Goal: Information Seeking & Learning: Learn about a topic

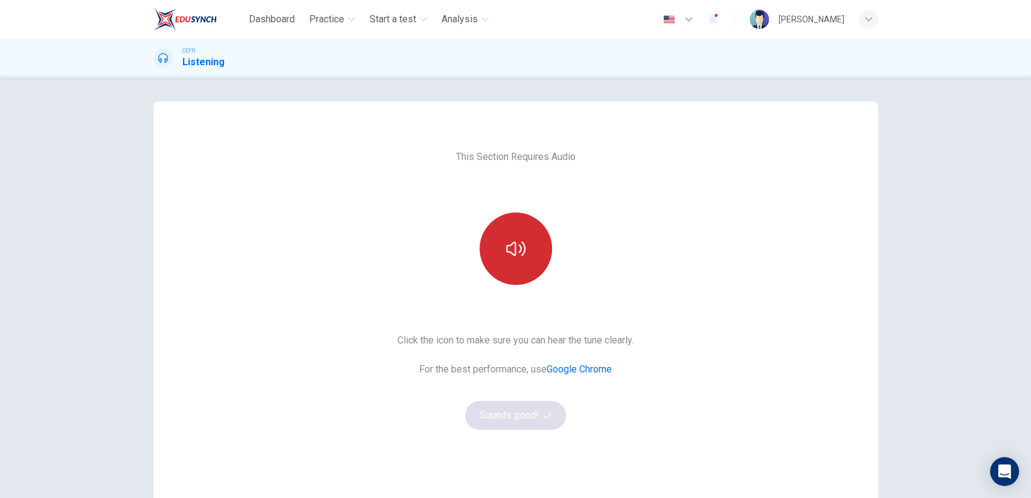
click at [531, 239] on button "button" at bounding box center [516, 249] width 72 height 72
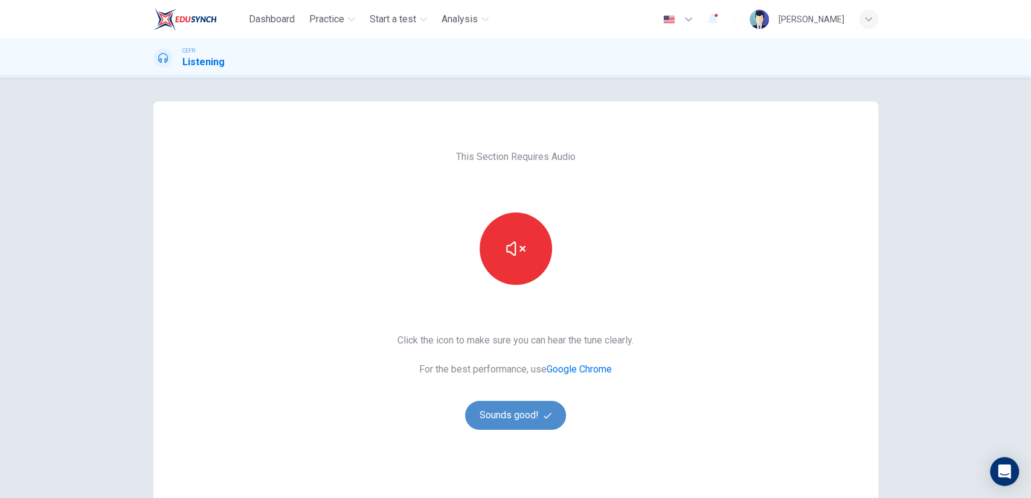
click at [501, 424] on button "Sounds good!" at bounding box center [515, 415] width 101 height 29
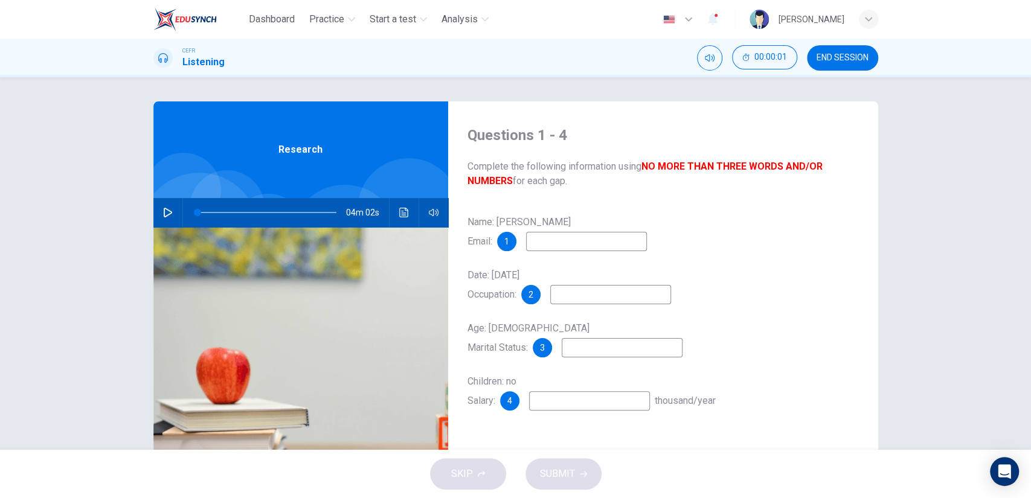
click at [177, 208] on div "04m 02s" at bounding box center [300, 212] width 295 height 29
click at [163, 211] on icon "button" at bounding box center [168, 213] width 10 height 10
type input "0"
click at [628, 246] on input at bounding box center [586, 241] width 121 height 19
type input "7"
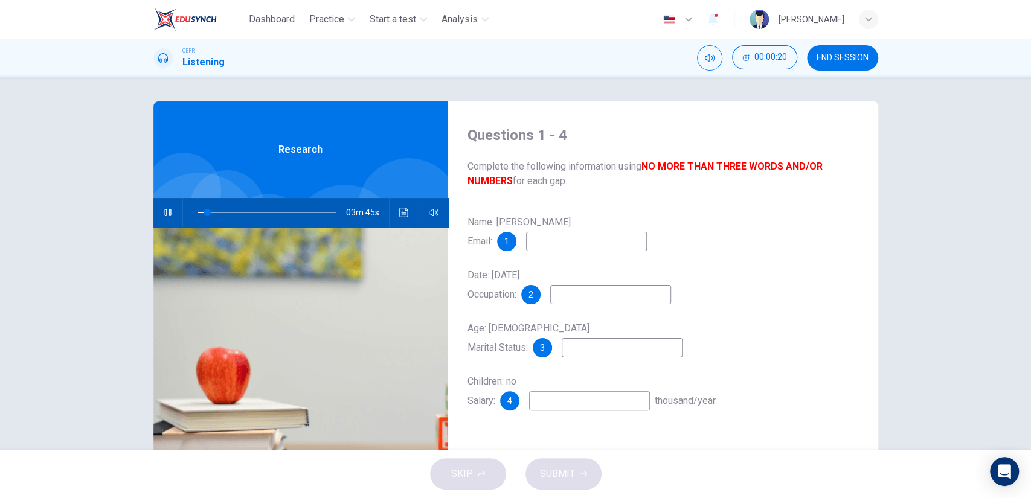
type input "w"
type input "7"
type input "w.g"
type input "8"
type input "[DOMAIN_NAME]"
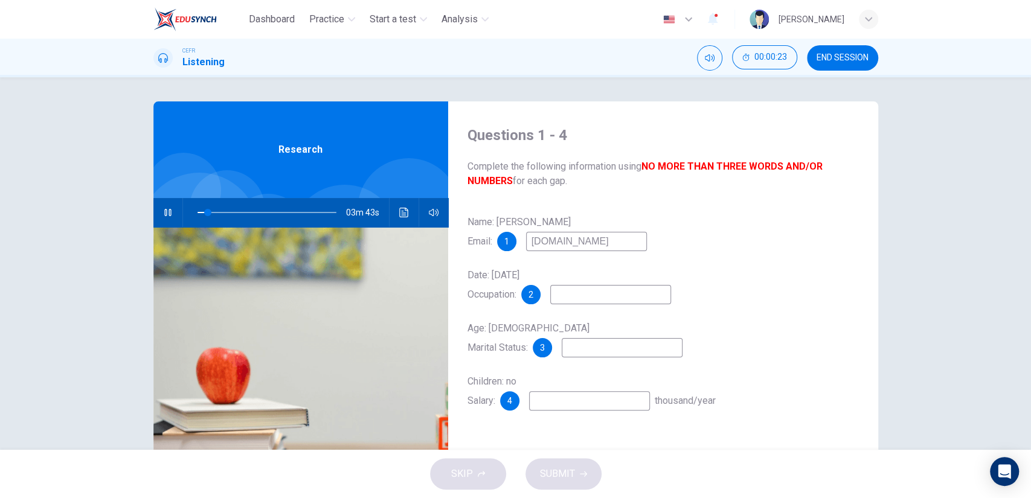
type input "8"
type input "[DOMAIN_NAME]@"
type input "9"
type input "[DOMAIN_NAME]@me"
type input "9"
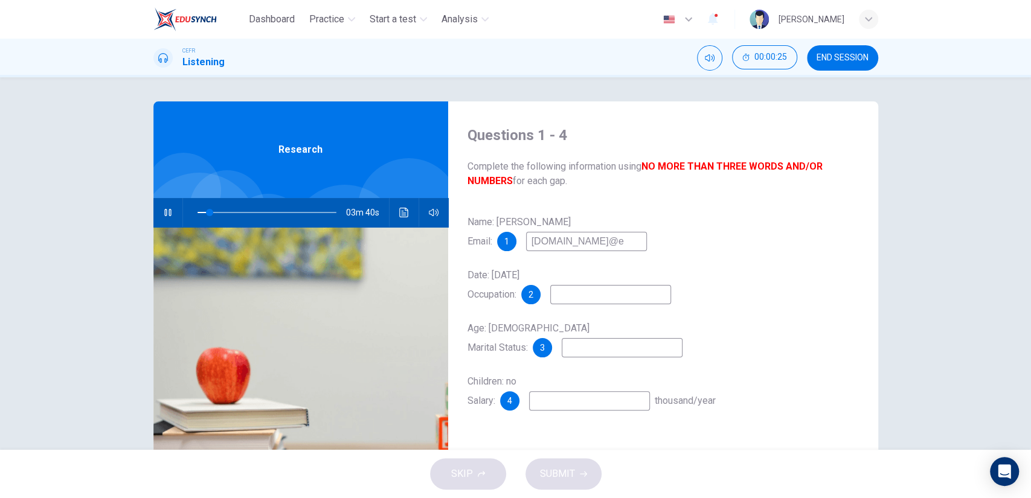
type input "[DOMAIN_NAME]@em"
type input "9"
type input "[DOMAIN_NAME]@emi"
type input "10"
type input "[DOMAIN_NAME]@email."
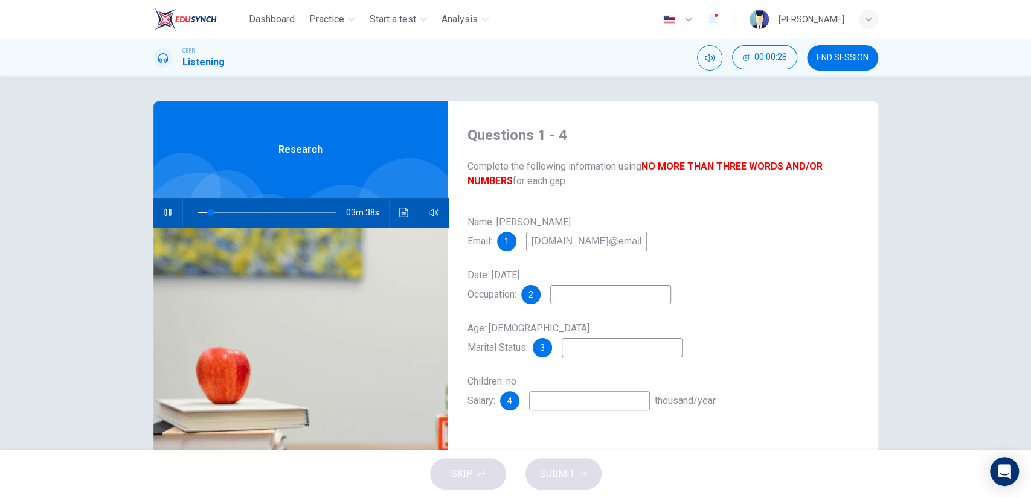
type input "10"
type input "[DOMAIN_NAME]@email.c"
type input "10"
type input "[DOMAIN_NAME][EMAIL_ADDRESS][DOMAIN_NAME]"
type input "11"
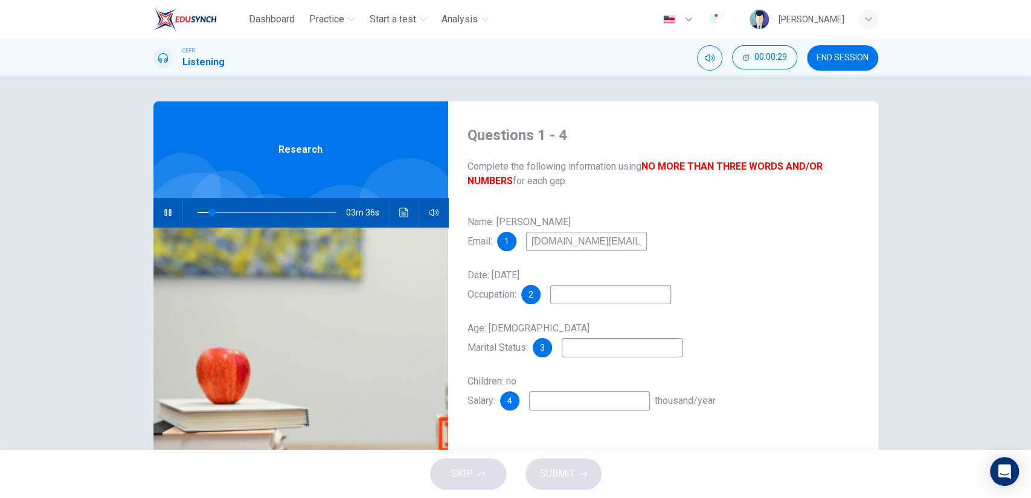
type input "[DOMAIN_NAME][EMAIL_ADDRESS][DOMAIN_NAME]"
click at [600, 298] on input at bounding box center [610, 294] width 121 height 19
click at [609, 259] on div "Name: [PERSON_NAME] Email: 1 [DOMAIN_NAME][EMAIL_ADDRESS][DOMAIN_NAME] Date: [D…" at bounding box center [663, 324] width 391 height 222
click at [165, 213] on icon "button" at bounding box center [167, 212] width 7 height 7
click at [166, 218] on button "button" at bounding box center [167, 212] width 19 height 29
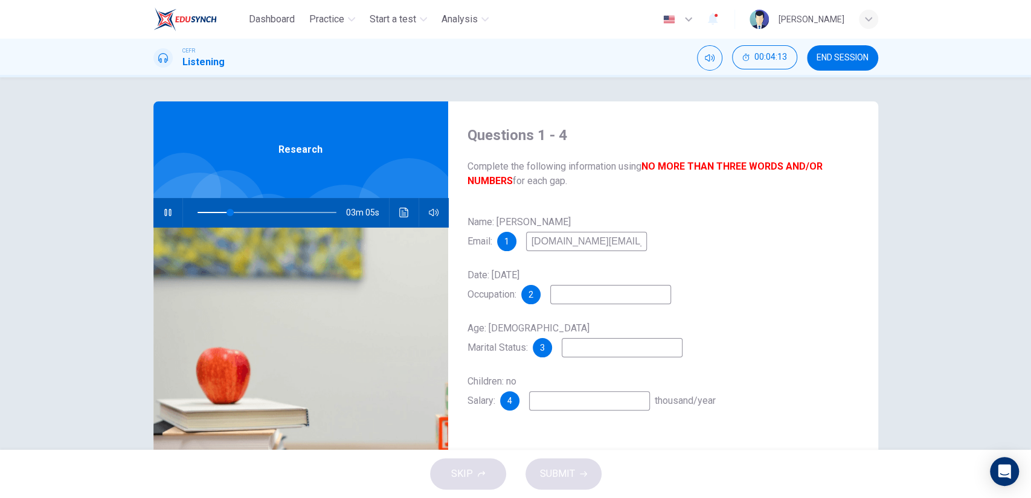
type input "24"
click at [541, 243] on input "[DOMAIN_NAME][EMAIL_ADDRESS][DOMAIN_NAME]" at bounding box center [586, 241] width 121 height 19
type input "[EMAIL_ADDRESS][DOMAIN_NAME]"
type input "25"
type input "[EMAIL_ADDRESS][DOMAIN_NAME]"
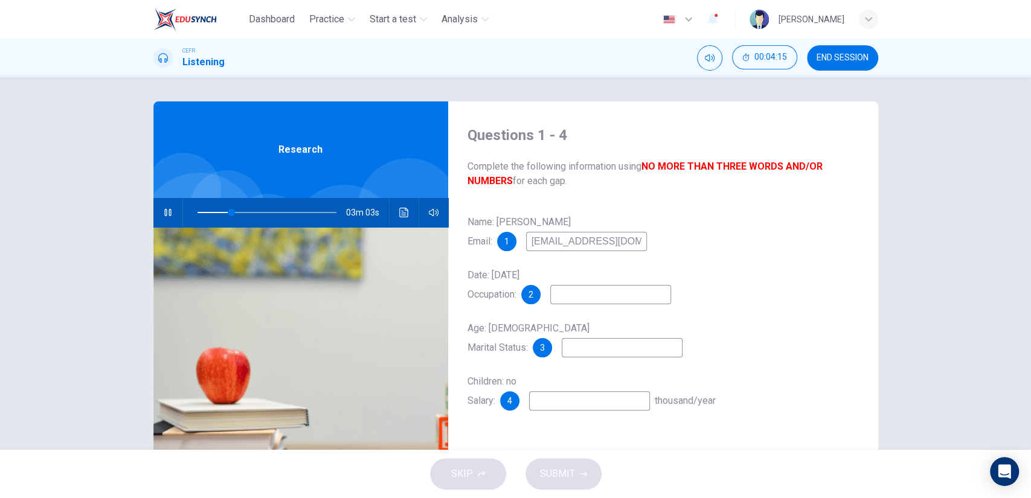
click at [583, 293] on input at bounding box center [610, 294] width 121 height 19
type input "29"
type input "civi"
type input "29"
type input "civil se"
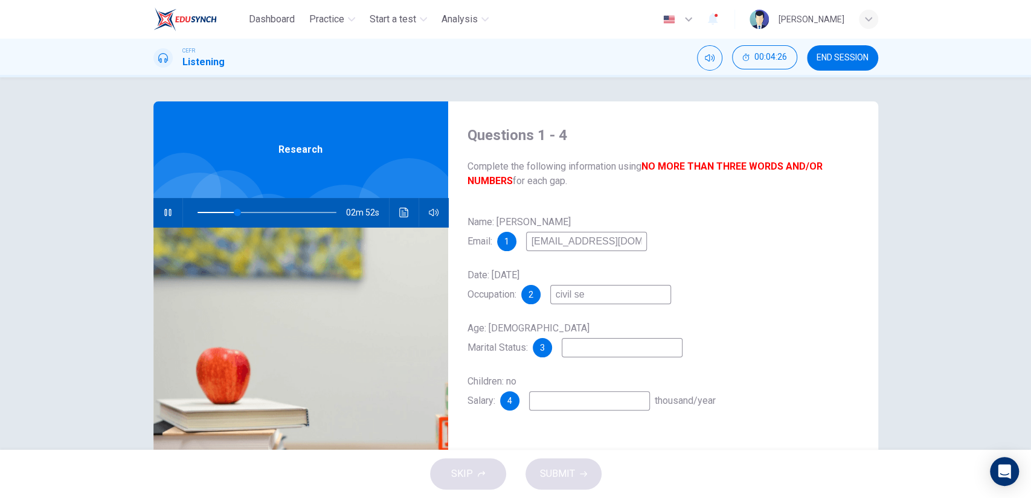
type input "29"
type input "civil servant"
type input "30"
type input "civil servant"
type input "30"
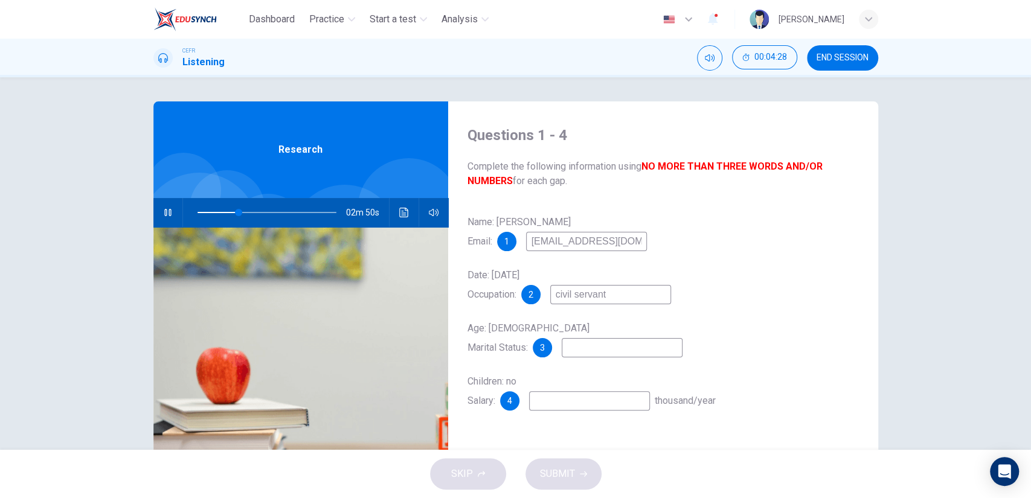
click at [599, 342] on input at bounding box center [622, 347] width 121 height 19
type input "s"
type input "31"
type input "singl"
type input "31"
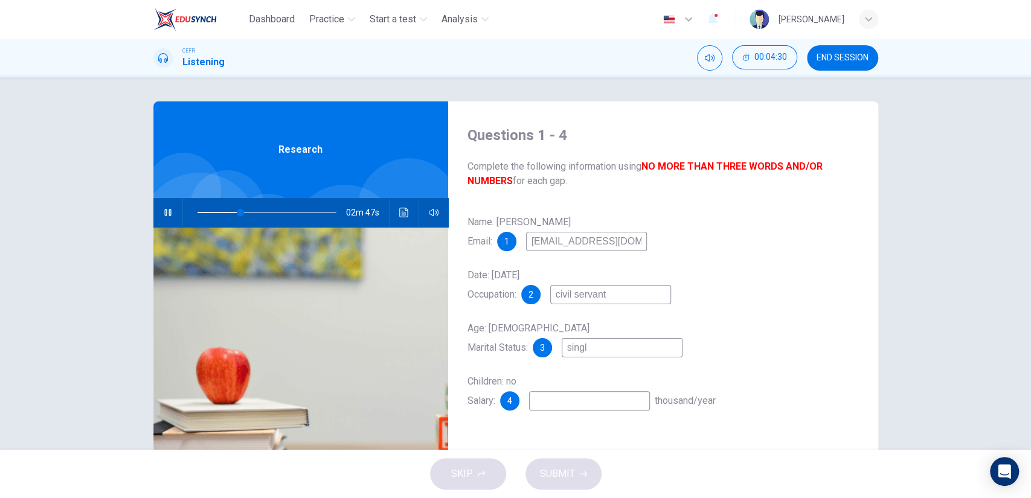
type input "single"
type input "32"
type input "single"
click at [590, 409] on input at bounding box center [589, 400] width 121 height 19
type input "39"
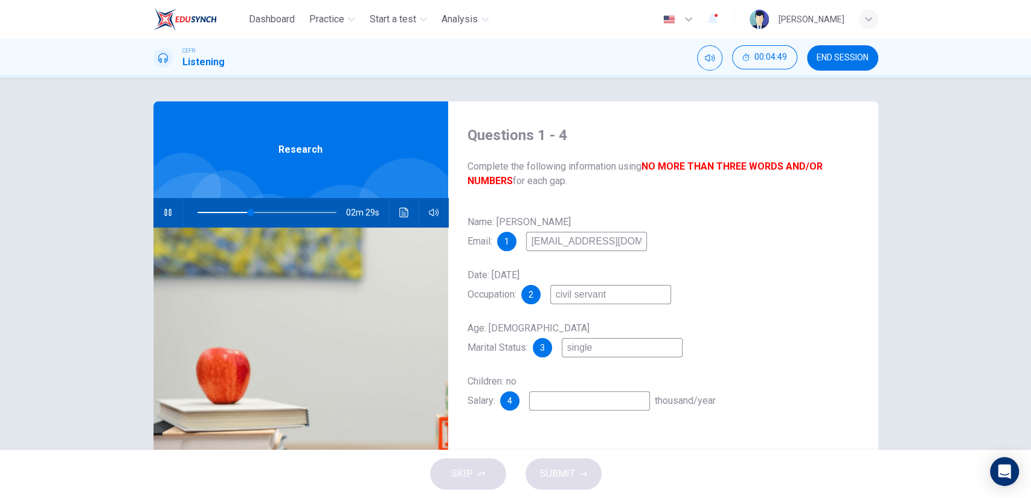
type input "2"
type input "39"
type input "24"
type input "39"
type input "24-"
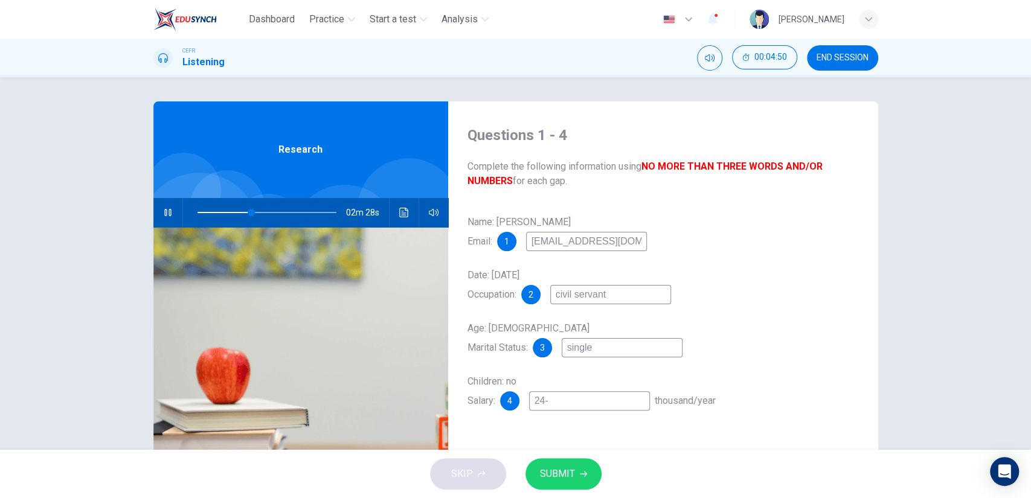
type input "39"
type input "24-3"
type input "39"
type input "24-36"
type input "40"
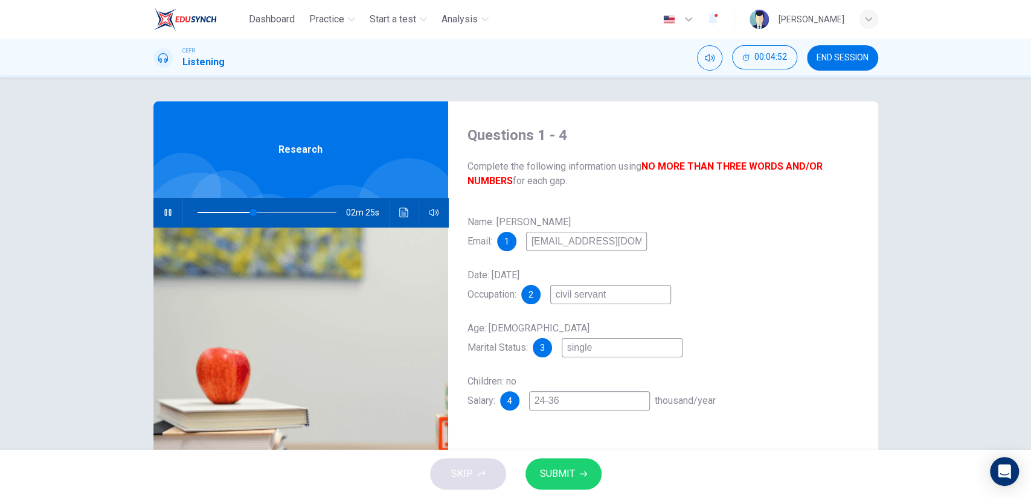
type input "24-36"
click at [567, 464] on button "SUBMIT" at bounding box center [563, 473] width 76 height 31
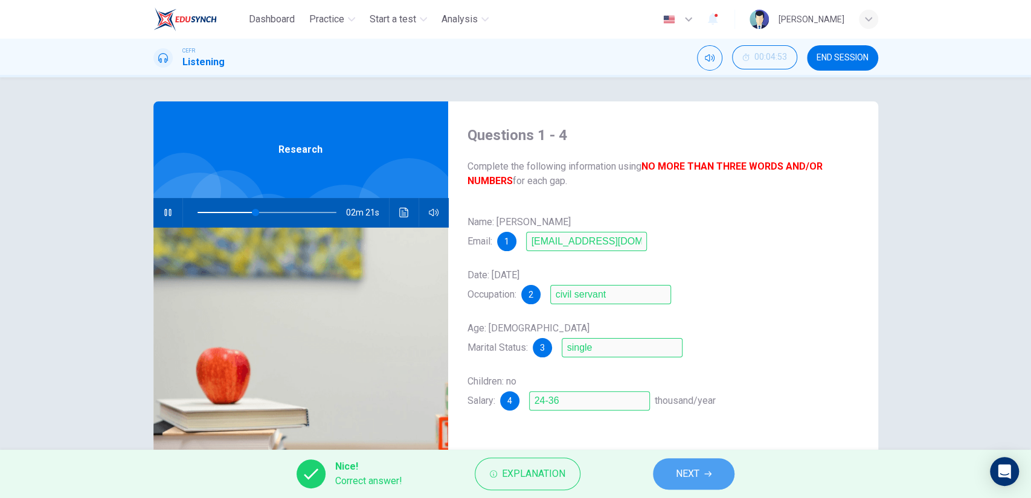
click at [712, 487] on button "NEXT" at bounding box center [694, 473] width 82 height 31
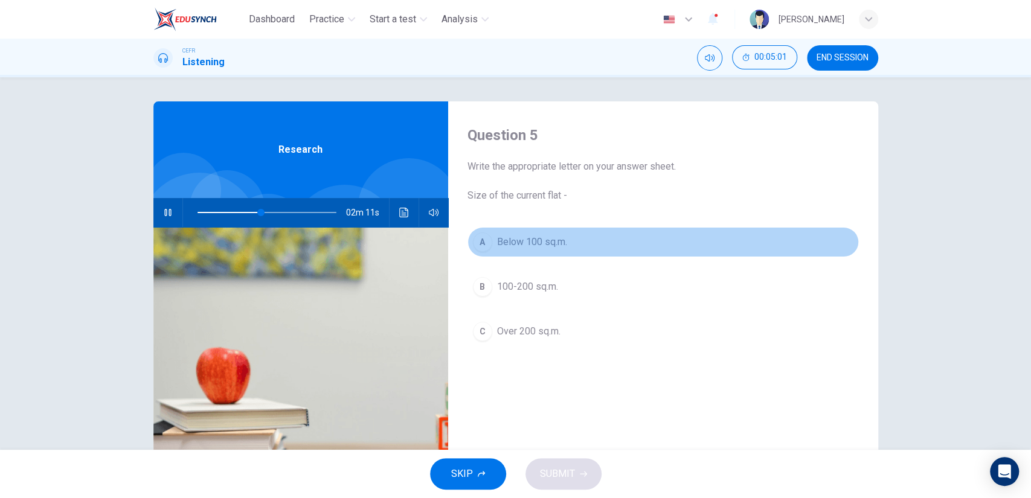
click at [545, 250] on button "A Below 100 sq.m." at bounding box center [663, 242] width 391 height 30
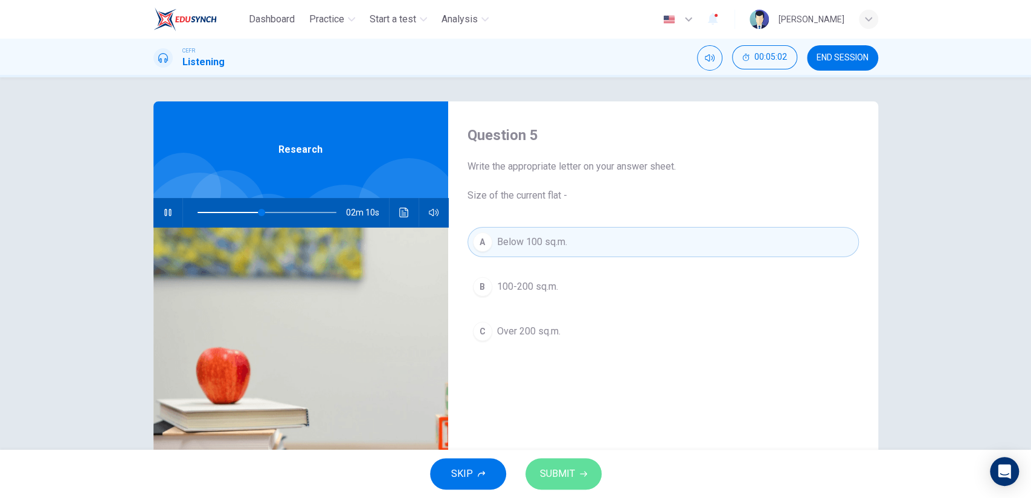
click at [571, 472] on span "SUBMIT" at bounding box center [557, 474] width 35 height 17
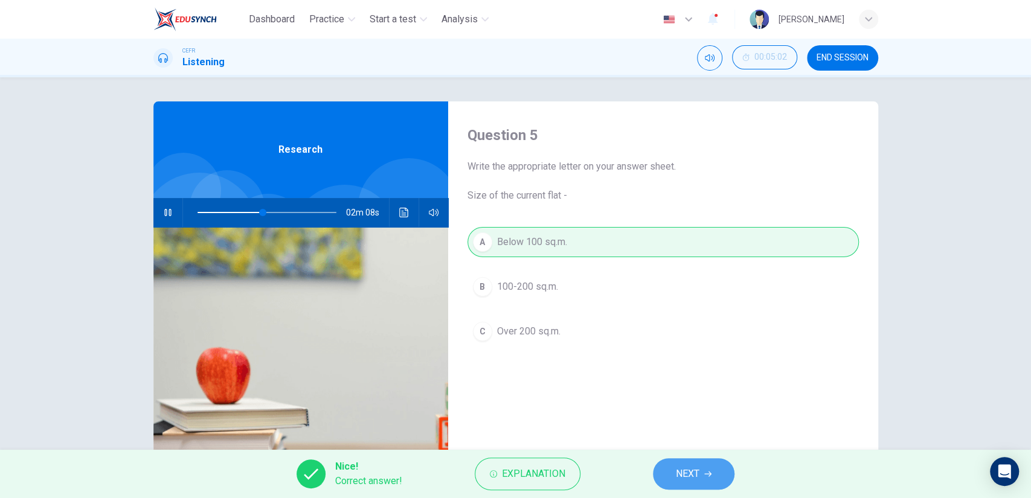
click at [673, 472] on button "NEXT" at bounding box center [694, 473] width 82 height 31
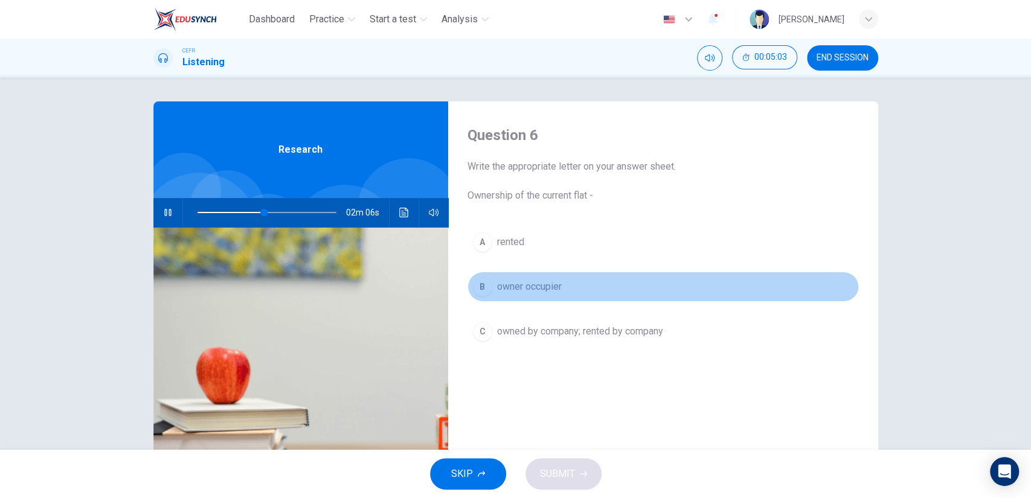
click at [540, 293] on span "owner occupier" at bounding box center [529, 287] width 65 height 14
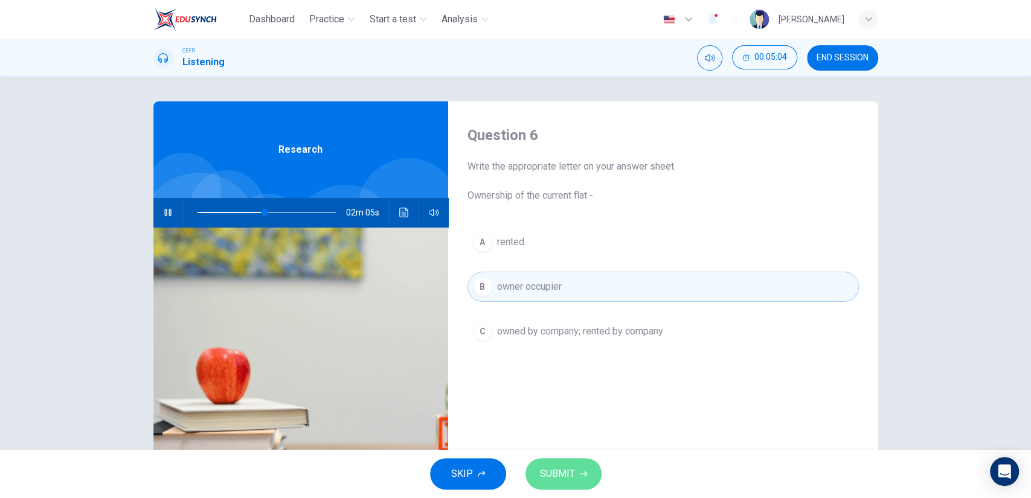
click at [574, 485] on button "SUBMIT" at bounding box center [563, 473] width 76 height 31
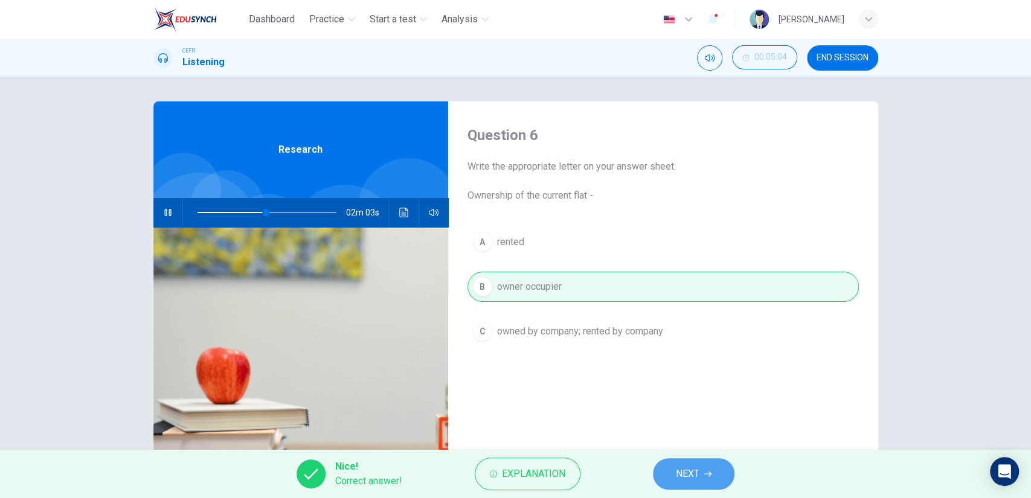
click at [671, 475] on button "NEXT" at bounding box center [694, 473] width 82 height 31
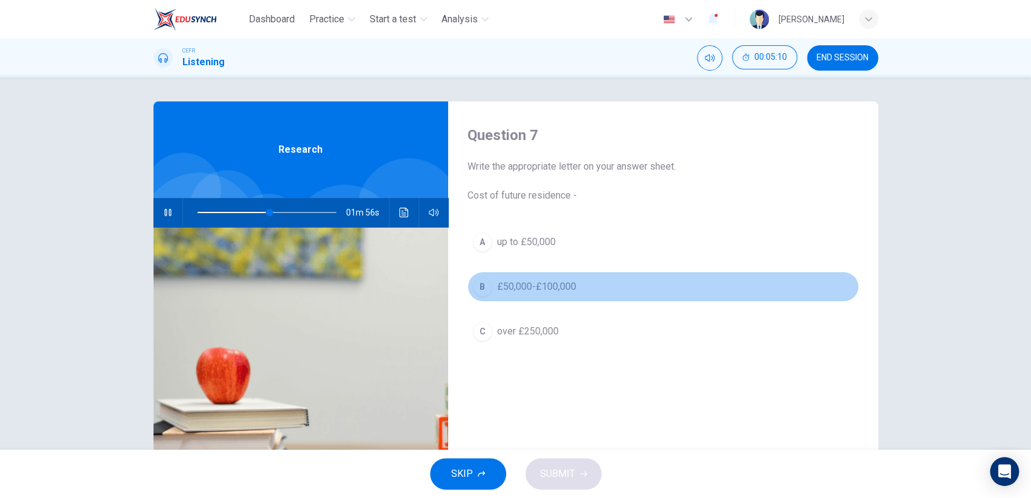
click at [576, 292] on button "B £50,000-£100,000" at bounding box center [663, 287] width 391 height 30
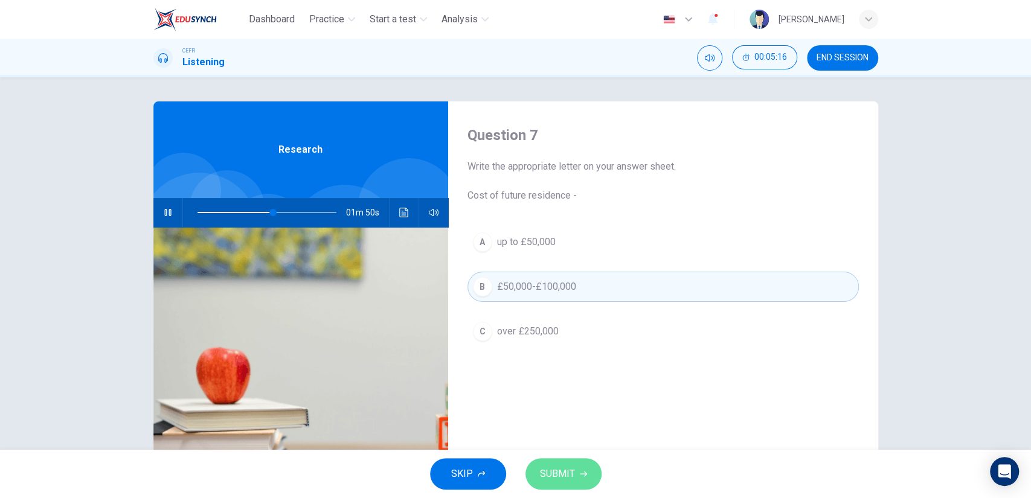
click at [576, 467] on button "SUBMIT" at bounding box center [563, 473] width 76 height 31
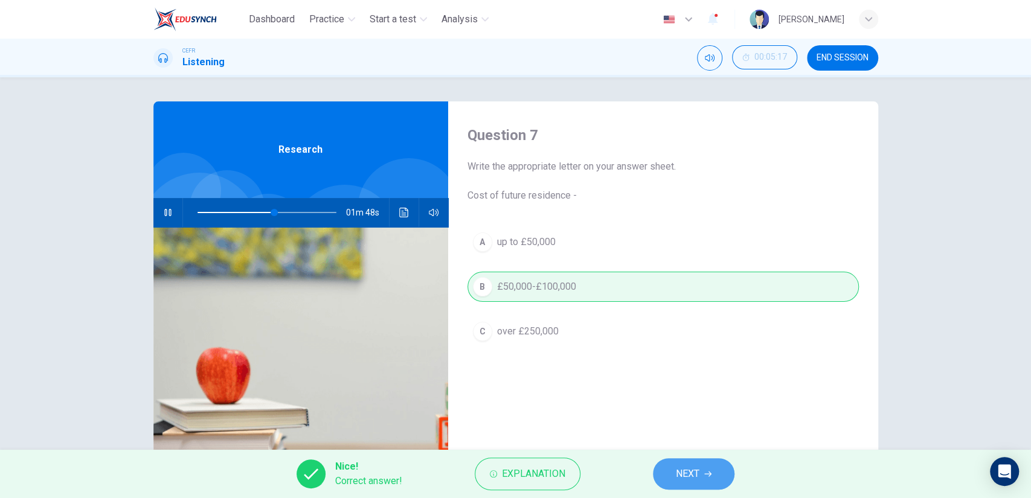
click at [701, 485] on button "NEXT" at bounding box center [694, 473] width 82 height 31
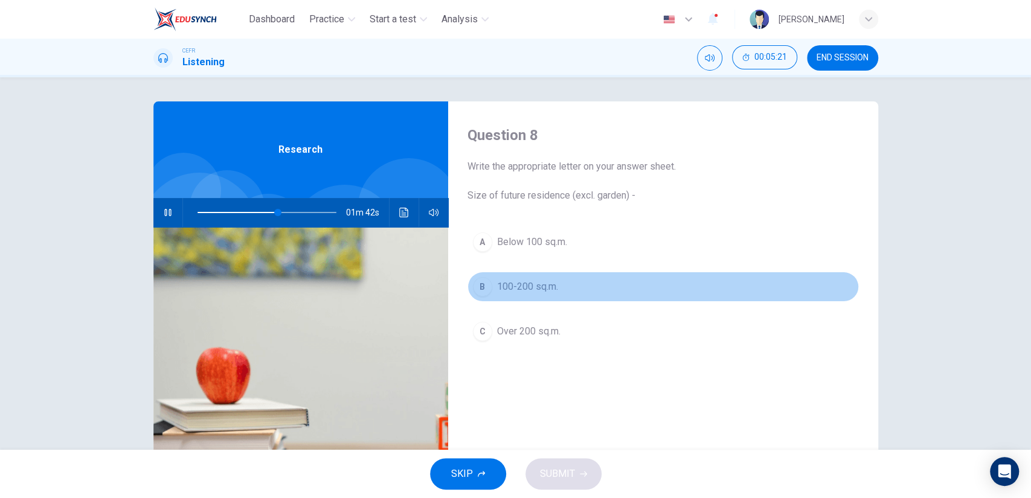
click at [531, 294] on button "B 100-200 sq.m." at bounding box center [663, 287] width 391 height 30
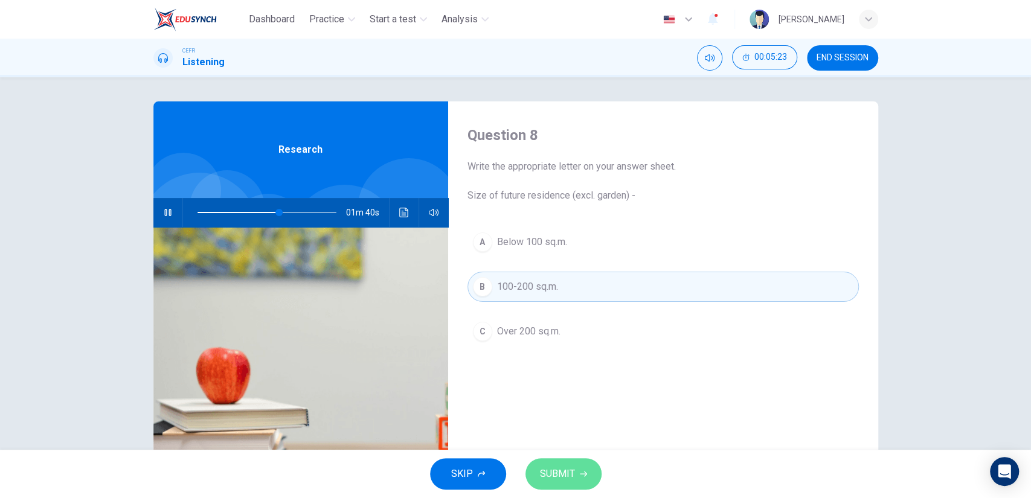
click at [576, 458] on button "SUBMIT" at bounding box center [563, 473] width 76 height 31
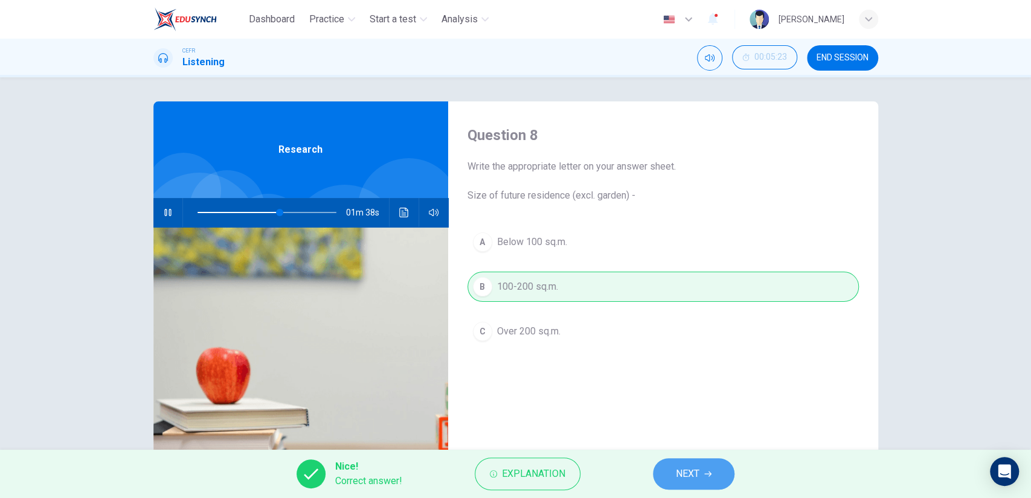
click at [689, 484] on button "NEXT" at bounding box center [694, 473] width 82 height 31
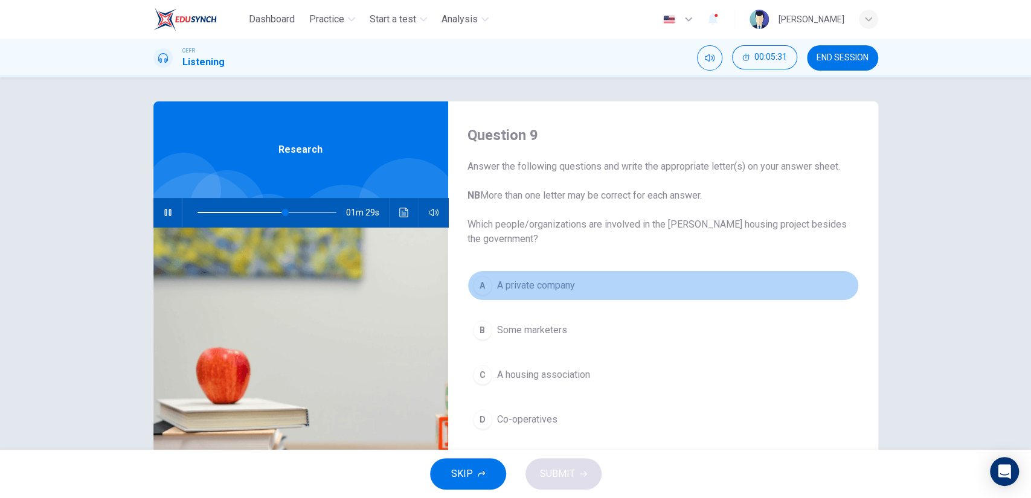
click at [517, 297] on button "A A private company" at bounding box center [663, 286] width 391 height 30
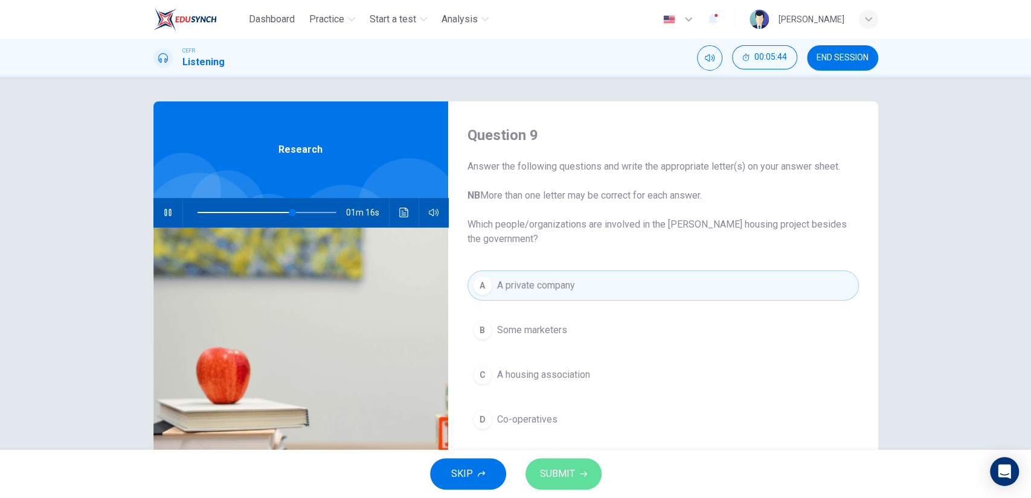
click at [536, 465] on button "SUBMIT" at bounding box center [563, 473] width 76 height 31
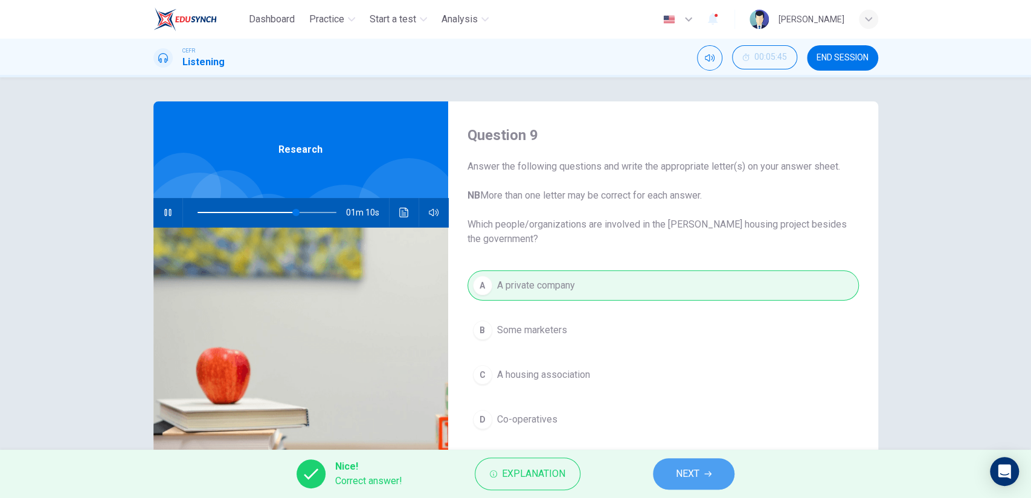
click at [721, 460] on button "NEXT" at bounding box center [694, 473] width 82 height 31
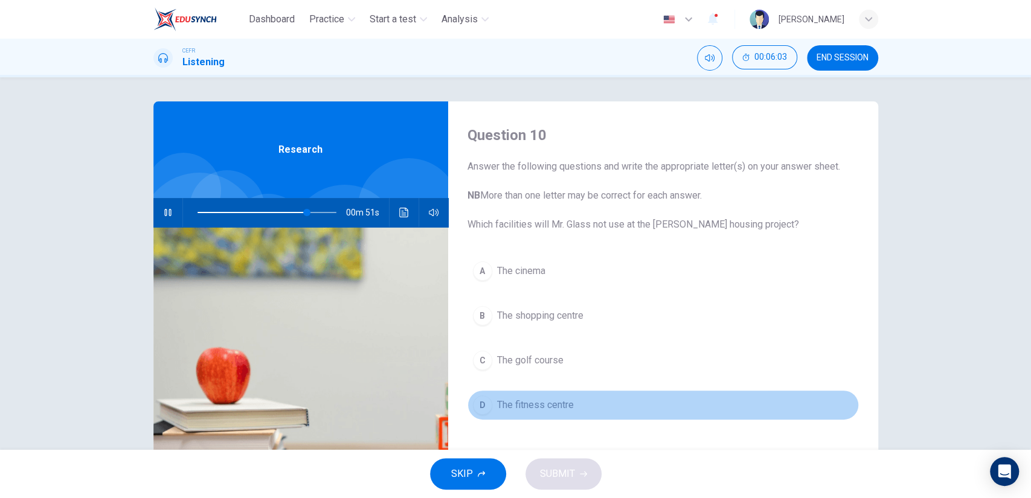
click at [604, 403] on button "D The fitness centre" at bounding box center [663, 405] width 391 height 30
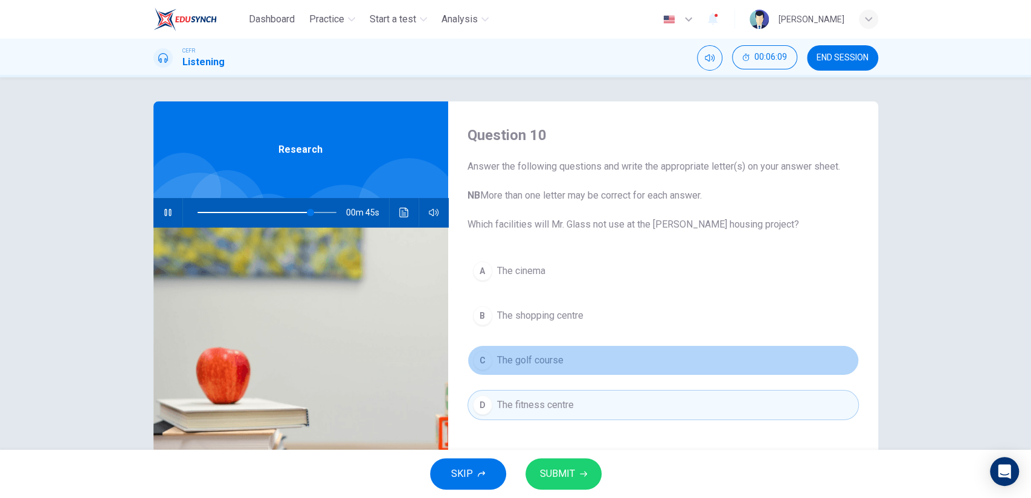
click at [570, 366] on button "C The golf course" at bounding box center [663, 360] width 391 height 30
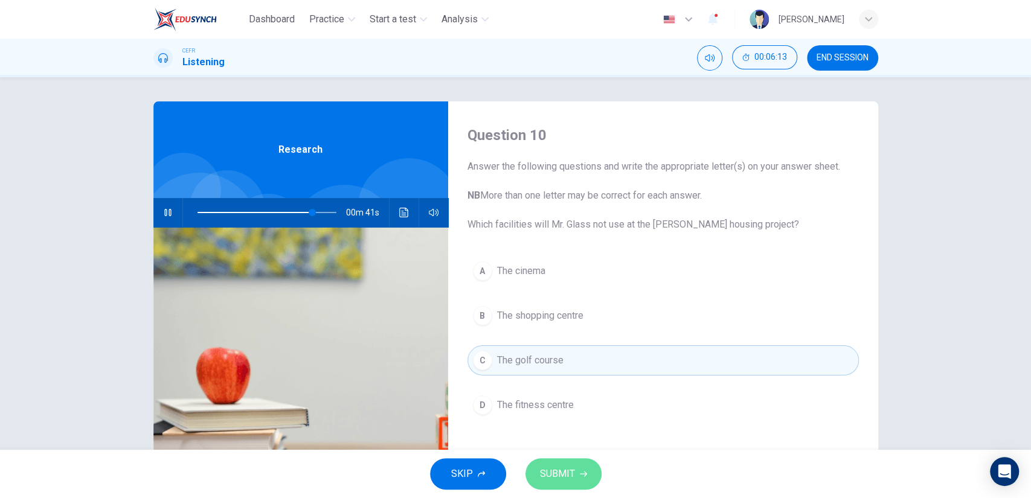
click at [580, 469] on button "SUBMIT" at bounding box center [563, 473] width 76 height 31
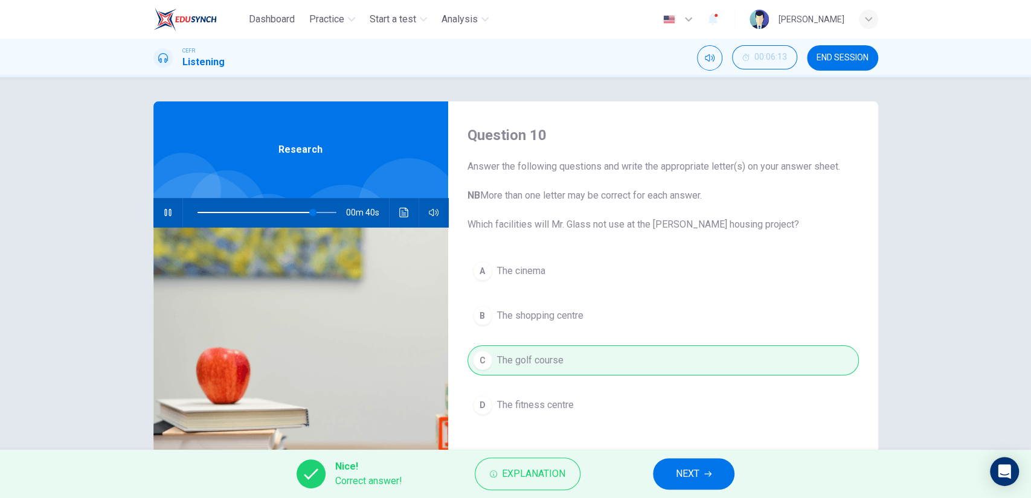
type input "84"
click at [710, 464] on button "NEXT" at bounding box center [694, 473] width 82 height 31
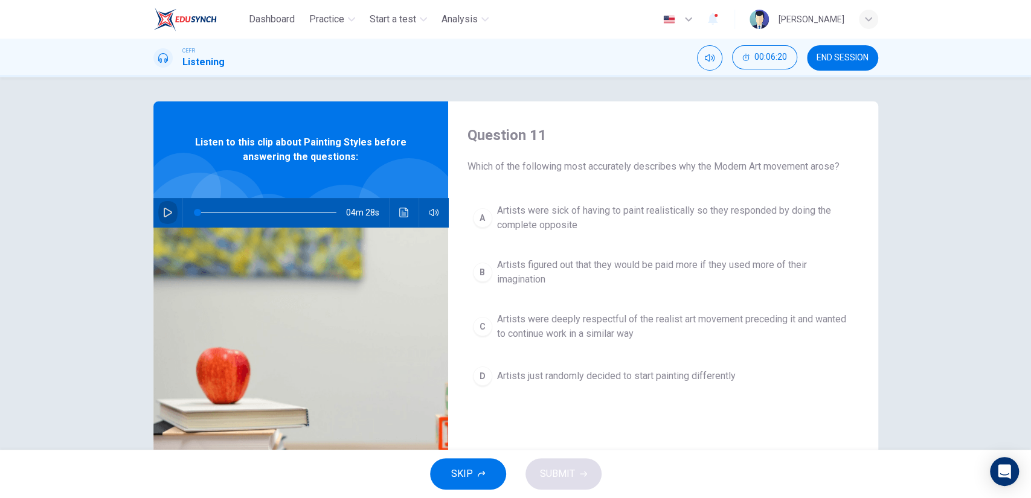
click at [165, 211] on icon "button" at bounding box center [168, 213] width 8 height 10
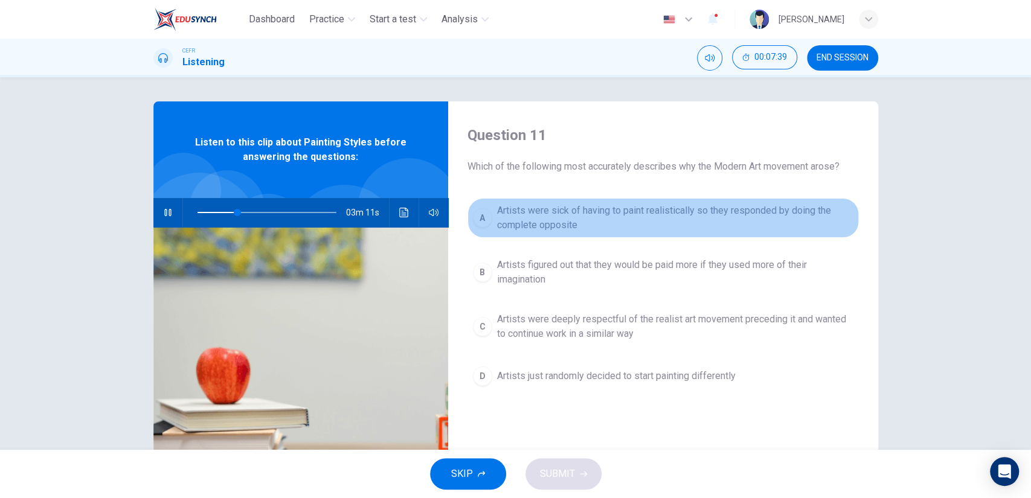
click at [573, 222] on span "Artists were sick of having to paint realistically so they responded by doing t…" at bounding box center [675, 218] width 356 height 29
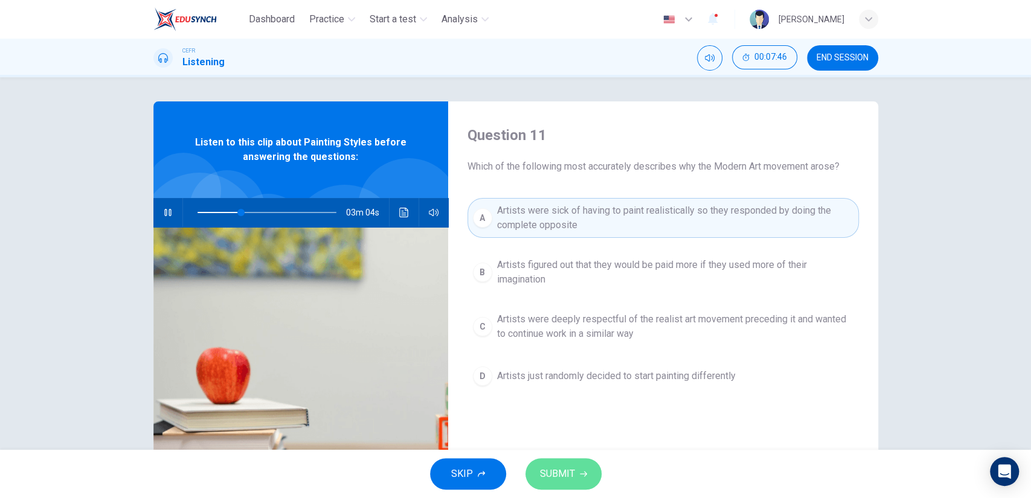
click at [569, 470] on span "SUBMIT" at bounding box center [557, 474] width 35 height 17
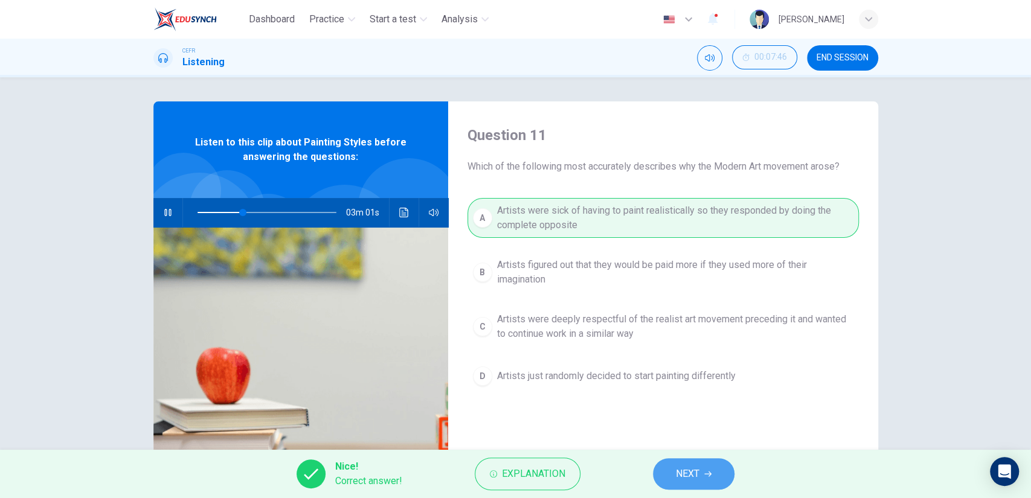
click at [708, 464] on button "NEXT" at bounding box center [694, 473] width 82 height 31
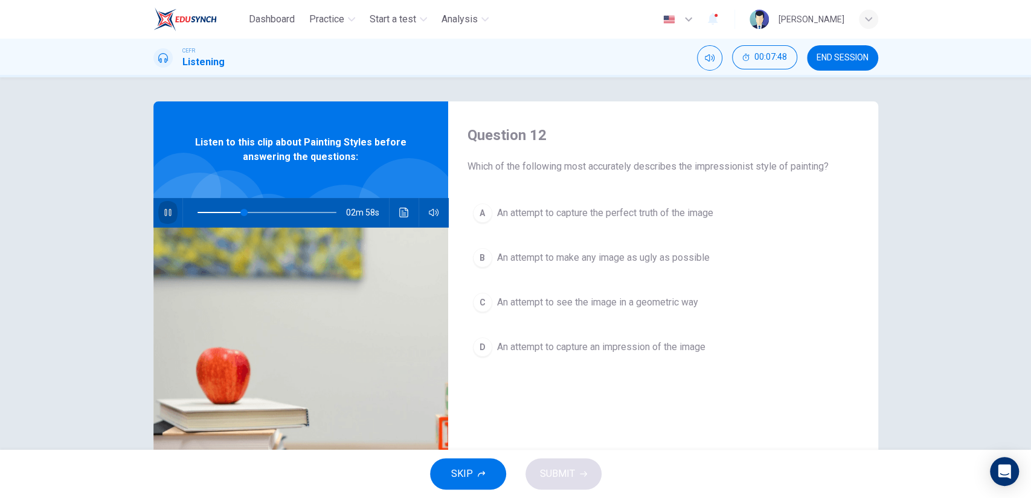
click at [172, 210] on button "button" at bounding box center [167, 212] width 19 height 29
click at [165, 213] on icon "button" at bounding box center [168, 213] width 10 height 10
type input "34"
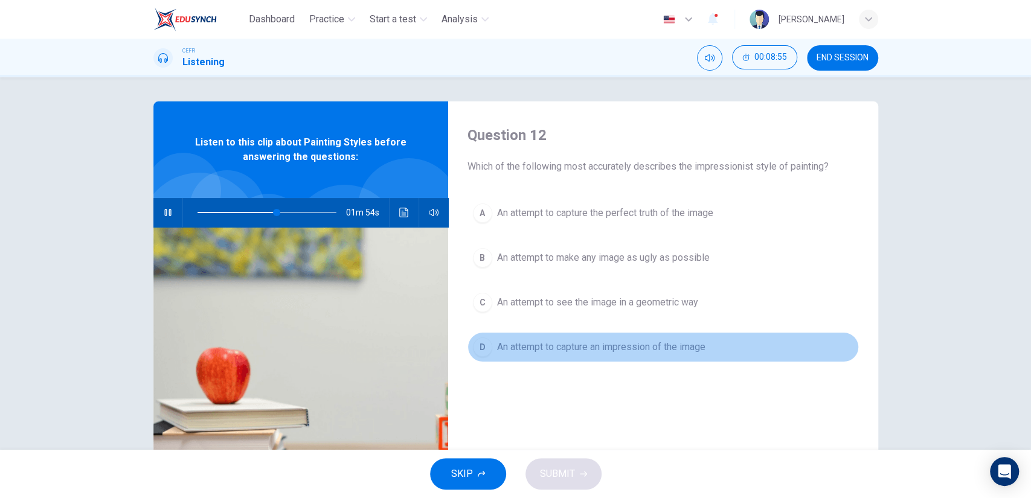
click at [541, 344] on span "An attempt to capture an impression of the image" at bounding box center [601, 347] width 208 height 14
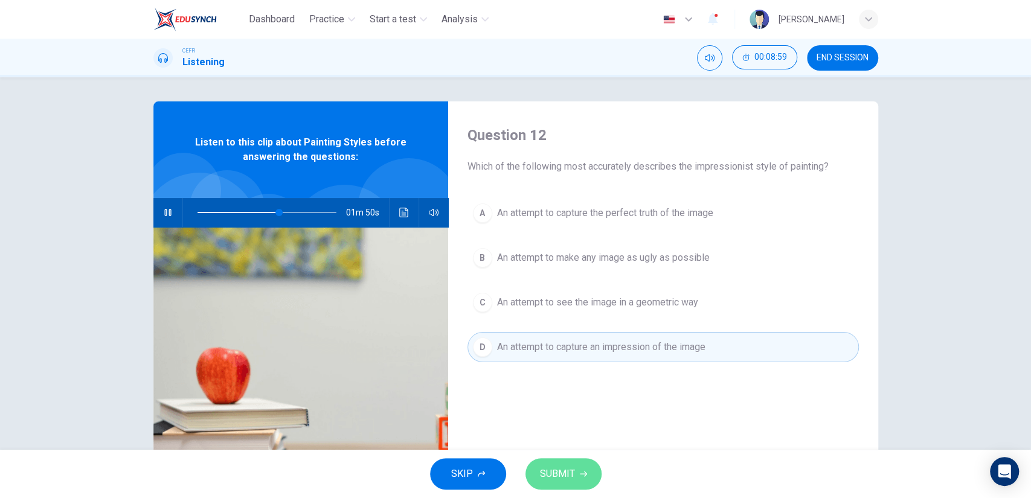
click at [579, 465] on button "SUBMIT" at bounding box center [563, 473] width 76 height 31
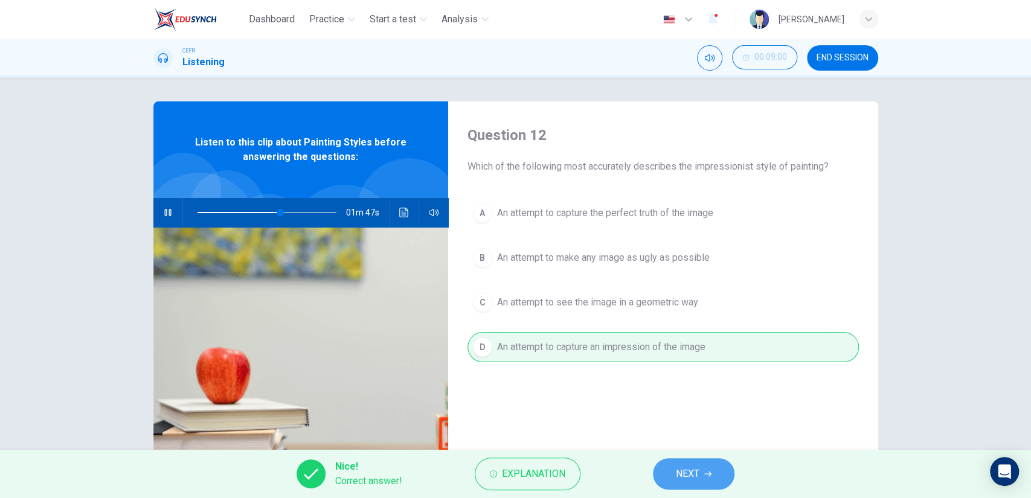
click at [679, 479] on span "NEXT" at bounding box center [688, 474] width 24 height 17
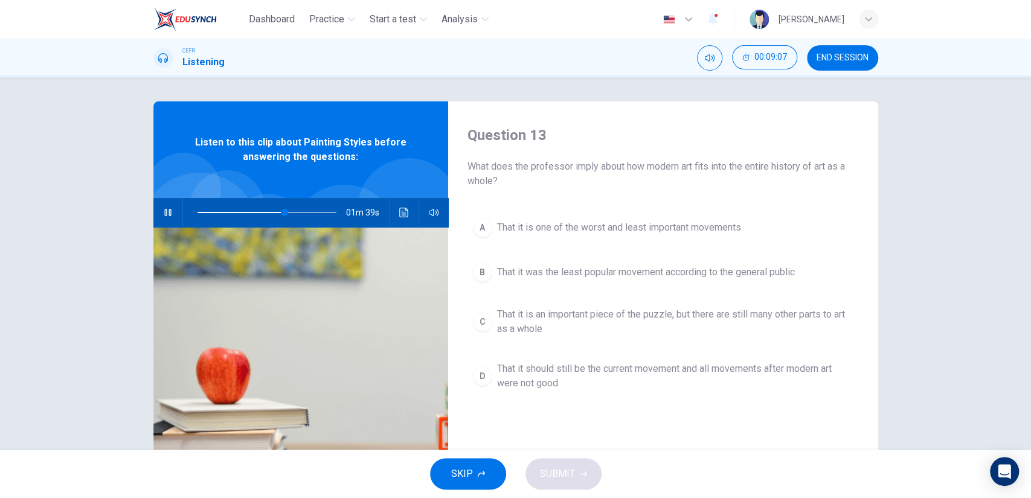
drag, startPoint x: 496, startPoint y: 170, endPoint x: 519, endPoint y: 196, distance: 34.6
click at [519, 196] on div "Question 13 What does the professor imply about how modern art fits into the en…" at bounding box center [663, 311] width 430 height 420
type input "0"
click at [536, 330] on span "That it is an important piece of the puzzle, but there are still many other par…" at bounding box center [675, 321] width 356 height 29
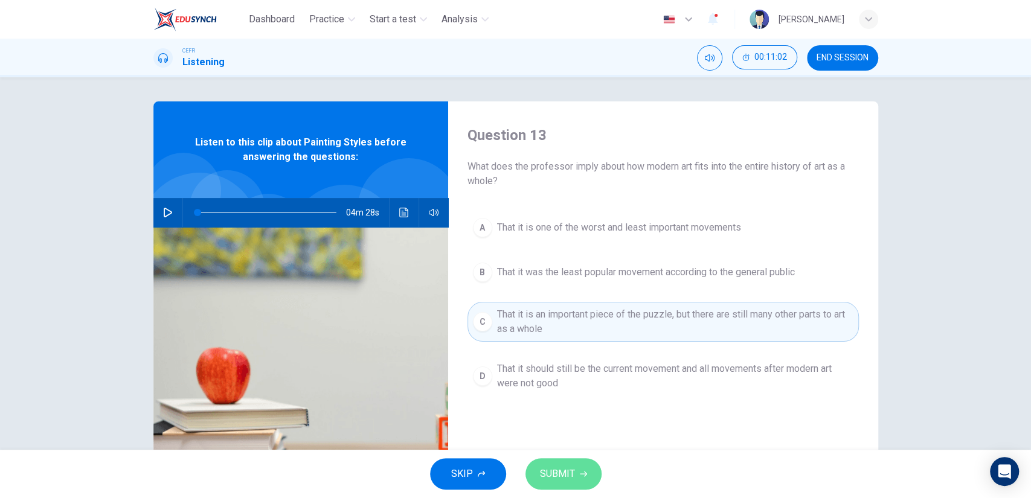
click at [557, 461] on button "SUBMIT" at bounding box center [563, 473] width 76 height 31
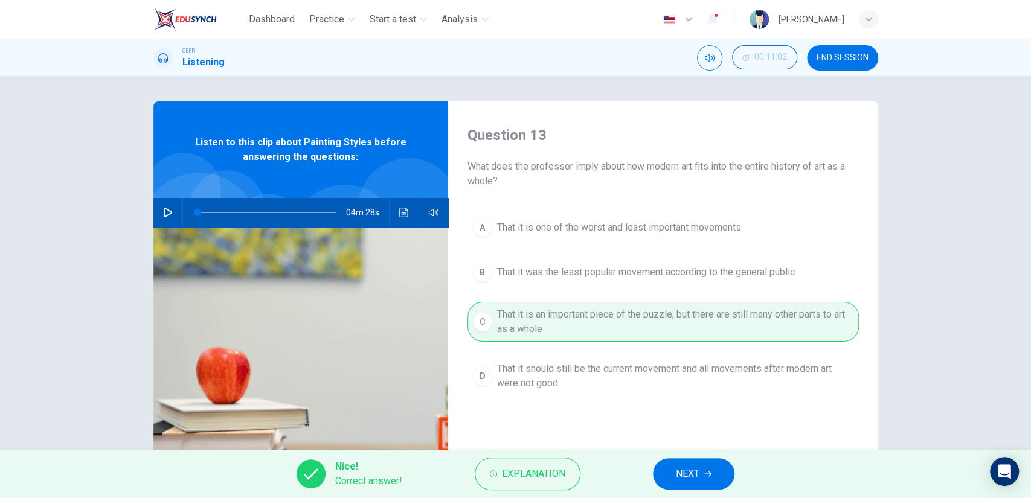
click at [678, 469] on span "NEXT" at bounding box center [688, 474] width 24 height 17
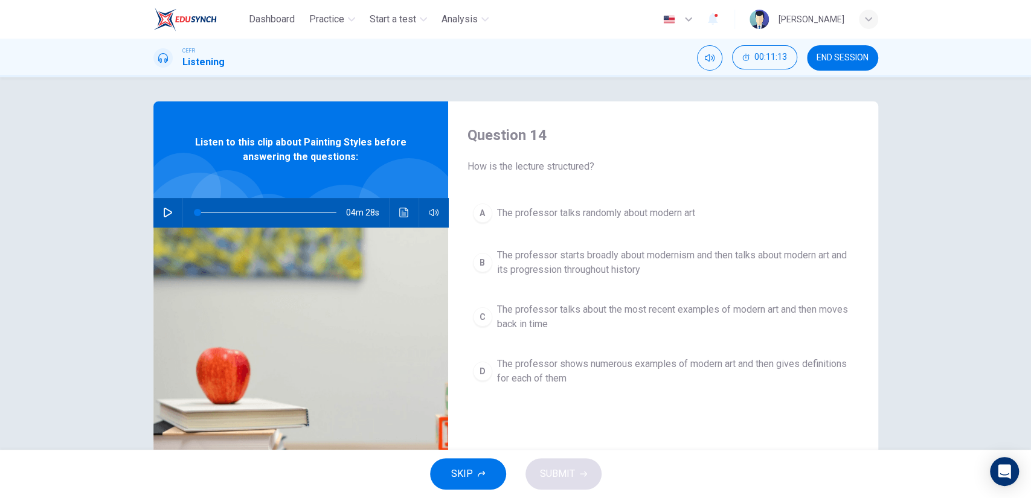
click at [764, 313] on span "The professor talks about the most recent examples of modern art and then moves…" at bounding box center [675, 317] width 356 height 29
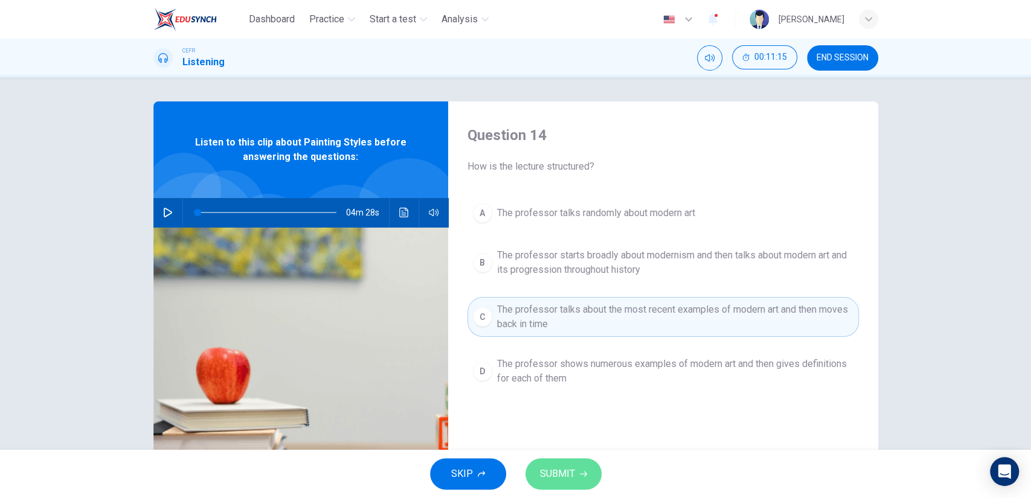
click at [570, 475] on span "SUBMIT" at bounding box center [557, 474] width 35 height 17
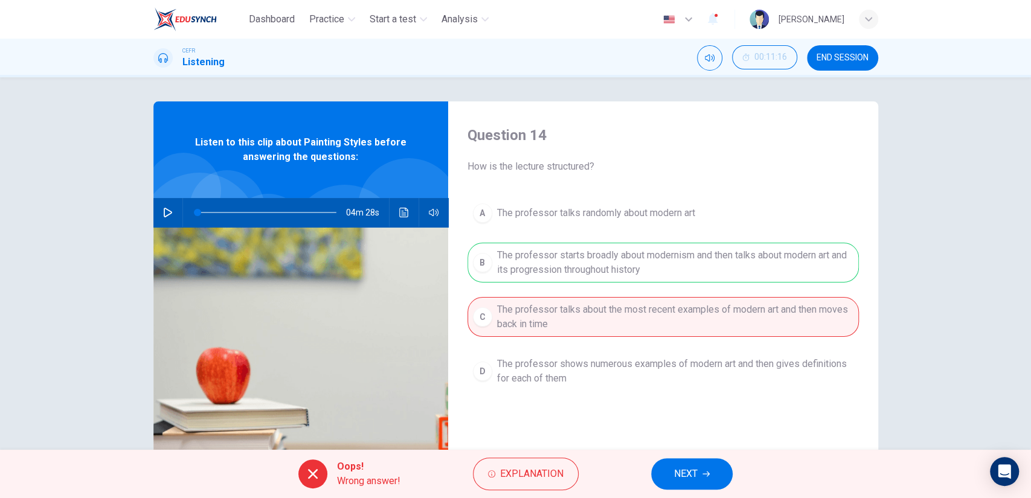
click at [705, 471] on icon "button" at bounding box center [705, 474] width 7 height 7
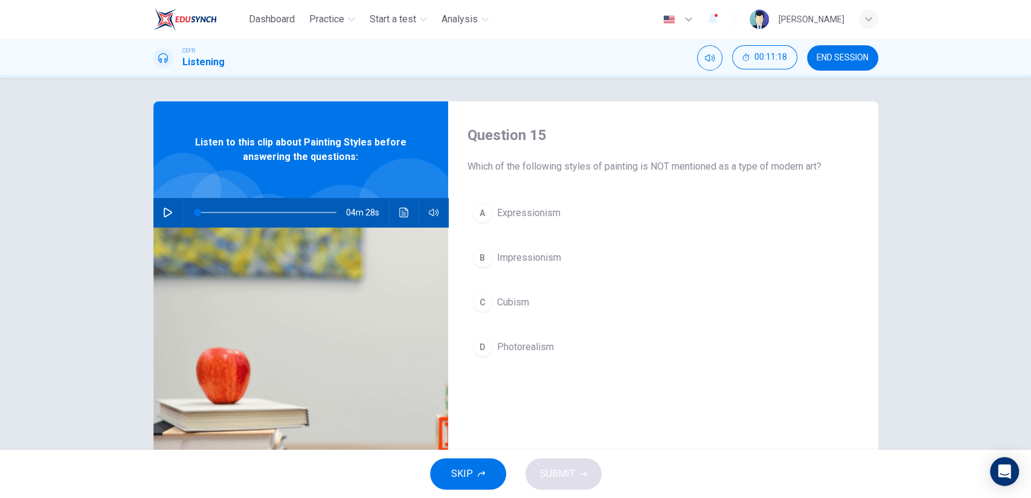
click at [535, 342] on span "Photorealism" at bounding box center [525, 347] width 57 height 14
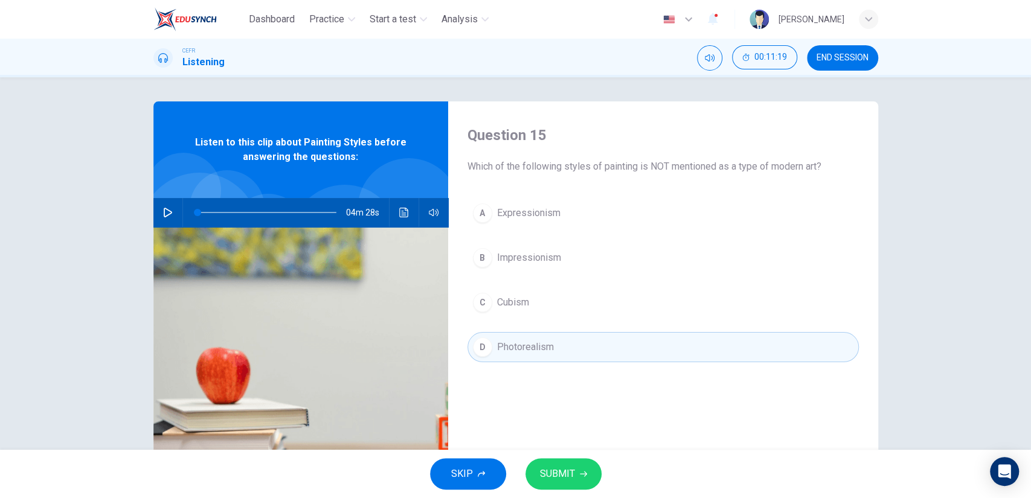
click at [578, 463] on button "SUBMIT" at bounding box center [563, 473] width 76 height 31
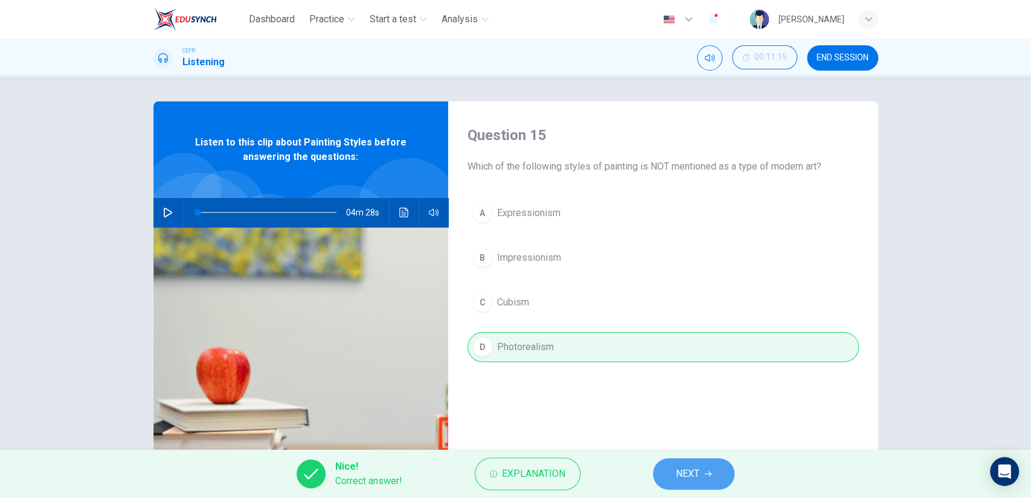
click at [706, 474] on icon "button" at bounding box center [707, 474] width 7 height 7
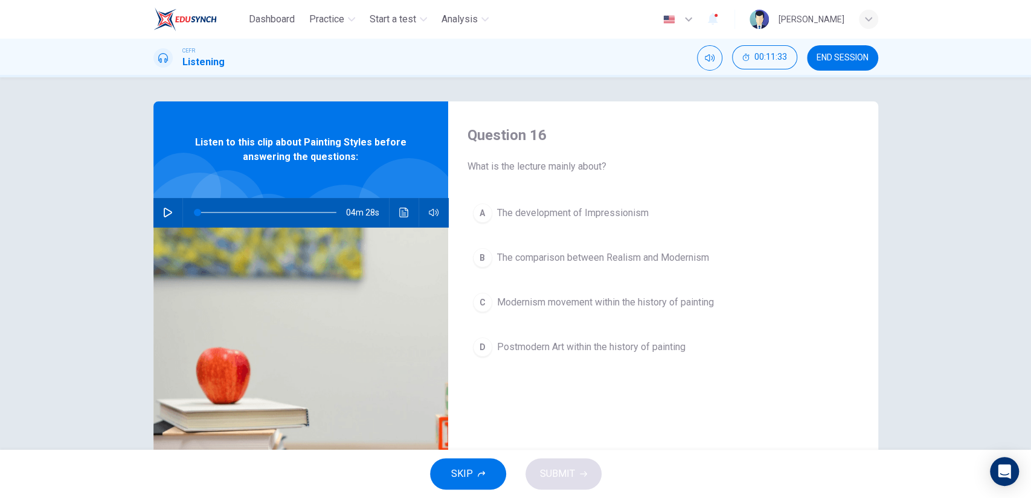
click at [577, 303] on span "Modernism movement within the history of painting" at bounding box center [605, 302] width 217 height 14
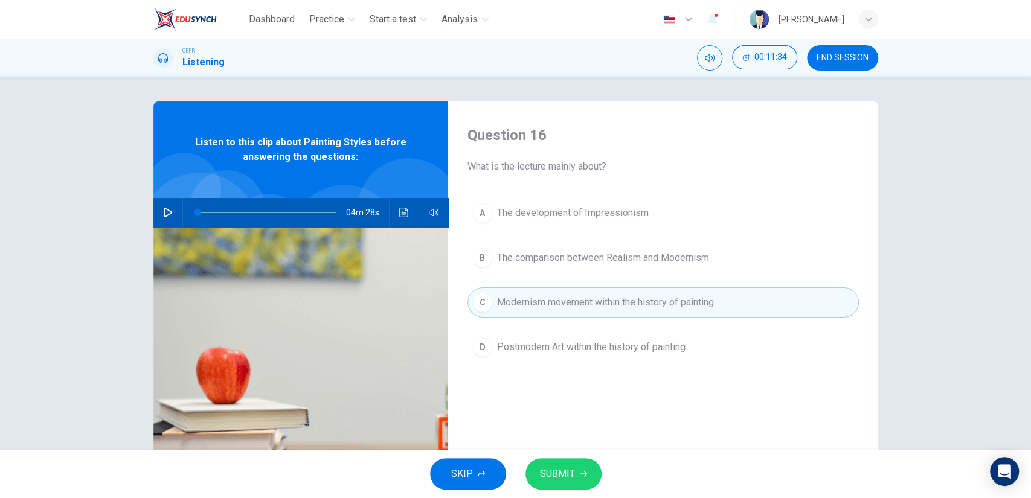
click at [573, 471] on span "SUBMIT" at bounding box center [557, 474] width 35 height 17
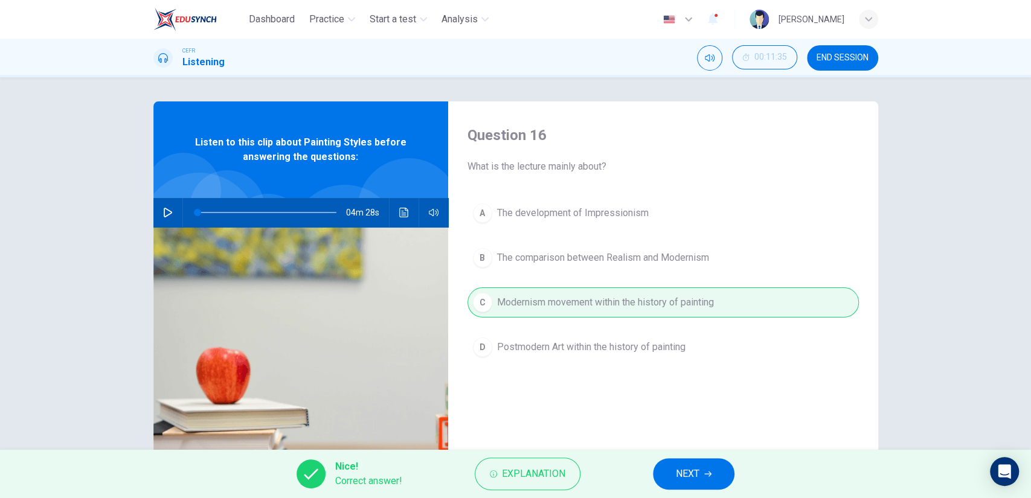
click at [655, 468] on div "Nice! Correct answer! Explanation NEXT" at bounding box center [515, 474] width 1031 height 48
click at [655, 468] on button "NEXT" at bounding box center [694, 473] width 82 height 31
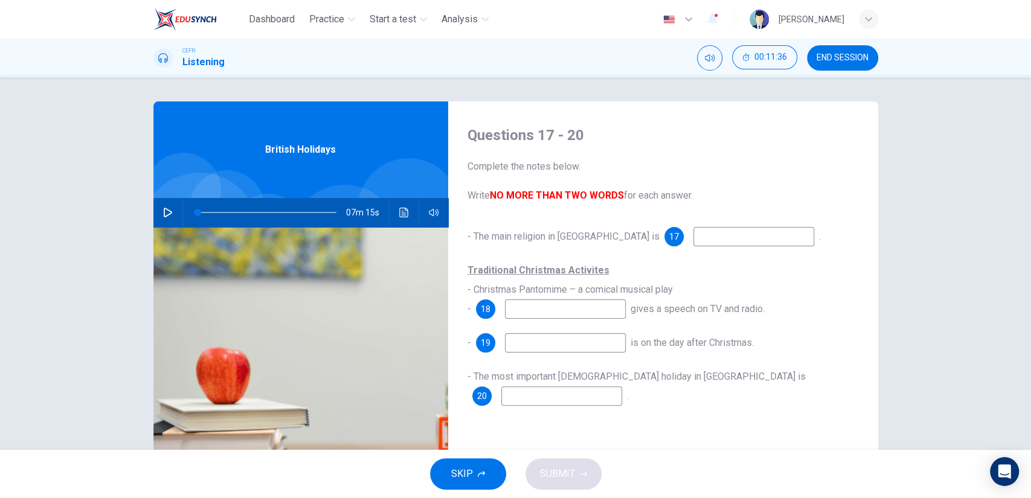
click at [169, 213] on icon "button" at bounding box center [168, 213] width 10 height 10
type input "14"
click at [693, 245] on input at bounding box center [753, 236] width 121 height 19
type input "c"
type input "14"
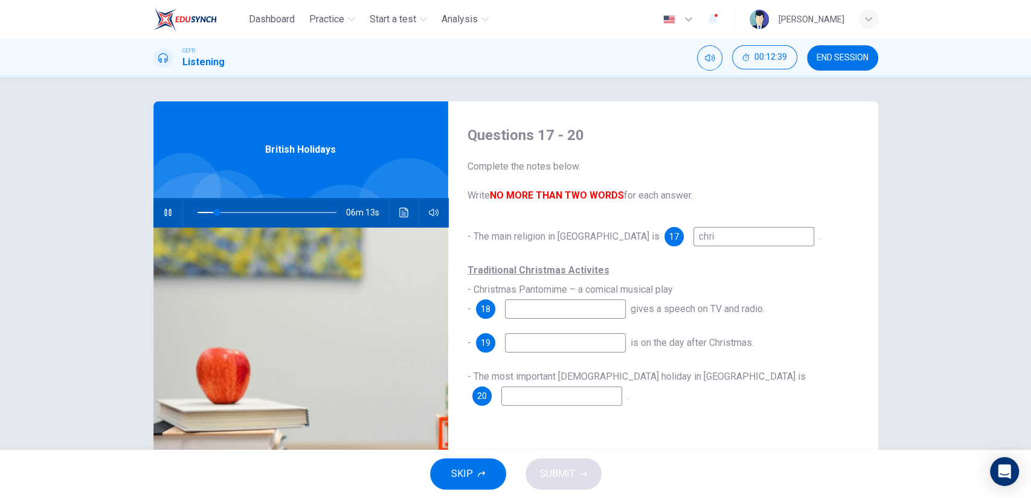
type input "[PERSON_NAME]"
type input "14"
type input "[PERSON_NAME]"
type input "15"
type input "[DEMOGRAPHIC_DATA]"
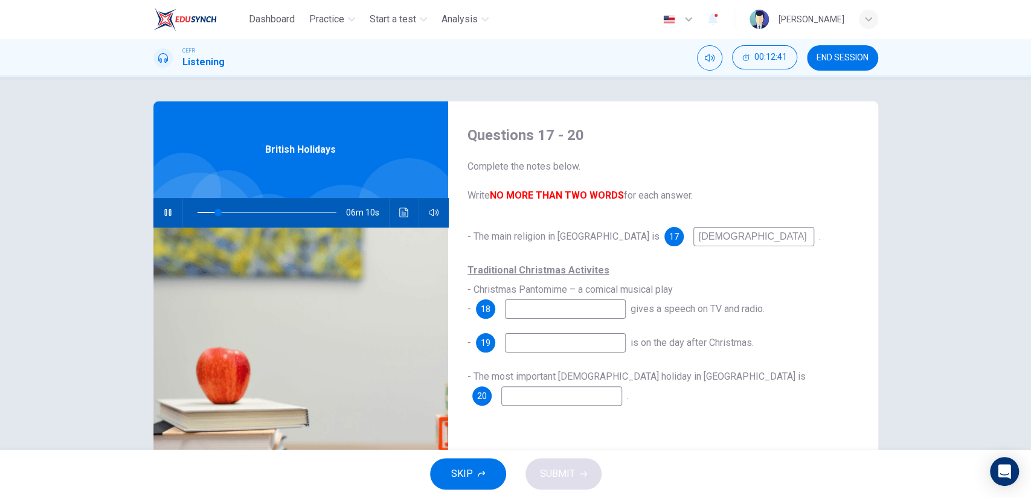
type input "15"
type input "[DEMOGRAPHIC_DATA]"
type input "16"
type input "[DEMOGRAPHIC_DATA]"
click at [561, 310] on input at bounding box center [565, 309] width 121 height 19
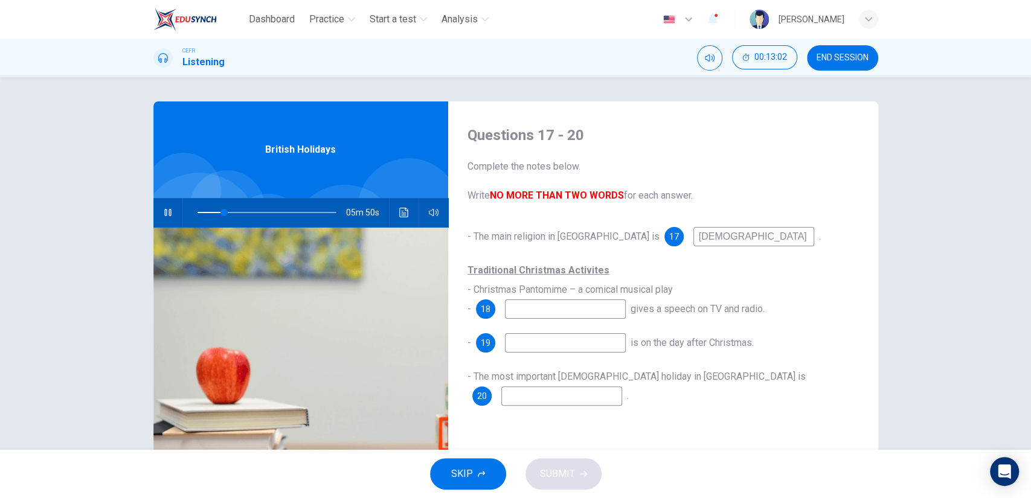
type input "20"
type input "Queen"
type input "20"
type input "Queen"
click at [561, 344] on input at bounding box center [565, 342] width 121 height 19
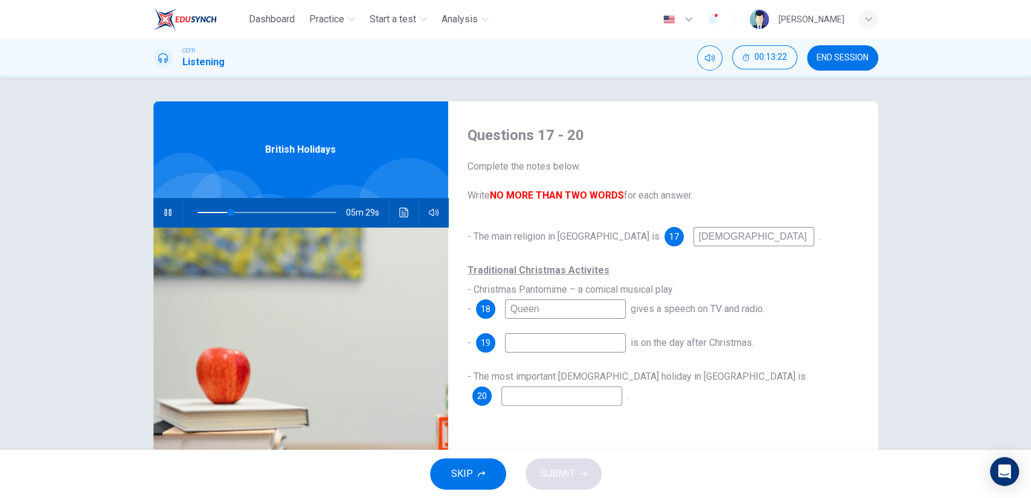
type input "24"
type input "B"
type input "25"
type input "Bx"
type input "25"
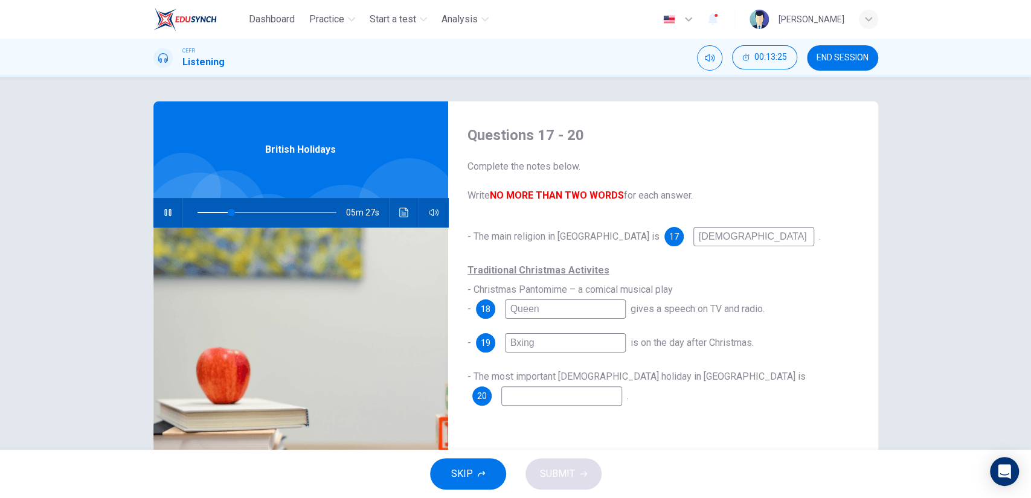
type input "Bxing"
type input "25"
type input "Bo"
type input "25"
type input "Boxing"
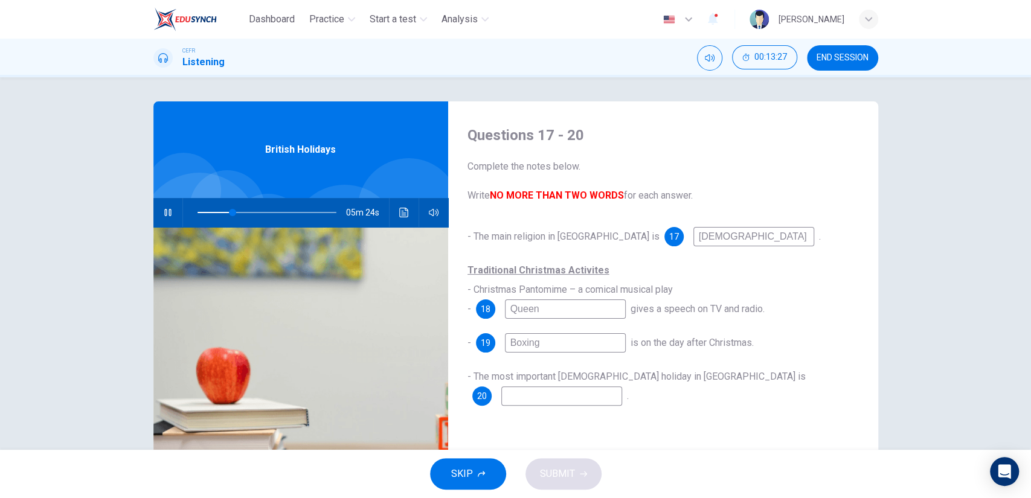
type input "25"
type input "[DATE]"
type input "26"
type input "[DATE]"
click at [203, 212] on span at bounding box center [267, 212] width 139 height 17
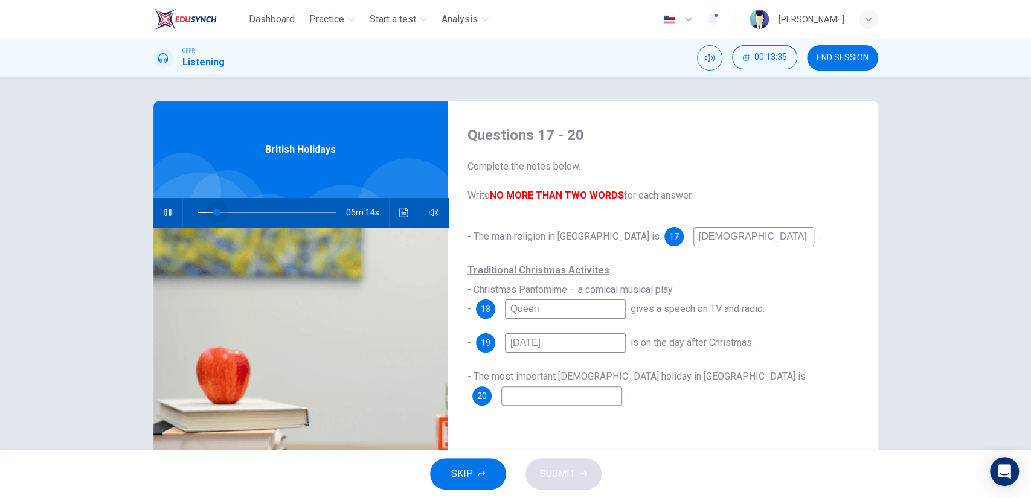
click at [213, 213] on span at bounding box center [216, 212] width 7 height 7
click at [202, 211] on span at bounding box center [205, 212] width 7 height 7
click at [216, 214] on span at bounding box center [212, 212] width 7 height 7
click at [223, 214] on span at bounding box center [226, 212] width 7 height 7
click at [226, 211] on span at bounding box center [228, 212] width 7 height 7
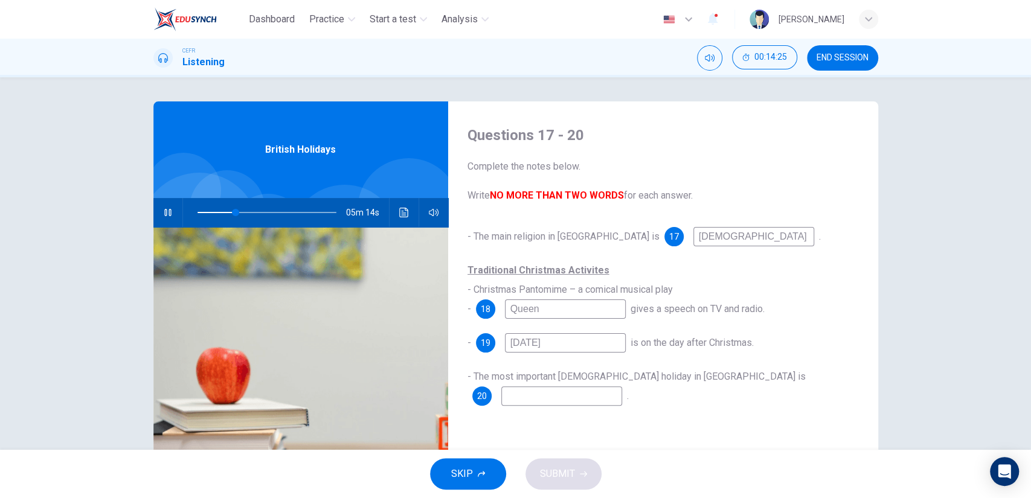
click at [622, 387] on input at bounding box center [561, 396] width 121 height 19
type input "30"
type input "eas"
type input "30"
type input "easte"
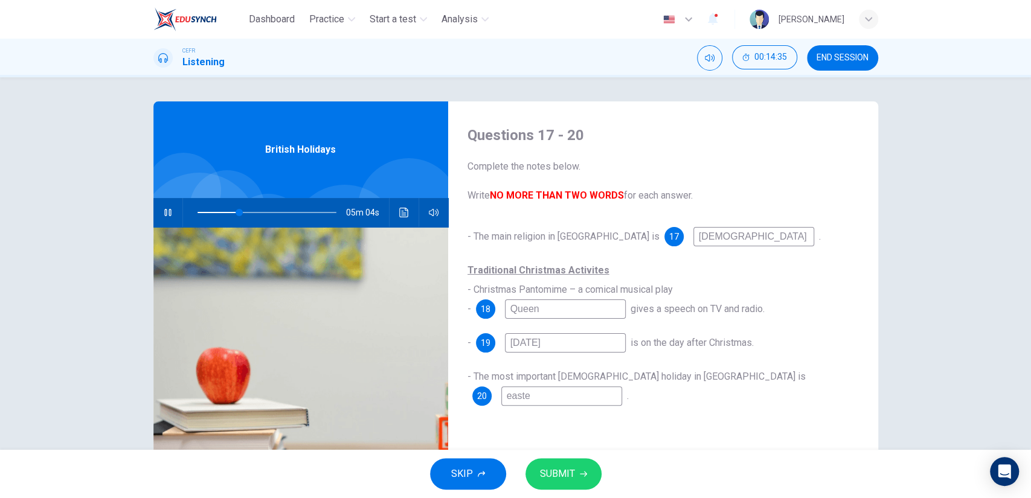
type input "30"
type input "[DATE]"
type input "31"
type input "[DATE]"
click at [576, 464] on button "SUBMIT" at bounding box center [563, 473] width 76 height 31
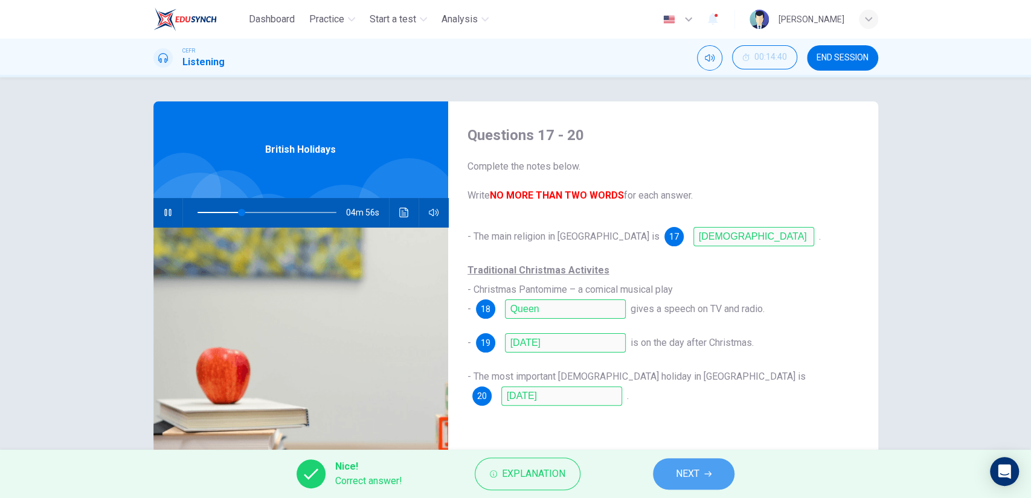
click at [734, 472] on button "NEXT" at bounding box center [694, 473] width 82 height 31
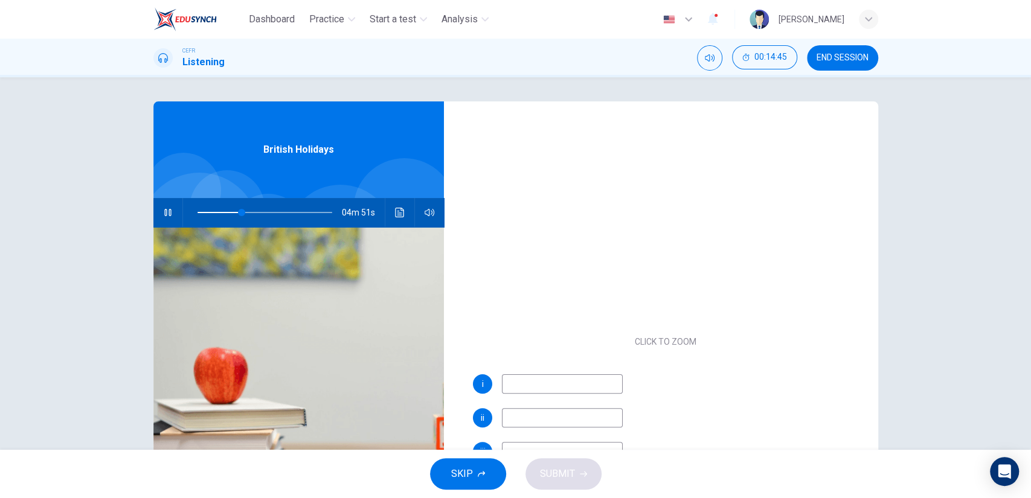
scroll to position [104, 0]
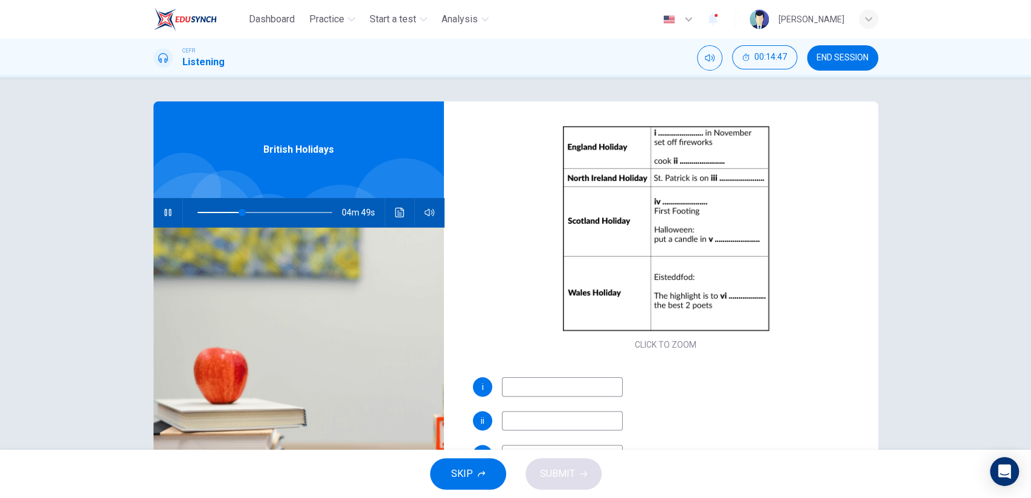
click at [563, 394] on input at bounding box center [562, 387] width 121 height 19
type input "48"
type input "B"
type input "48"
type input "Bon"
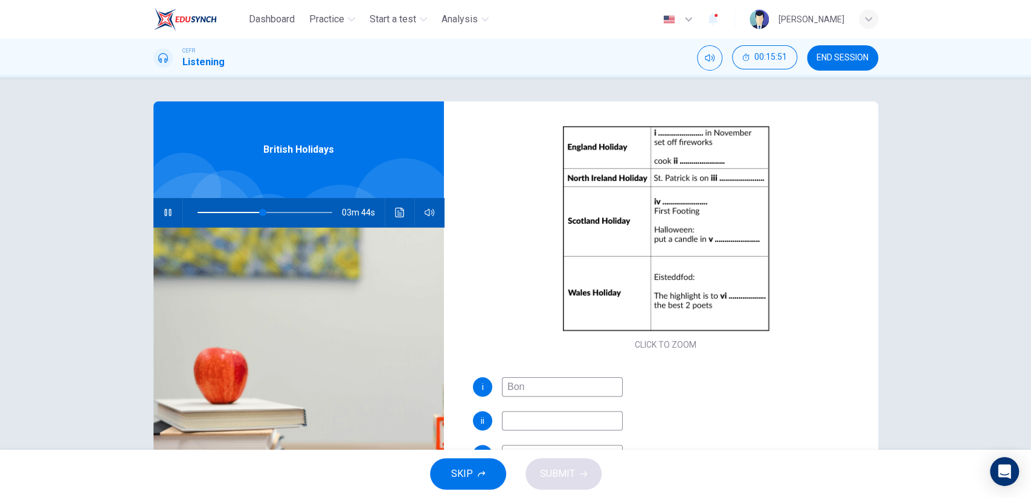
type input "48"
type input "Bonfire nig"
type input "49"
type input "Bonfire night"
type input "49"
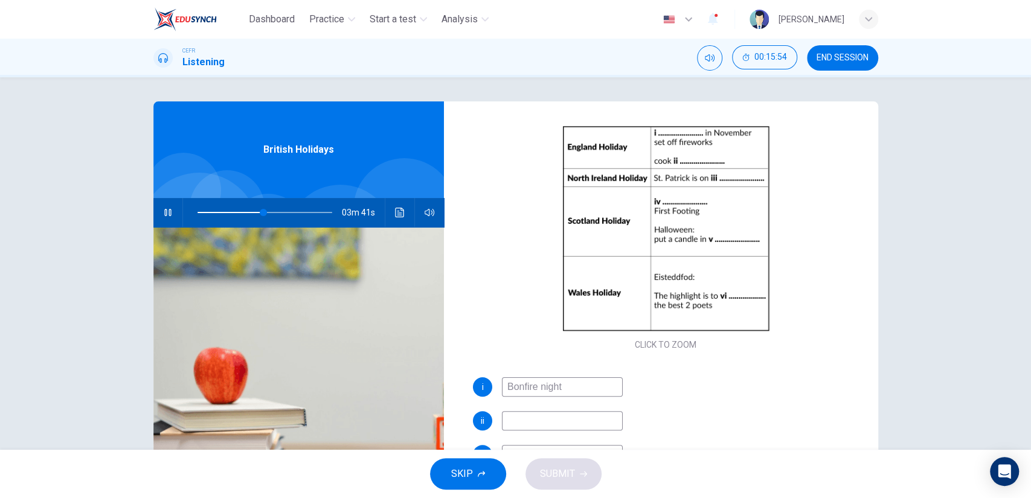
type input "Bonfire night"
click at [559, 419] on input at bounding box center [562, 420] width 121 height 19
type input "53"
type input "pat"
type input "54"
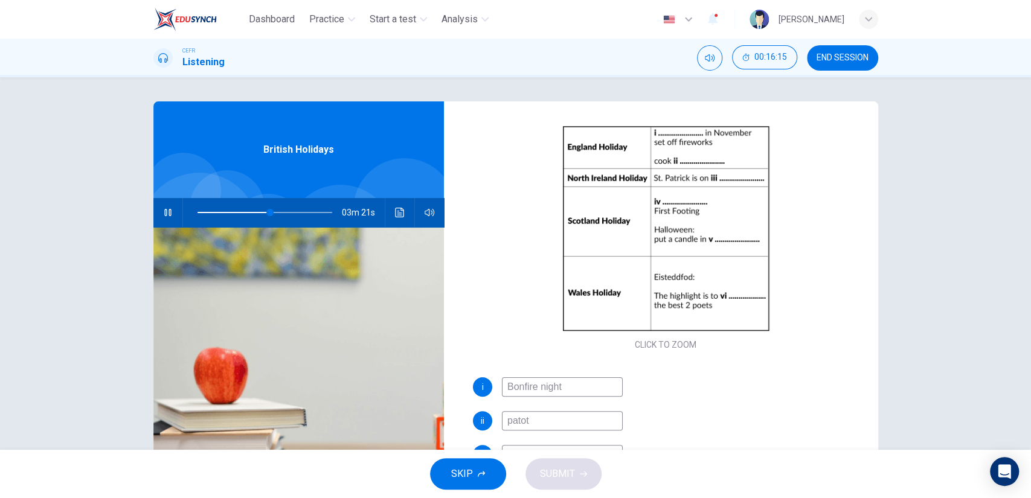
type input "pato"
type input "54"
type input "p"
type input "54"
type input "potatpe"
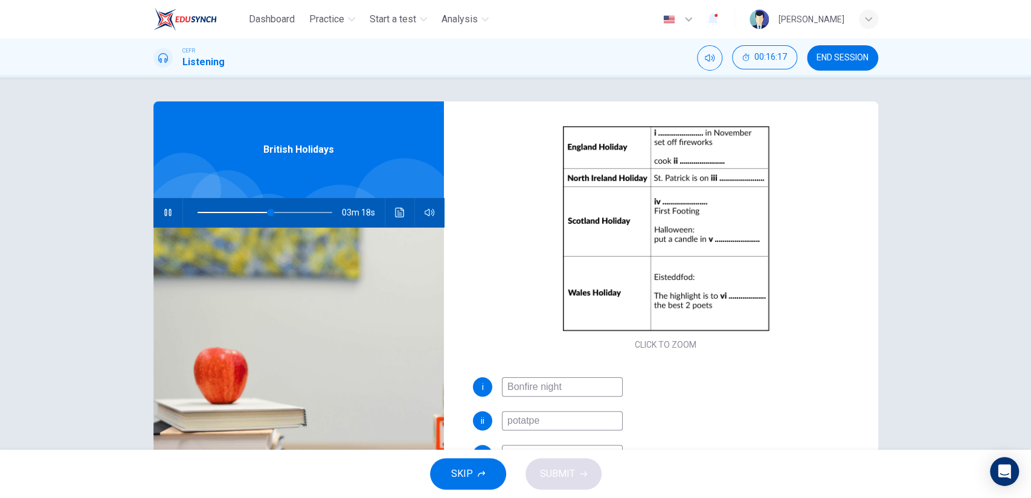
type input "54"
type input "potat"
type input "55"
type input "potatoes and"
type input "55"
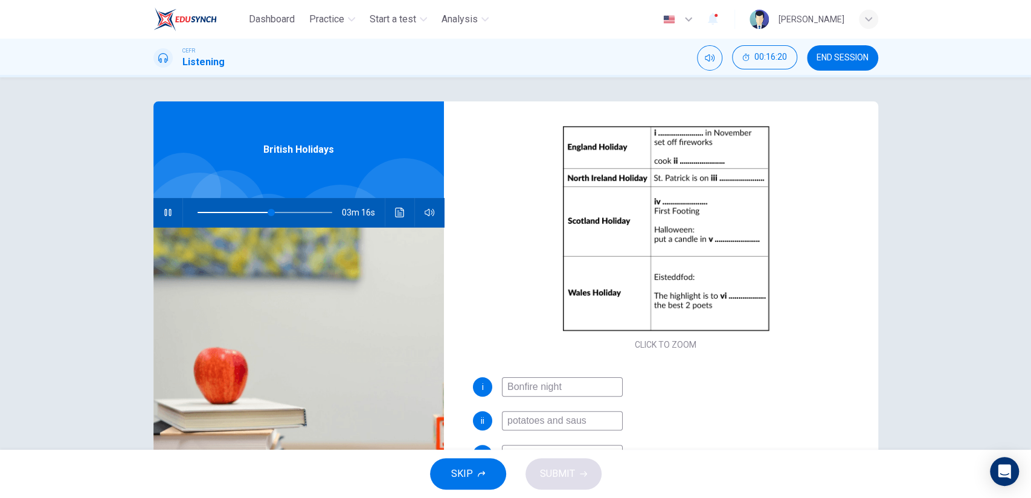
type input "potatoes and [PERSON_NAME]"
type input "55"
type input "potatoes and sausag"
type input "55"
type input "potatoes and sausages"
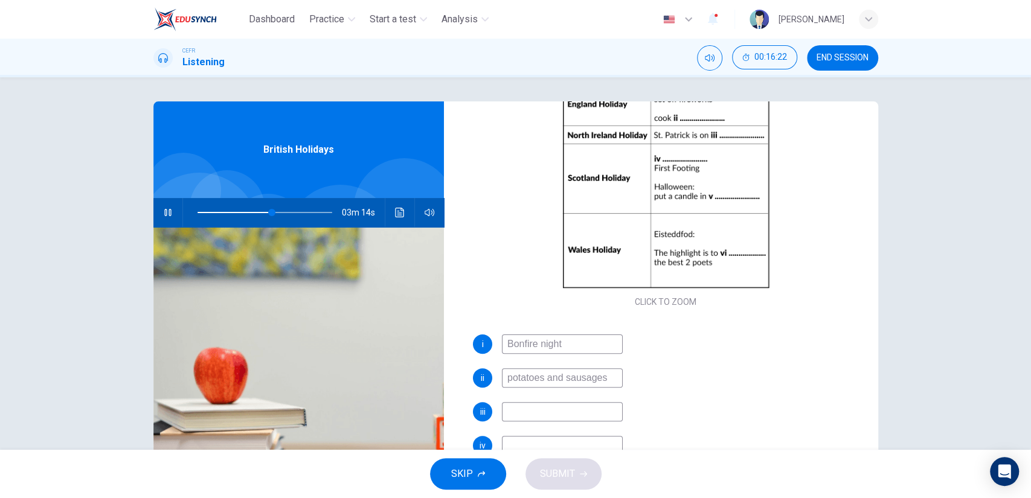
scroll to position [150, 0]
type input "56"
type input "potatoes and sausages"
click at [541, 404] on input at bounding box center [562, 408] width 121 height 19
type input "59"
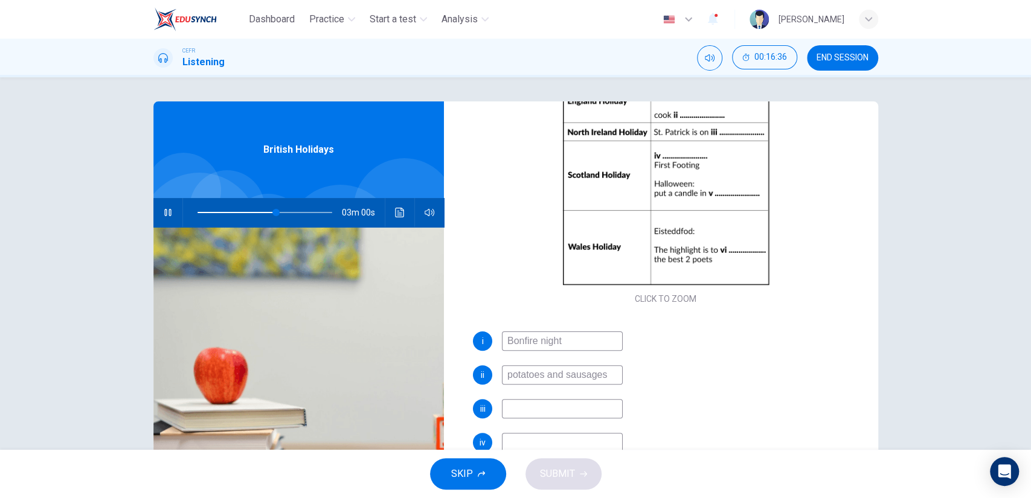
type input "1"
type input "59"
type input "17 o"
type input "59"
type input "17 of Ma"
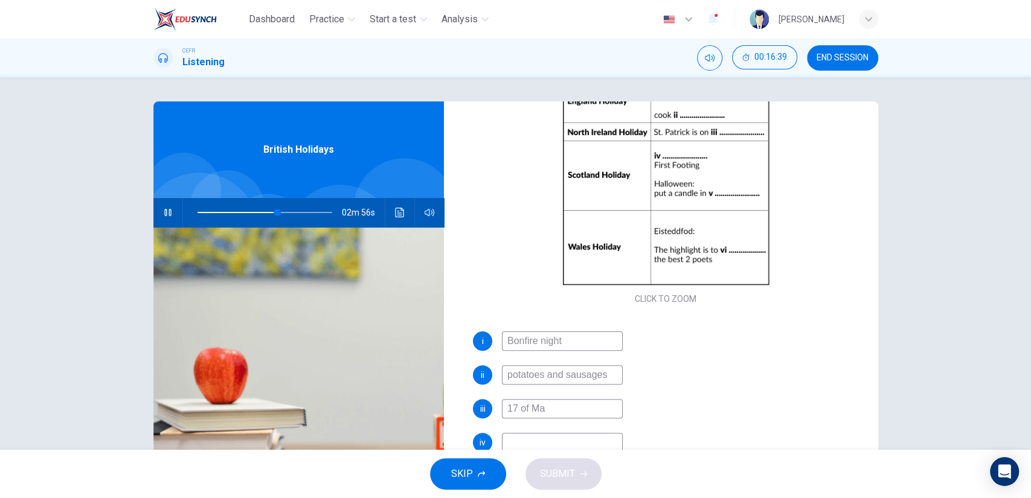
type input "59"
type input "[DATE]"
type input "60"
type input "[DATE]"
click at [524, 434] on input at bounding box center [562, 442] width 121 height 19
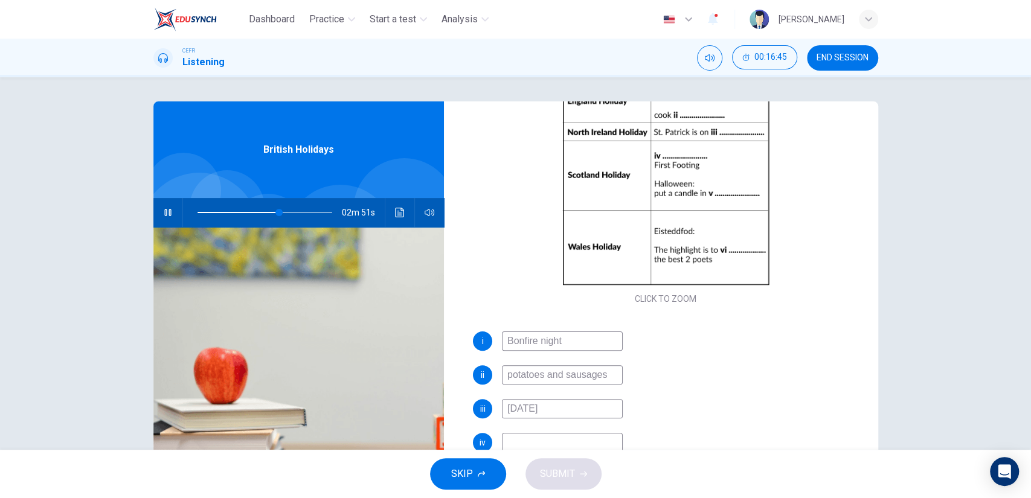
click at [512, 406] on input "[DATE]" at bounding box center [562, 408] width 121 height 19
type input "61"
type input "17tn of March"
type input "61"
type input "[DATE]"
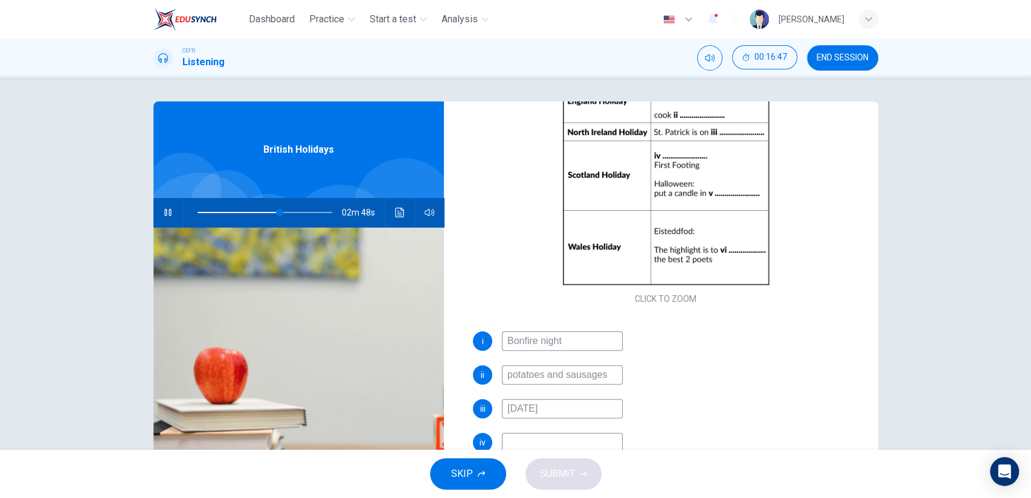
type input "61"
type input "[DATE]"
click at [516, 435] on input at bounding box center [562, 442] width 121 height 19
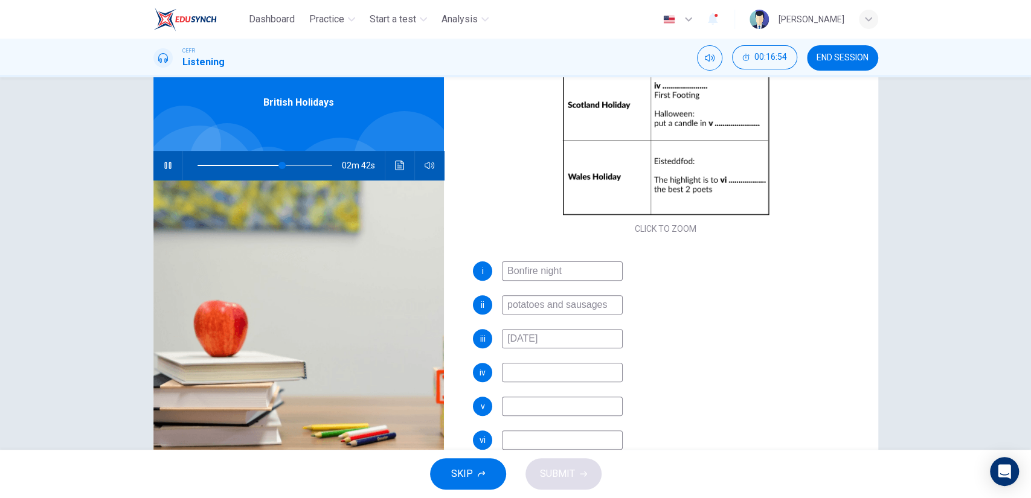
scroll to position [46, 0]
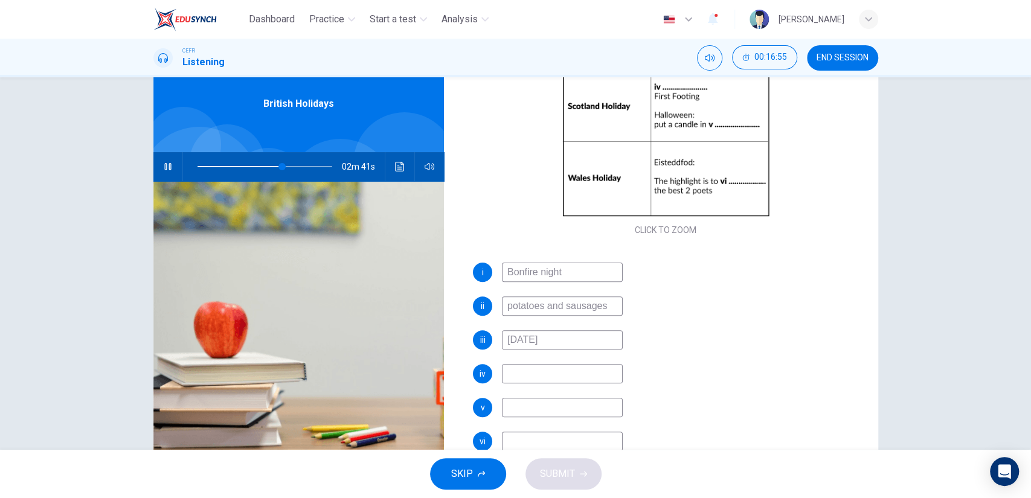
click at [943, 367] on div "Questions 21 - 26 Complete the table below. Write NO MORE THAN THREE WORDS AND/…" at bounding box center [515, 263] width 1031 height 373
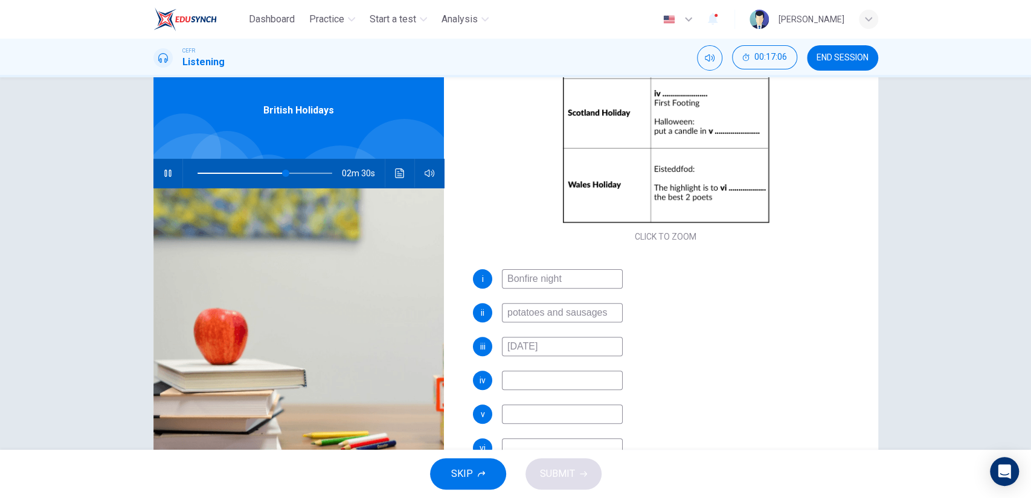
scroll to position [41, 0]
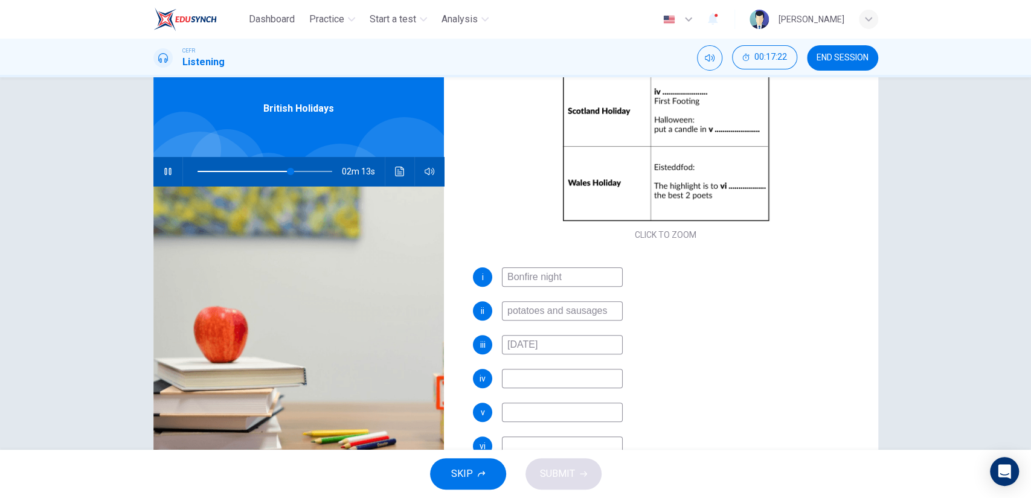
click at [519, 371] on input at bounding box center [562, 378] width 121 height 19
type input "73"
type input "h"
type input "74"
type input "H"
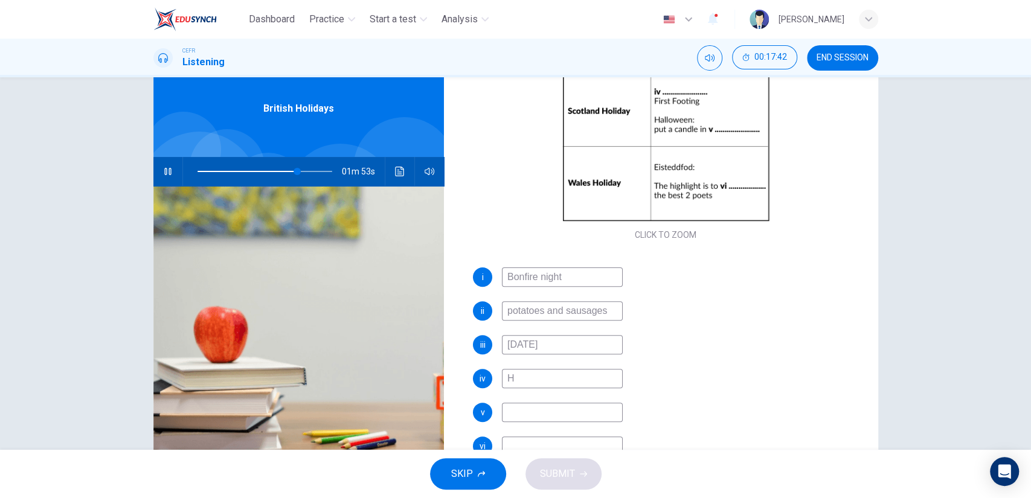
type input "74"
type input "Hom"
type input "74"
type input "Ho"
type input "74"
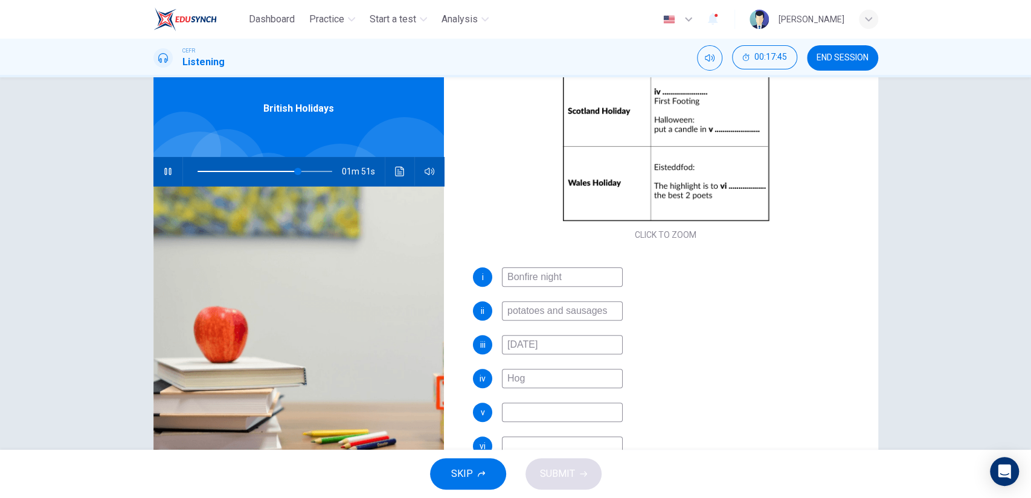
type input "Hogm"
type input "75"
type input "Hogmana"
type input "75"
type input "Hogmanany"
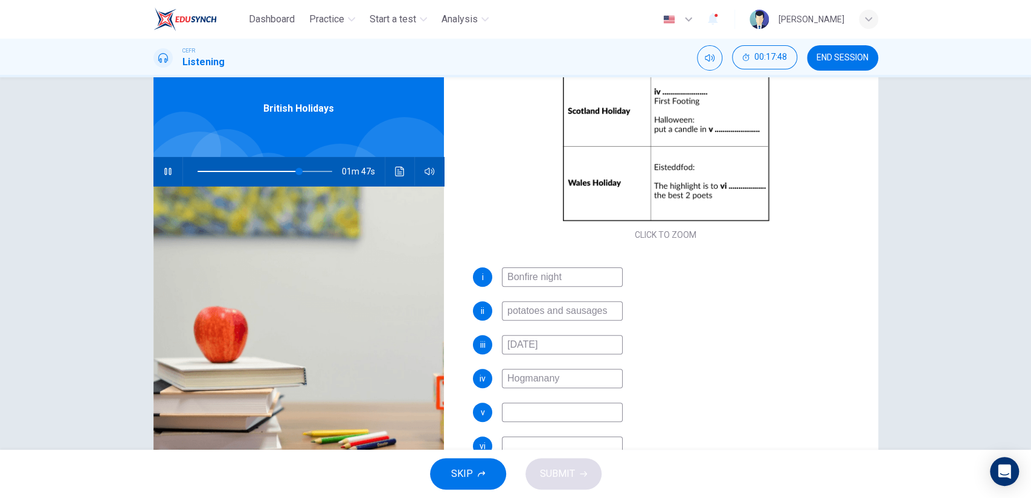
type input "75"
type input "Hogmanany"
click at [514, 415] on input at bounding box center [562, 412] width 121 height 19
type input "82"
type input "s"
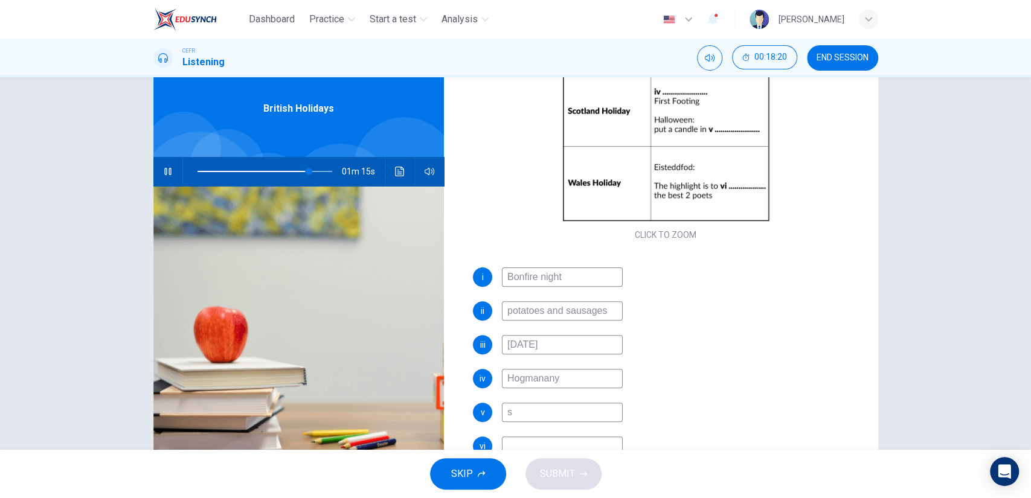
type input "83"
type input "side"
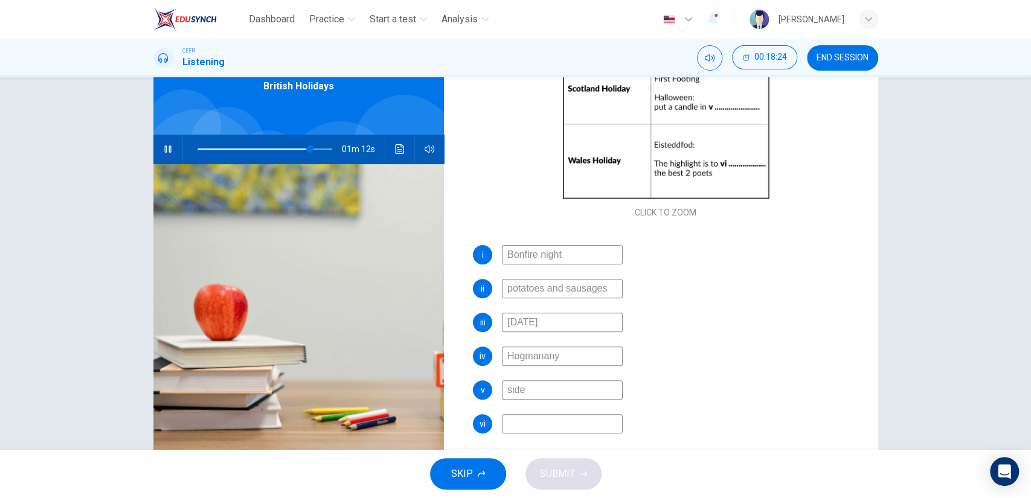
scroll to position [65, 0]
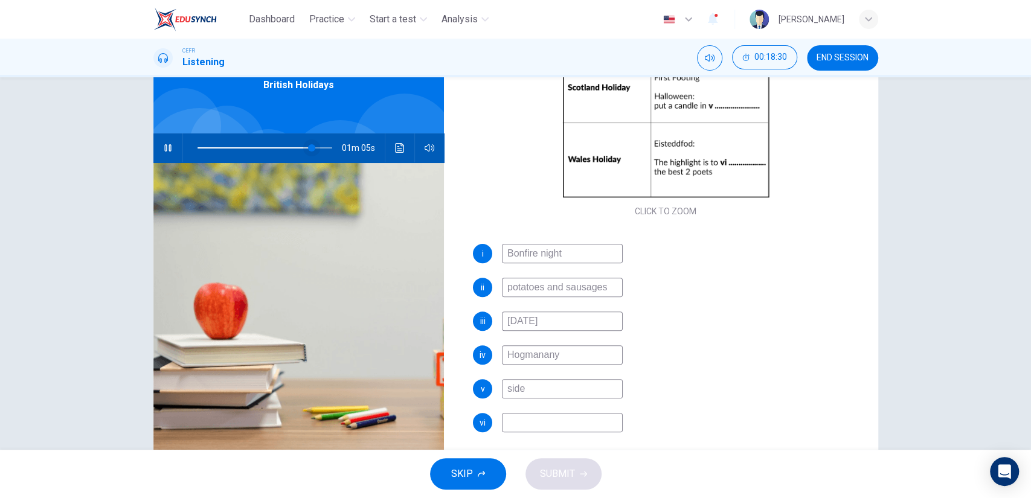
type input "85"
type input "side"
click at [295, 146] on span at bounding box center [298, 147] width 7 height 7
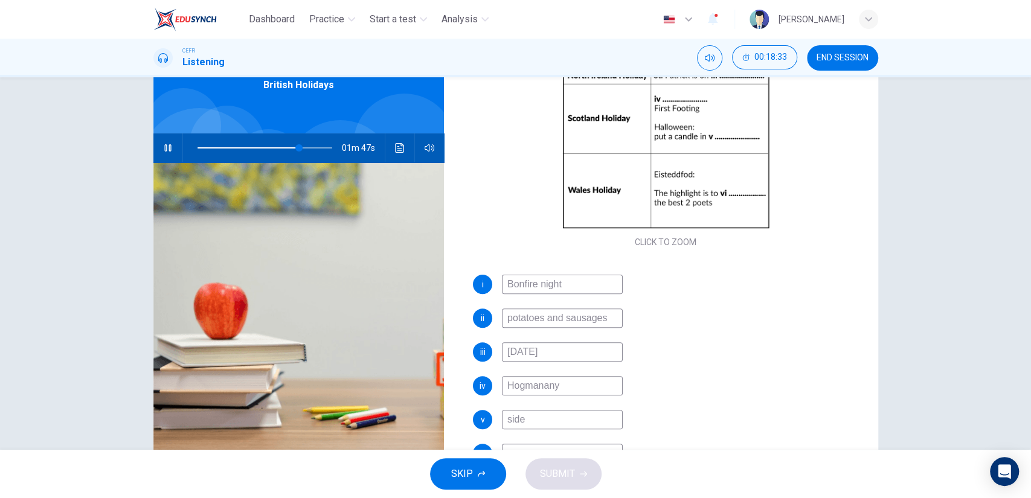
scroll to position [143, 0]
click at [529, 418] on input "side" at bounding box center [562, 419] width 121 height 19
type input "82"
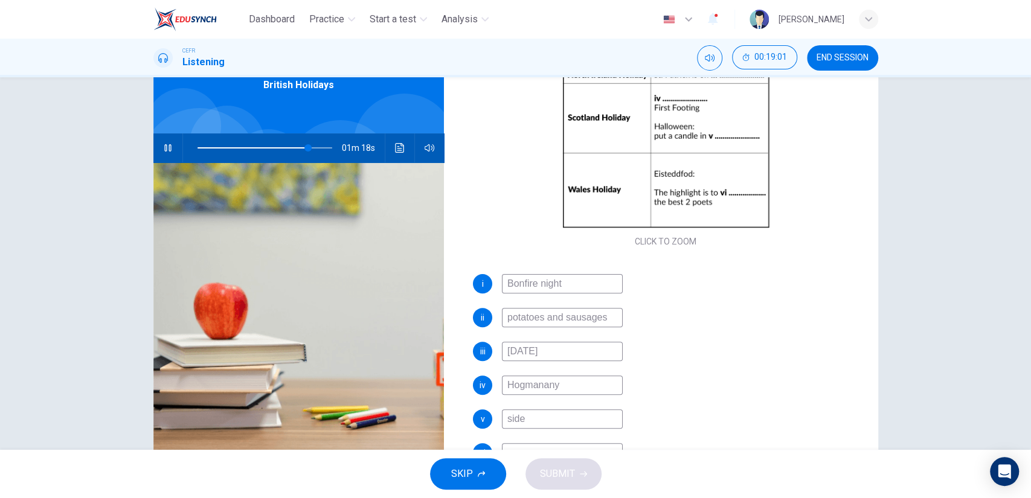
click at [529, 418] on input "side" at bounding box center [562, 419] width 121 height 19
type input "pu"
type input "82"
type input "pumpl"
type input "82"
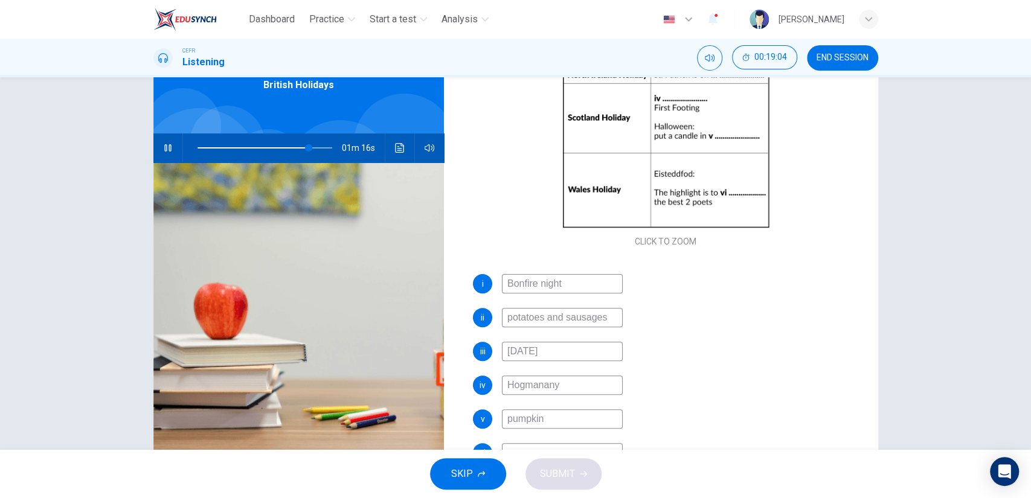
type input "pumpkins"
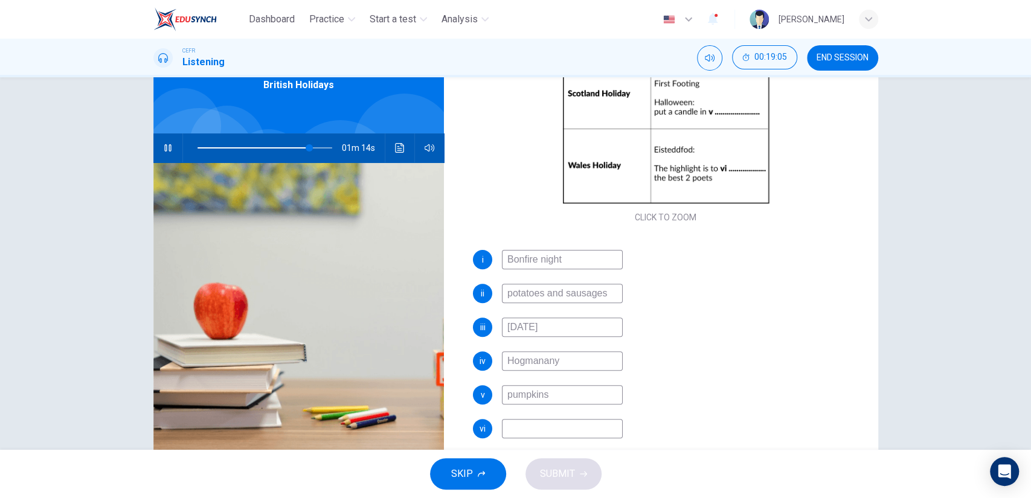
scroll to position [173, 0]
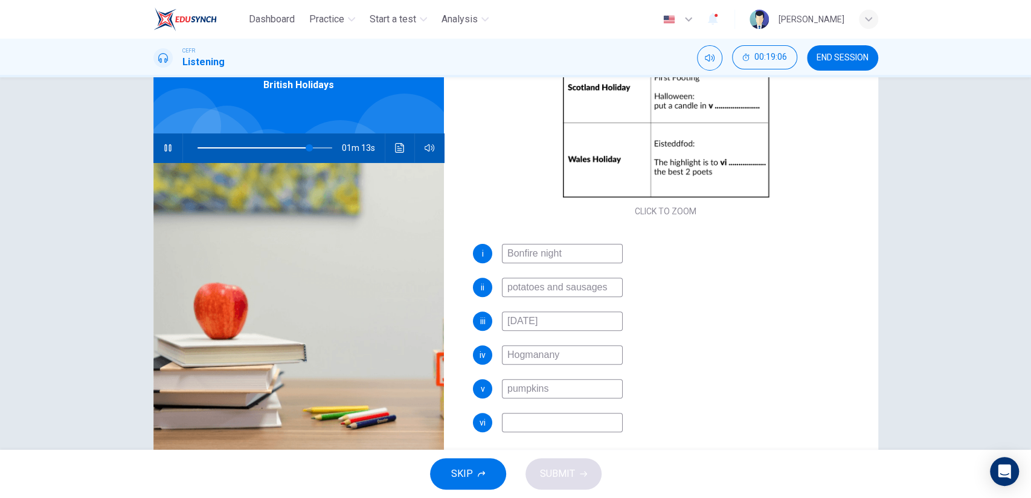
type input "83"
type input "pumpkins"
click at [659, 420] on div "vi" at bounding box center [666, 422] width 386 height 19
click at [585, 424] on input at bounding box center [562, 422] width 121 height 19
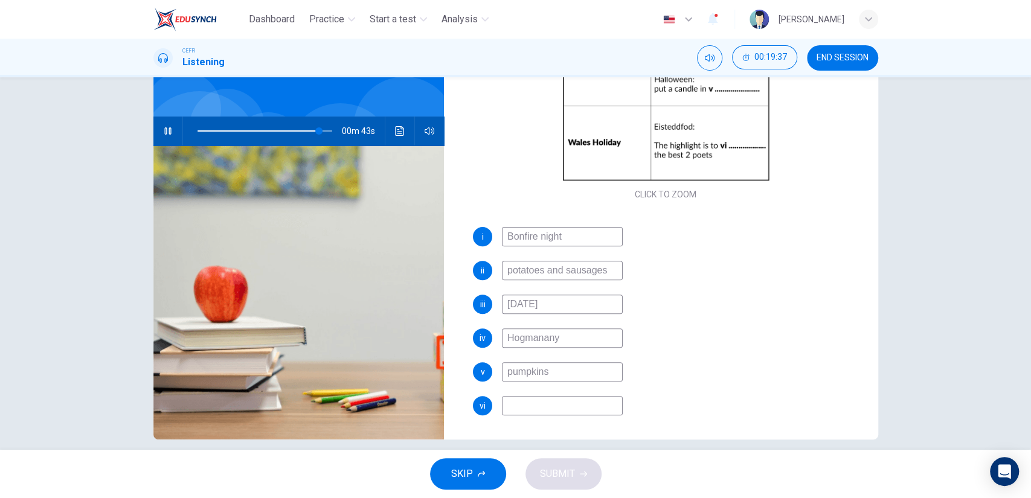
scroll to position [77, 0]
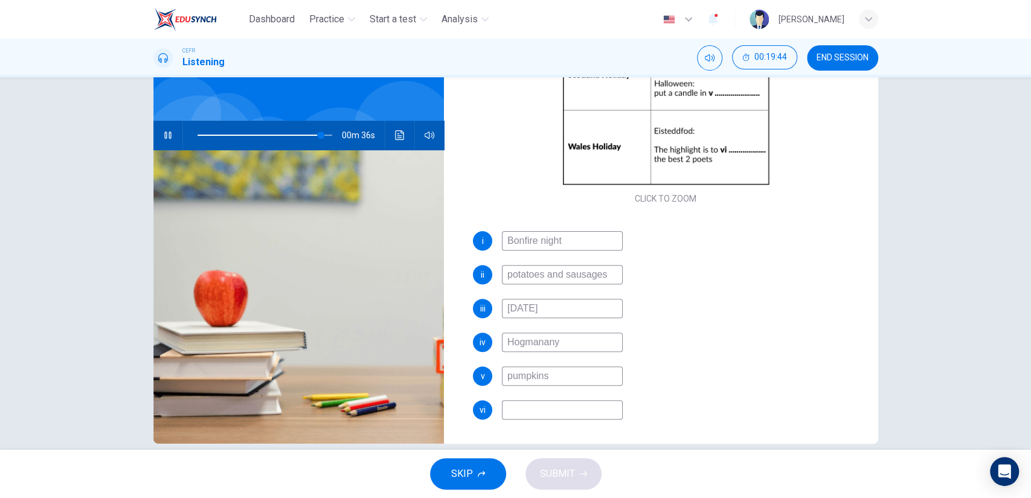
type input "92"
click at [561, 413] on input at bounding box center [562, 409] width 121 height 19
type input "c"
type input "92"
type input "cro"
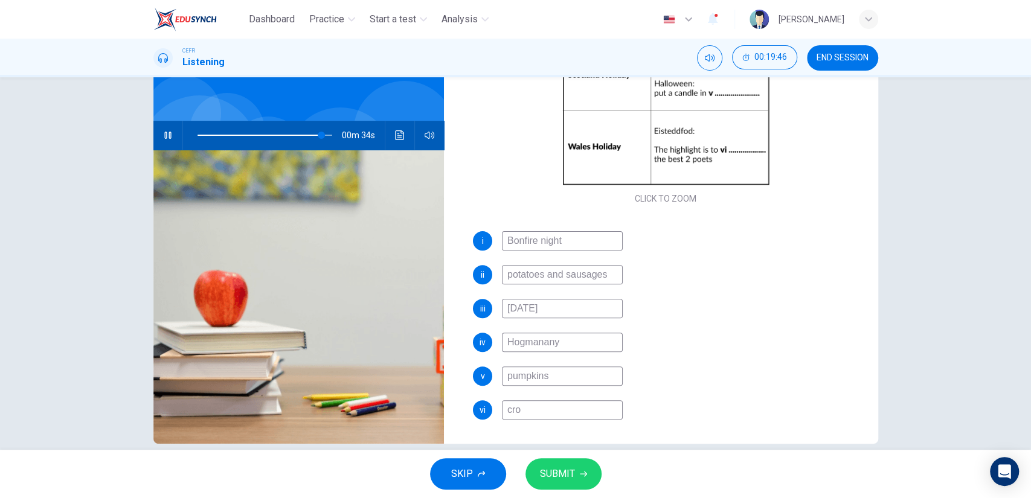
type input "92"
type input "crown"
type input "92"
type input "crown"
click at [546, 471] on span "SUBMIT" at bounding box center [557, 474] width 35 height 17
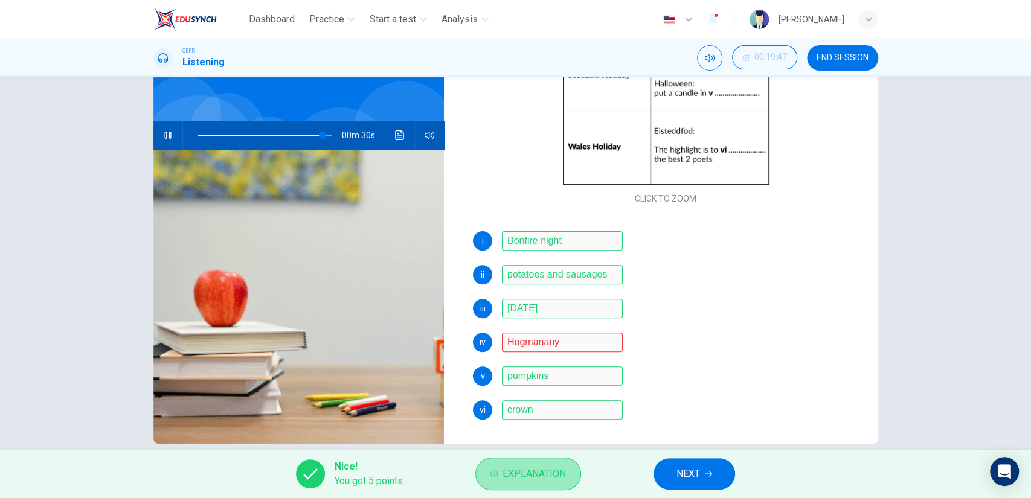
click at [536, 478] on span "Explanation" at bounding box center [534, 474] width 63 height 17
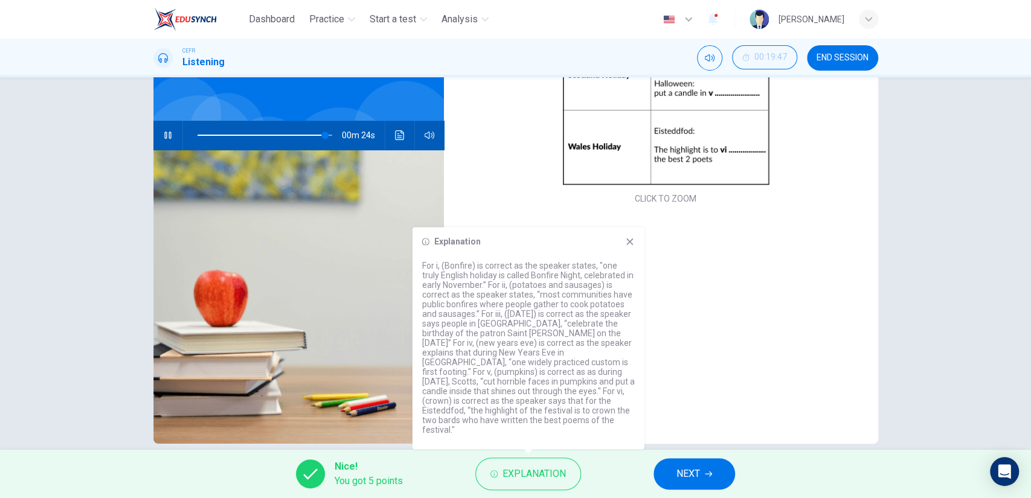
type input "94"
click at [684, 471] on span "NEXT" at bounding box center [688, 474] width 24 height 17
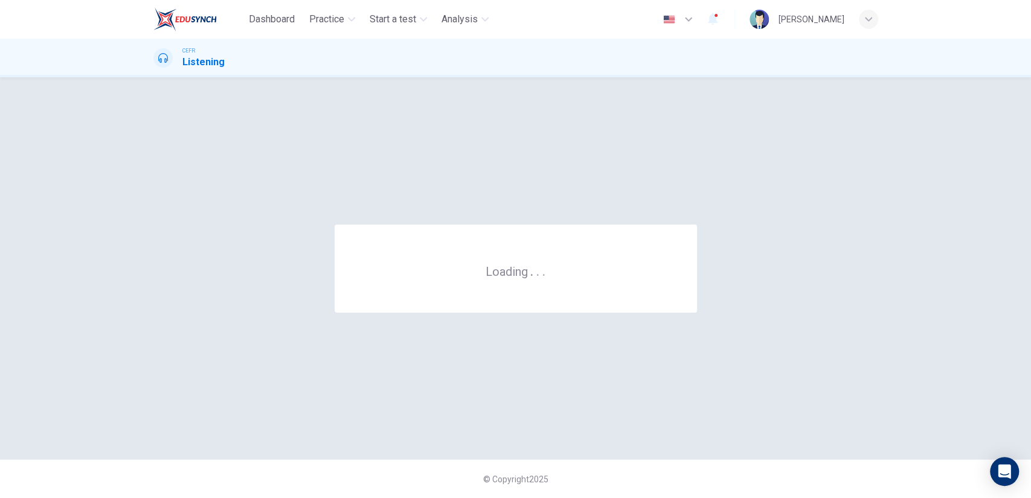
scroll to position [0, 0]
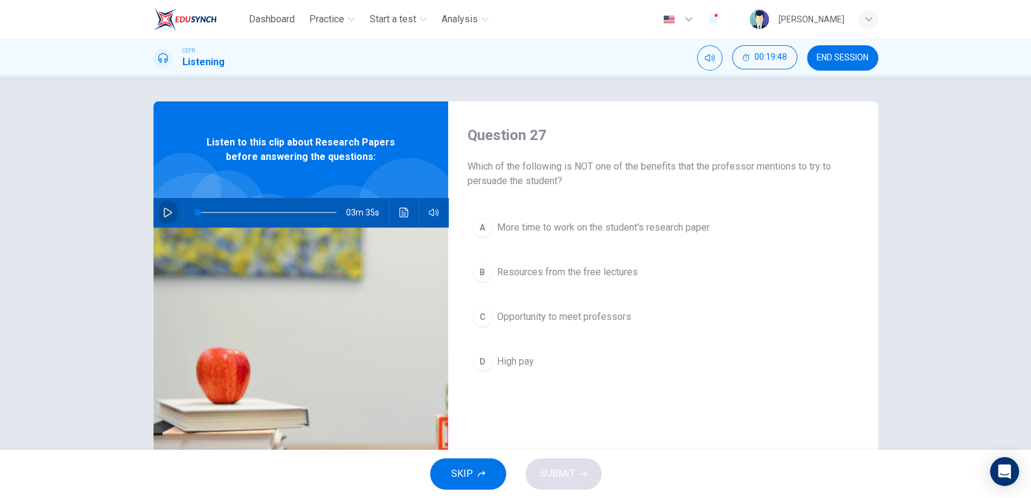
click at [164, 213] on icon "button" at bounding box center [168, 213] width 10 height 10
type input "3"
click at [584, 176] on span "Which of the following is NOT one of the benefits that the professor mentions t…" at bounding box center [663, 173] width 391 height 29
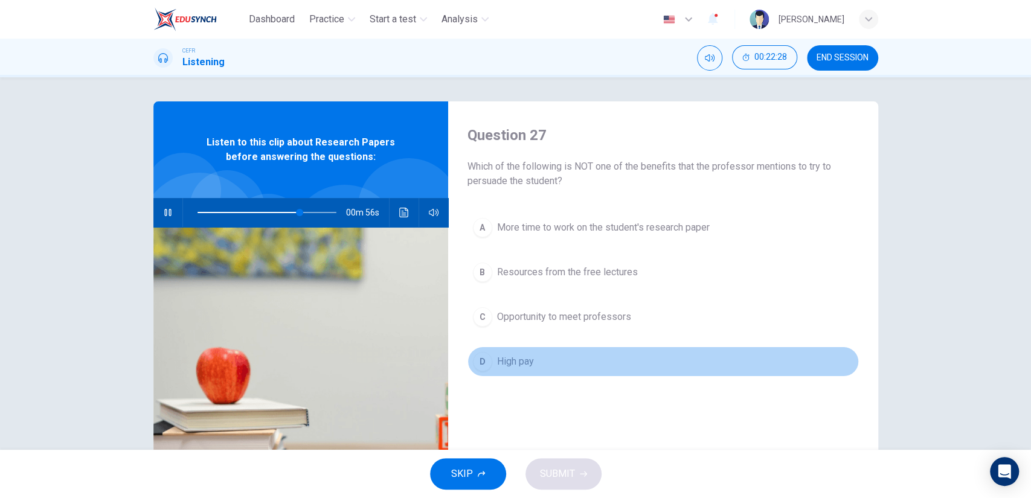
click at [553, 369] on button "D High pay" at bounding box center [663, 362] width 391 height 30
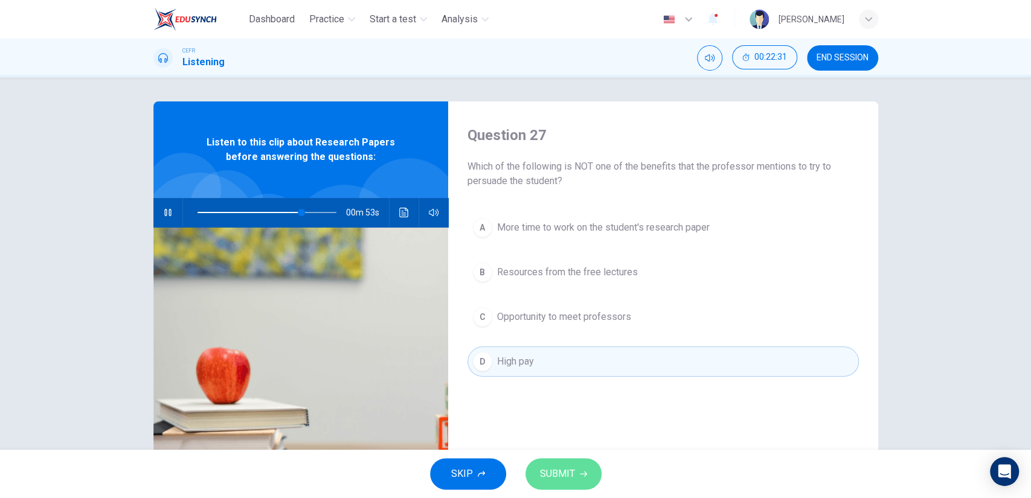
click at [563, 466] on span "SUBMIT" at bounding box center [557, 474] width 35 height 17
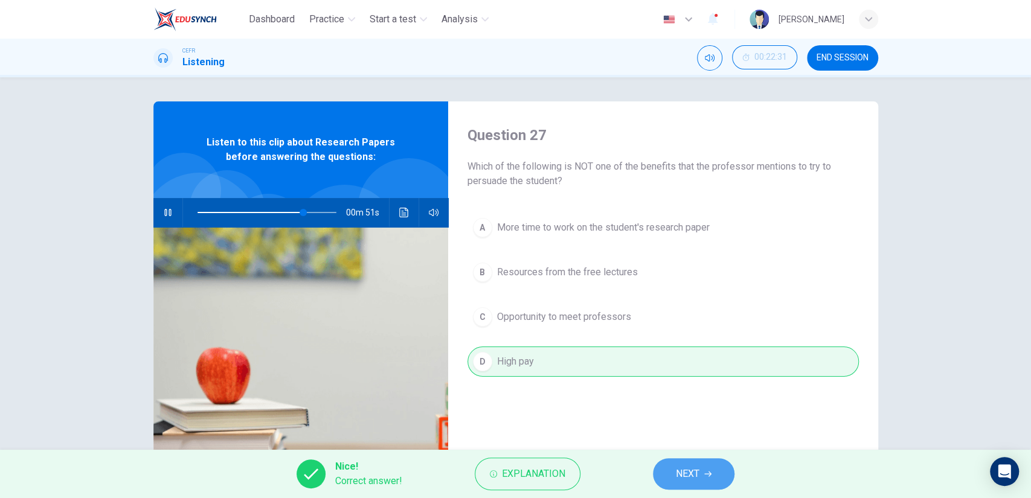
click at [663, 481] on button "NEXT" at bounding box center [694, 473] width 82 height 31
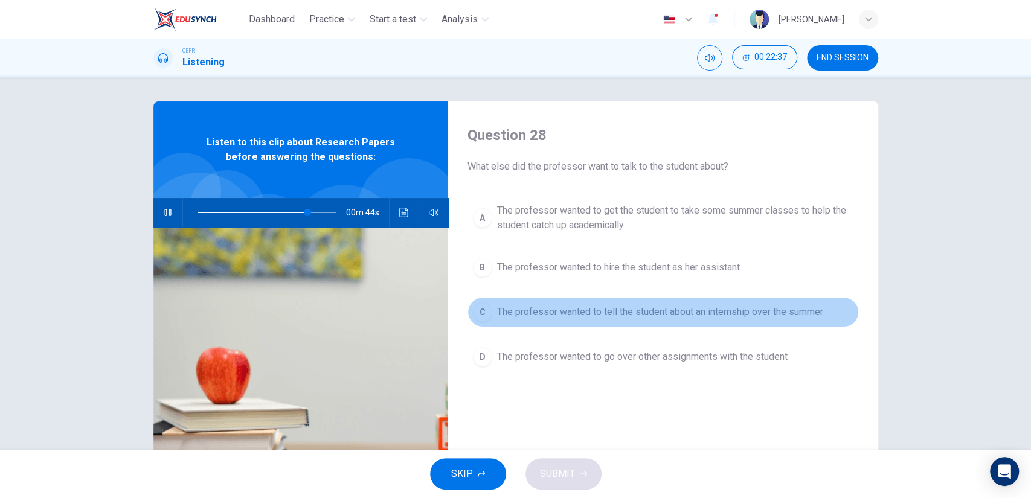
click at [612, 315] on span "The professor wanted to tell the student about an internship over the summer" at bounding box center [660, 312] width 326 height 14
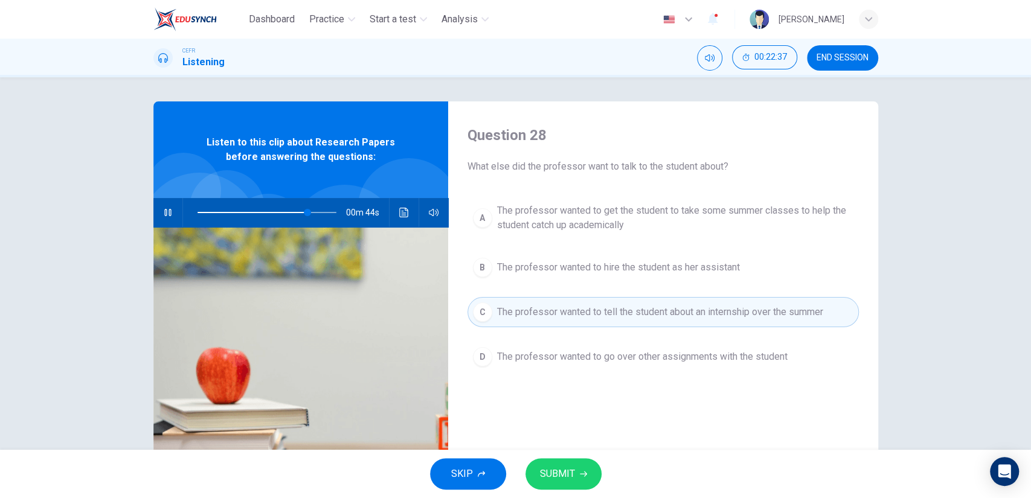
click at [572, 460] on button "SUBMIT" at bounding box center [563, 473] width 76 height 31
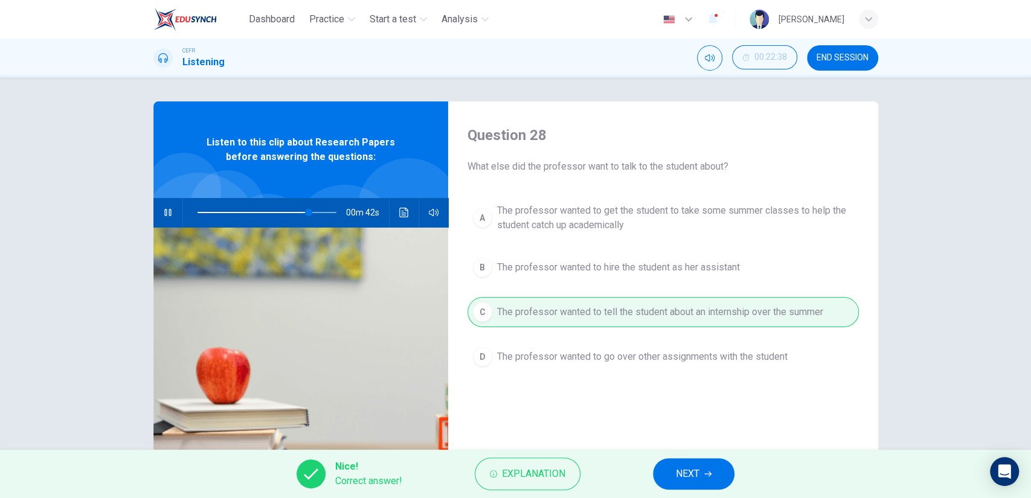
click at [663, 472] on button "NEXT" at bounding box center [694, 473] width 82 height 31
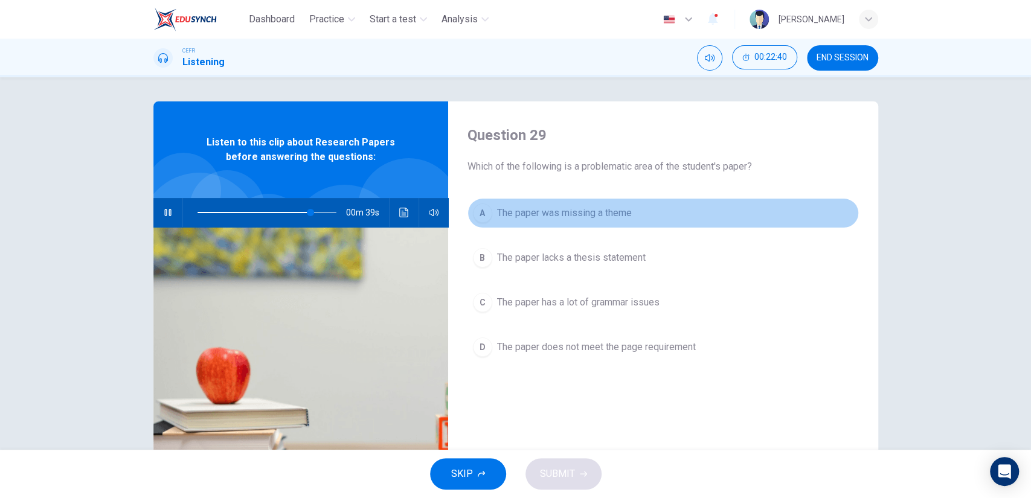
click at [554, 211] on span "The paper was missing a theme" at bounding box center [564, 213] width 135 height 14
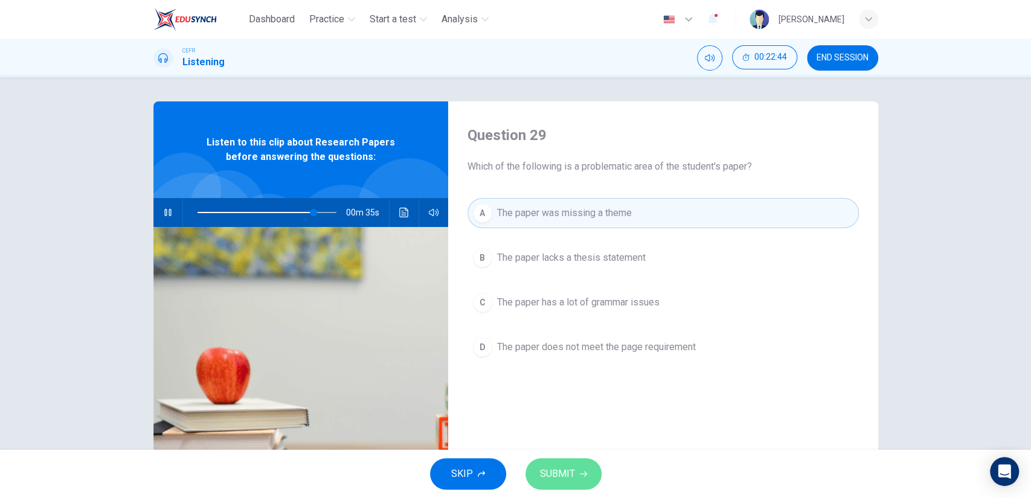
click at [557, 463] on button "SUBMIT" at bounding box center [563, 473] width 76 height 31
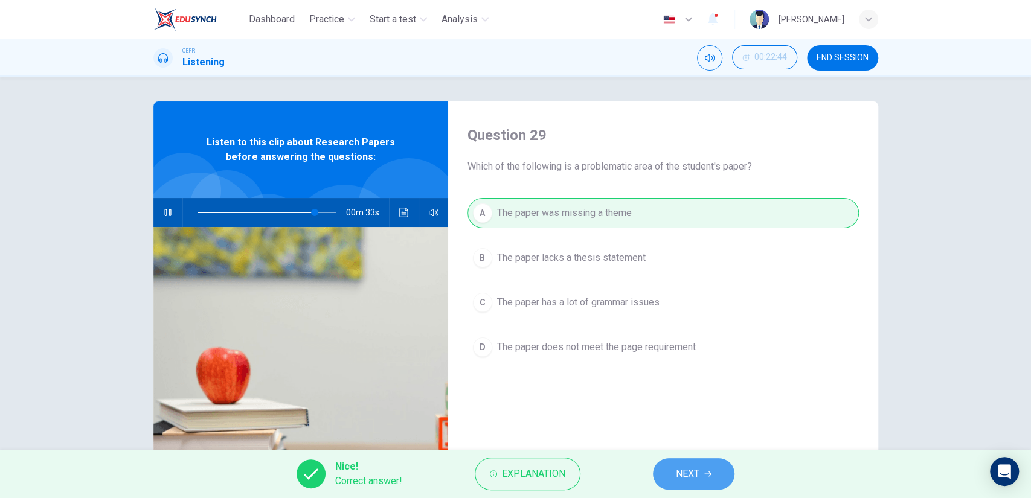
click at [669, 477] on button "NEXT" at bounding box center [694, 473] width 82 height 31
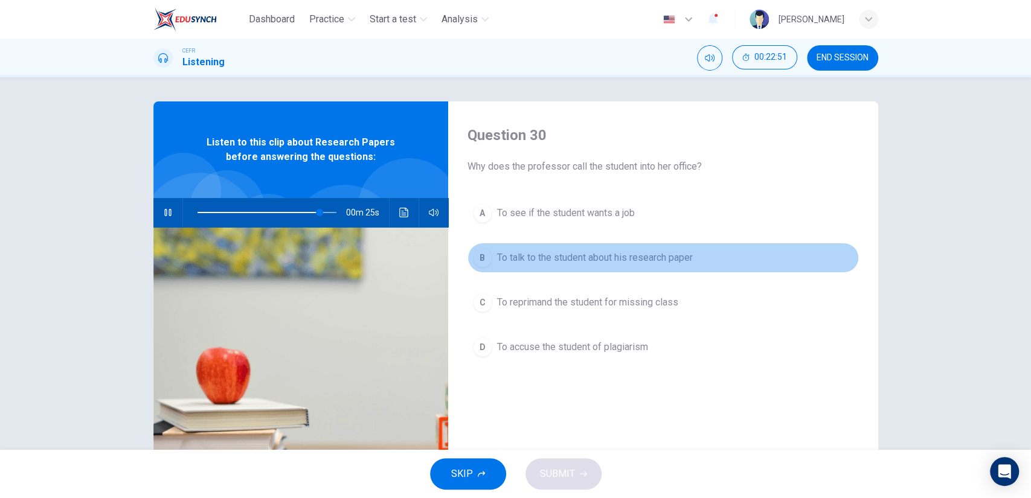
click at [537, 267] on button "B To talk to the student about his research paper" at bounding box center [663, 258] width 391 height 30
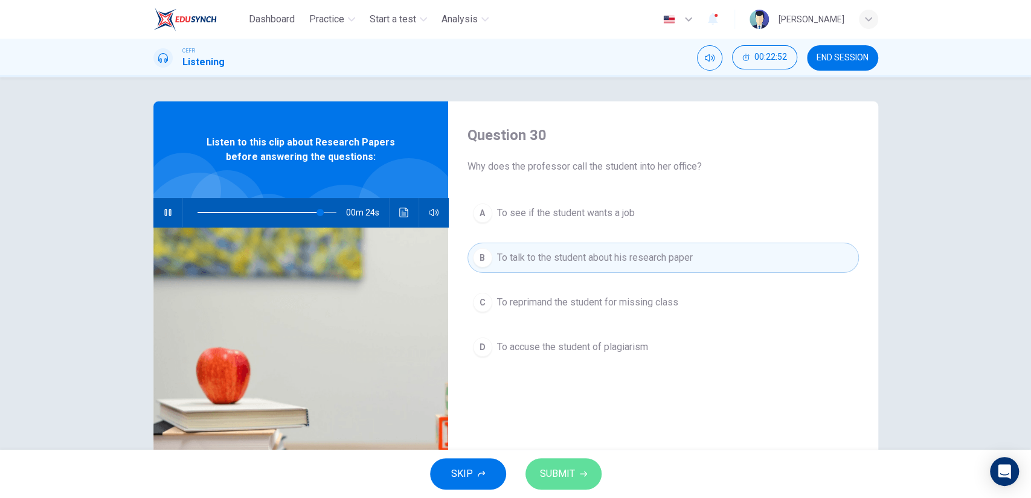
click at [552, 463] on button "SUBMIT" at bounding box center [563, 473] width 76 height 31
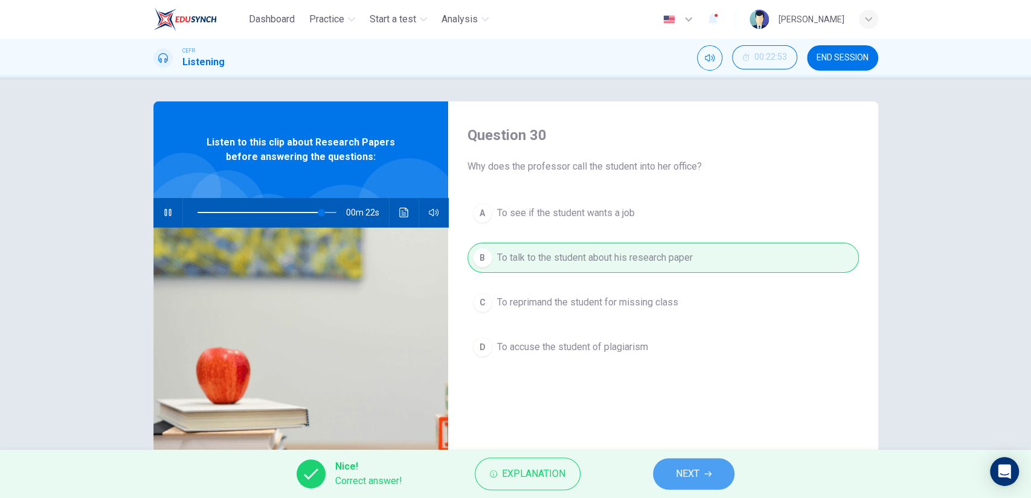
click at [670, 465] on button "NEXT" at bounding box center [694, 473] width 82 height 31
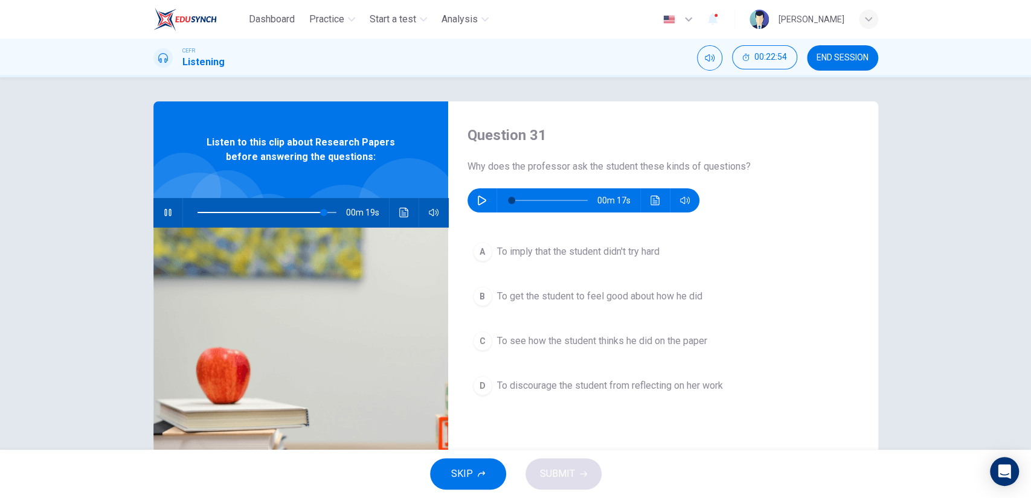
click at [167, 211] on icon "button" at bounding box center [167, 212] width 7 height 7
type input "91"
click at [483, 200] on button "button" at bounding box center [481, 200] width 19 height 24
type input "46"
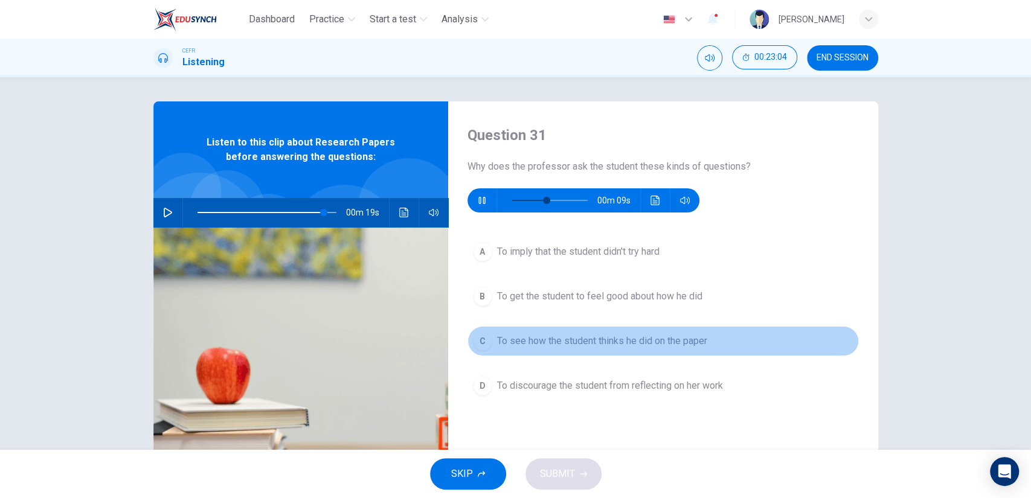
click at [529, 334] on span "To see how the student thinks he did on the paper" at bounding box center [602, 341] width 210 height 14
type input "91"
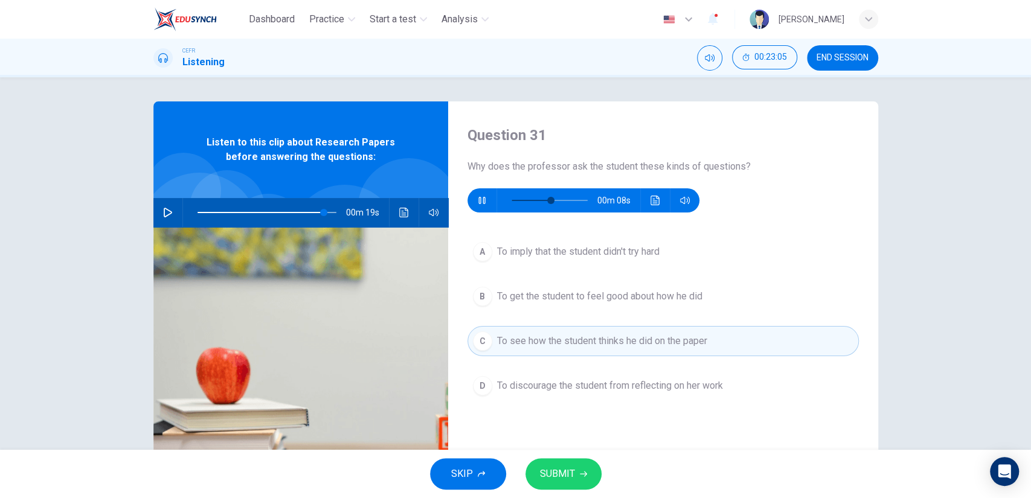
type input "58"
click at [565, 472] on span "SUBMIT" at bounding box center [557, 474] width 35 height 17
type input "91"
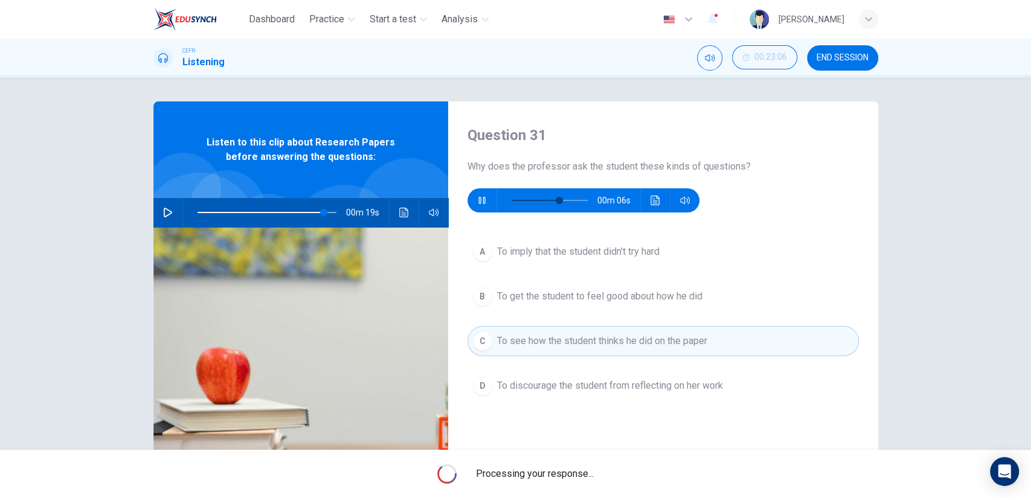
type input "63"
type input "91"
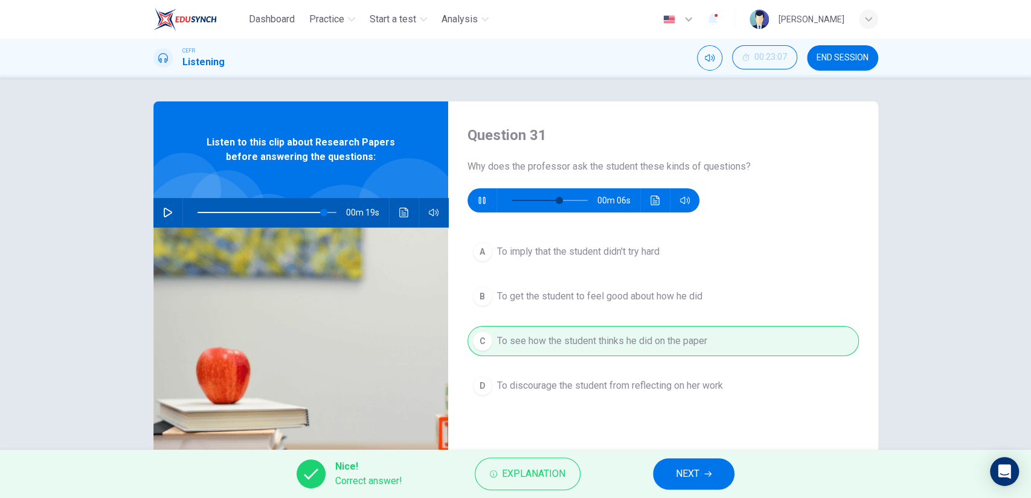
type input "69"
click at [683, 478] on span "NEXT" at bounding box center [688, 474] width 24 height 17
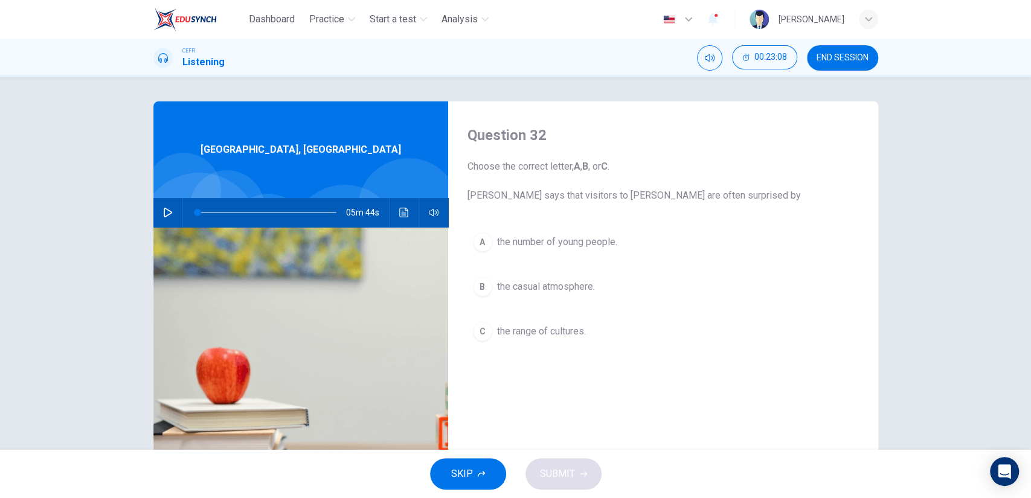
click at [144, 206] on div "Question 32 Choose the correct letter, A , B , or C . [PERSON_NAME] says that v…" at bounding box center [515, 311] width 763 height 420
click at [174, 211] on div "05m 44s" at bounding box center [300, 212] width 295 height 29
click at [164, 211] on icon "button" at bounding box center [168, 213] width 8 height 10
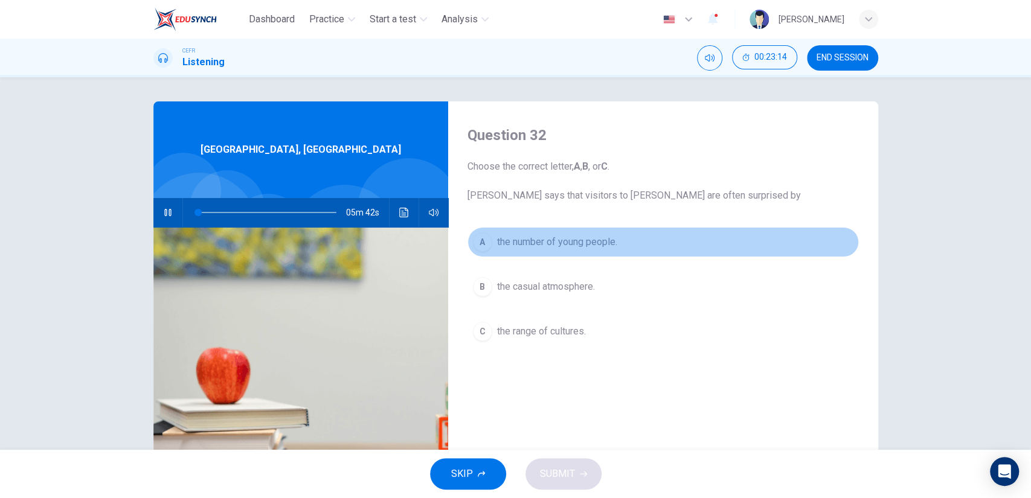
click at [565, 253] on button "A the number of young people." at bounding box center [663, 242] width 391 height 30
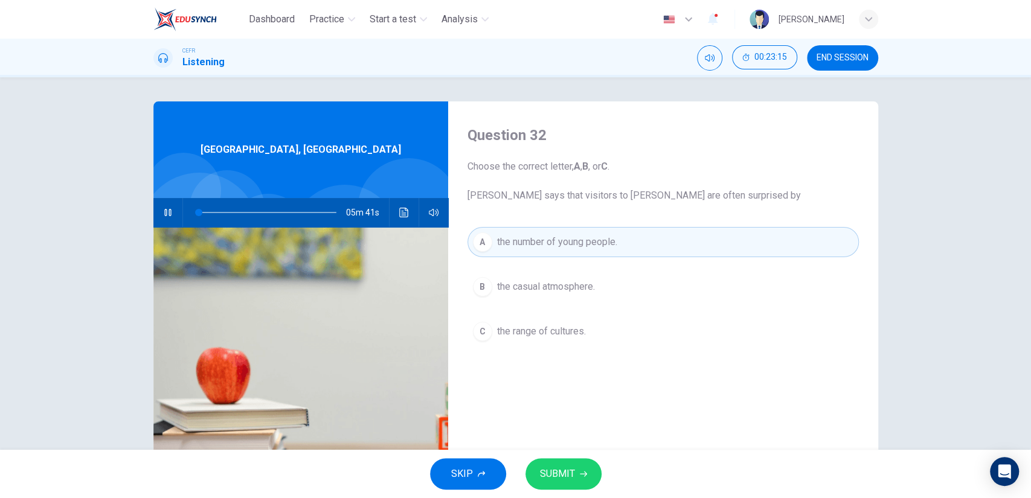
click at [551, 490] on div "SKIP SUBMIT" at bounding box center [515, 474] width 1031 height 48
click at [556, 486] on button "SUBMIT" at bounding box center [563, 473] width 76 height 31
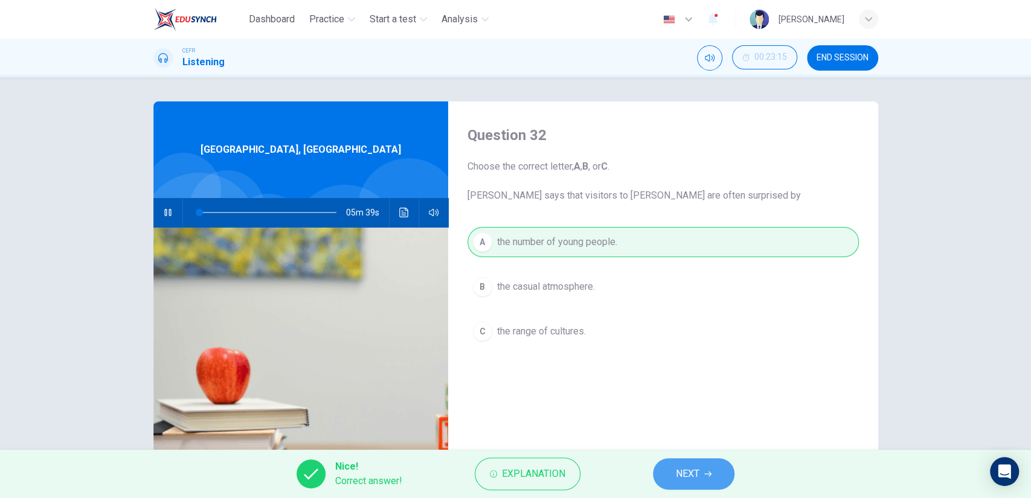
click at [676, 474] on span "NEXT" at bounding box center [688, 474] width 24 height 17
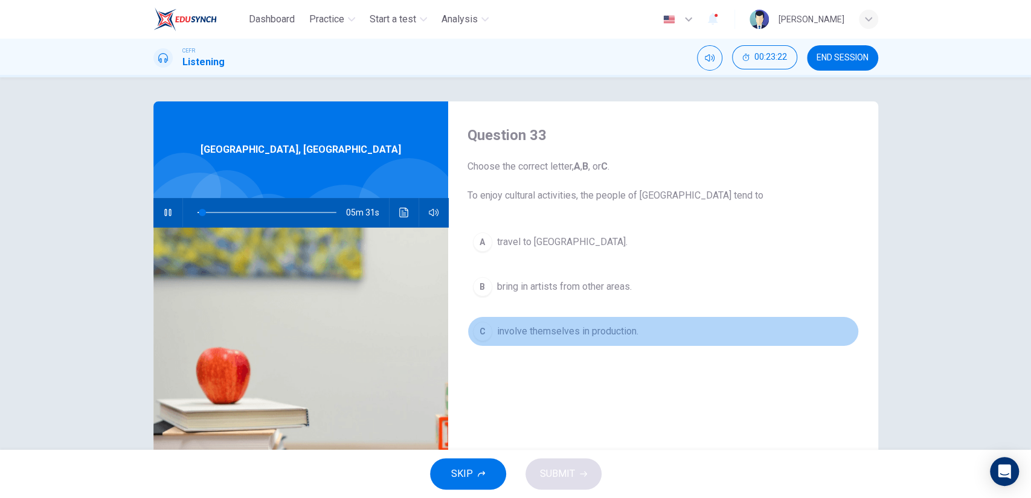
click at [565, 327] on span "involve themselves in production." at bounding box center [567, 331] width 141 height 14
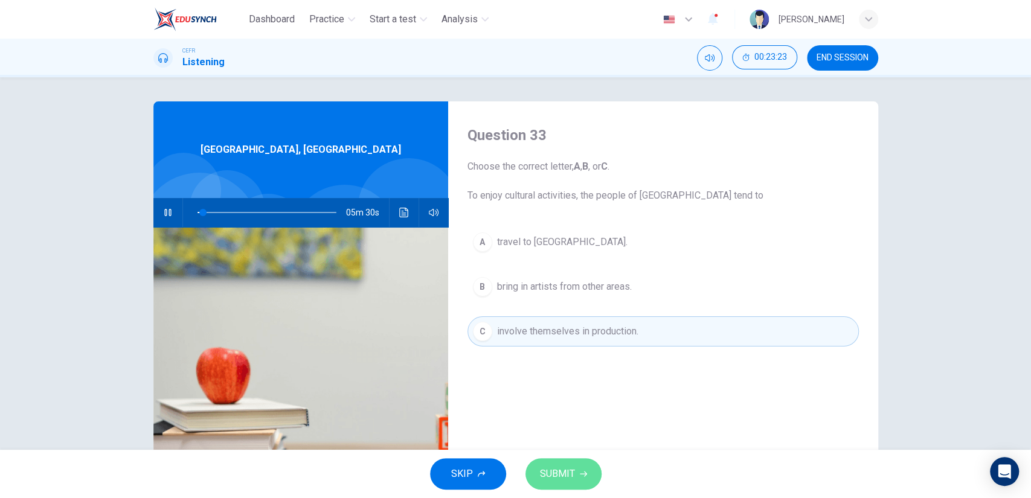
click at [564, 475] on span "SUBMIT" at bounding box center [557, 474] width 35 height 17
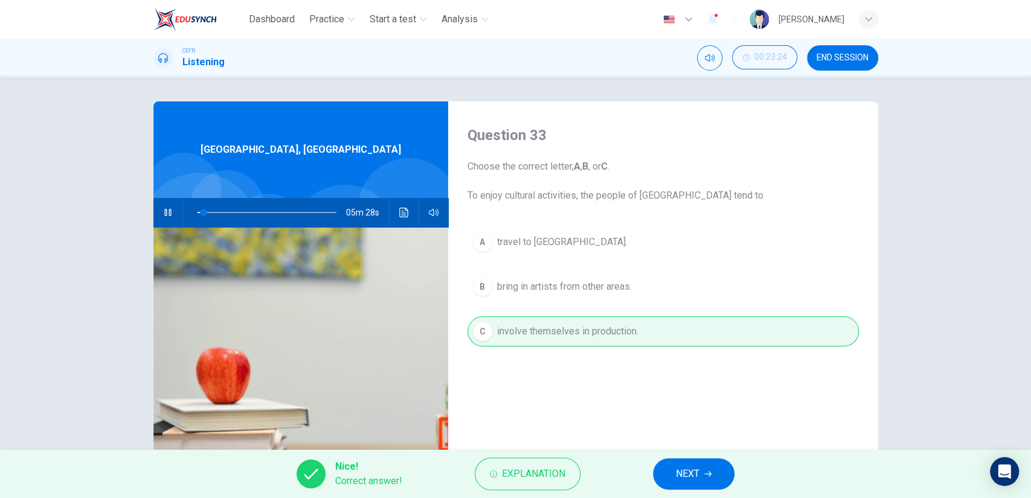
click at [699, 461] on button "NEXT" at bounding box center [694, 473] width 82 height 31
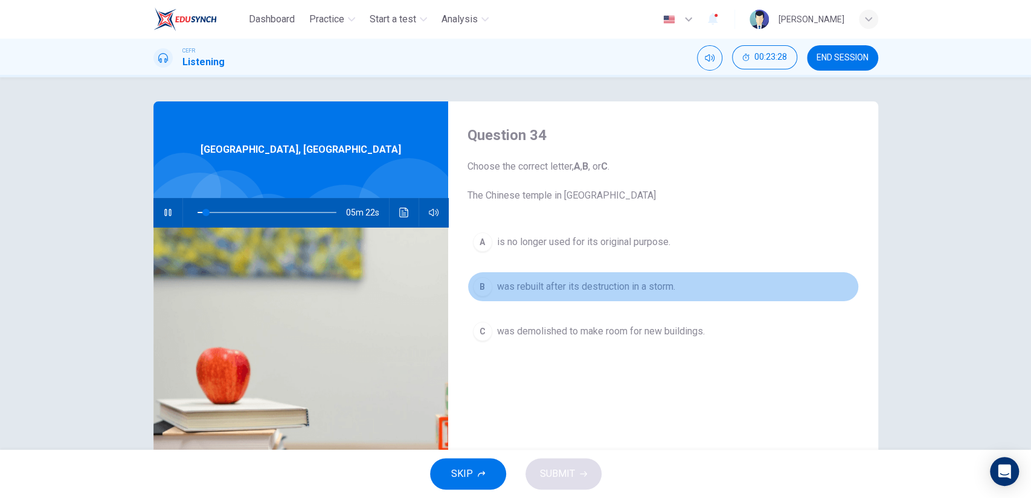
click at [565, 283] on span "was rebuilt after its destruction in a storm." at bounding box center [586, 287] width 178 height 14
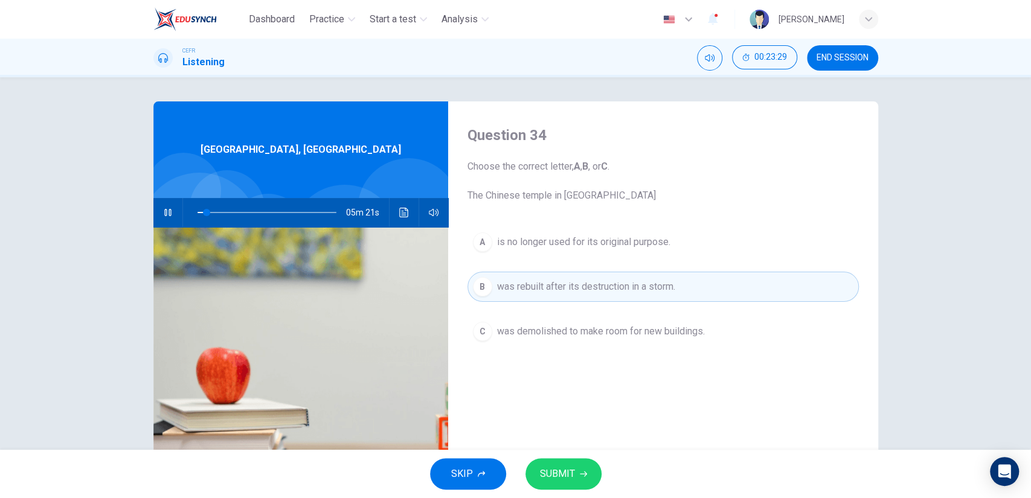
click at [566, 468] on span "SUBMIT" at bounding box center [557, 474] width 35 height 17
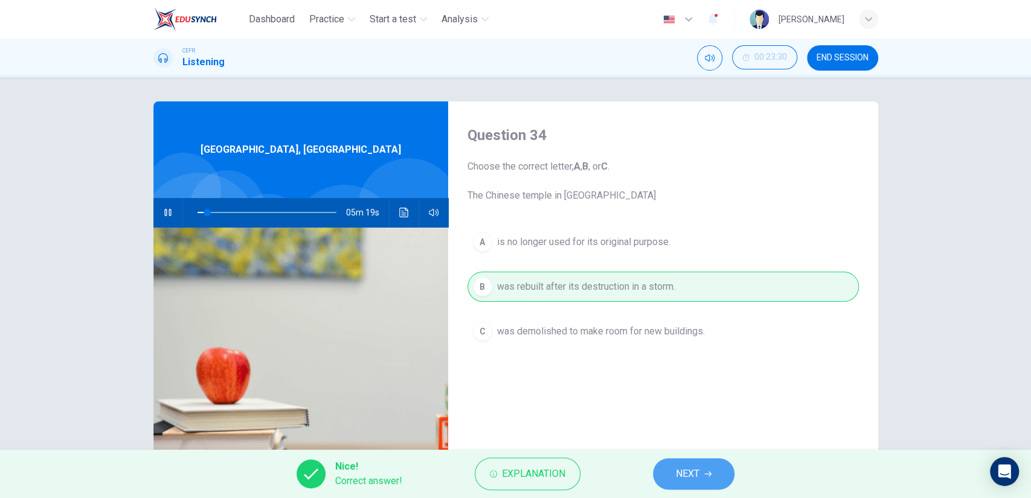
click at [676, 472] on span "NEXT" at bounding box center [688, 474] width 24 height 17
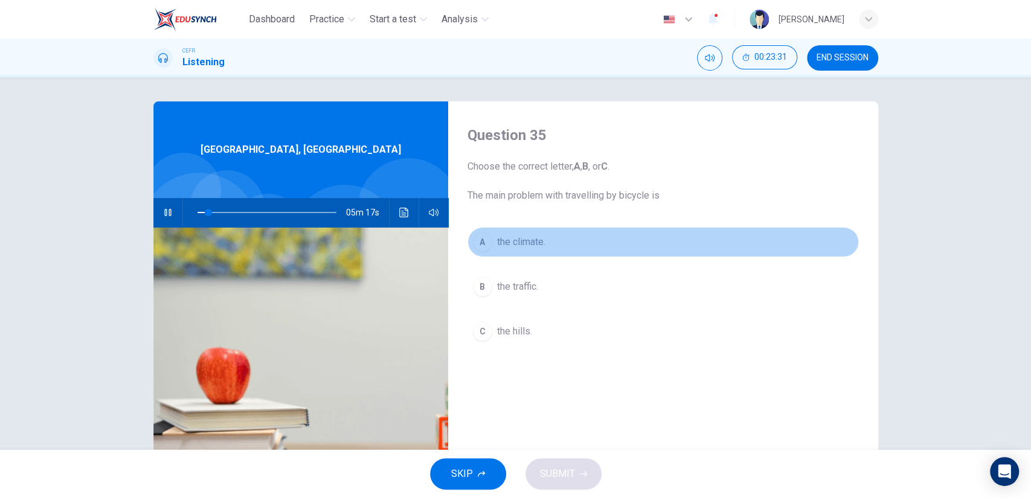
click at [536, 234] on button "A the climate." at bounding box center [663, 242] width 391 height 30
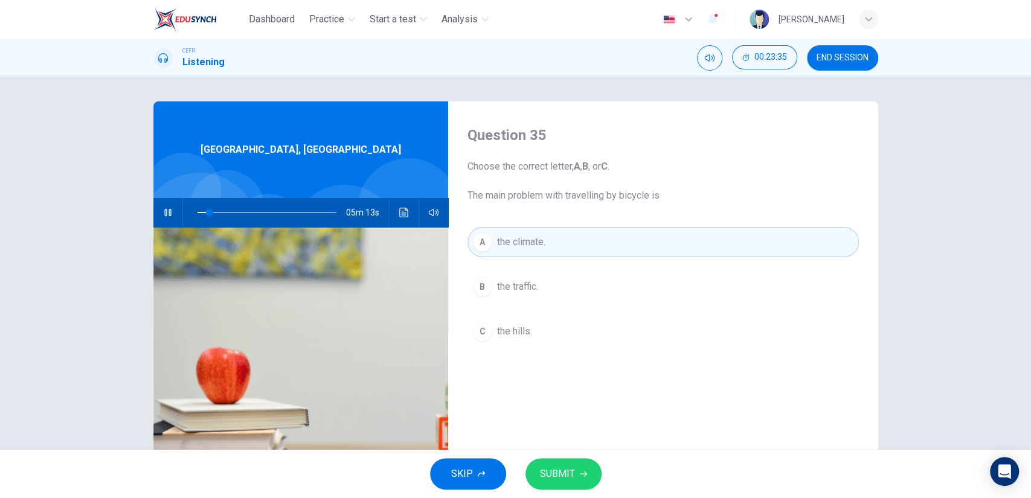
click at [562, 468] on span "SUBMIT" at bounding box center [557, 474] width 35 height 17
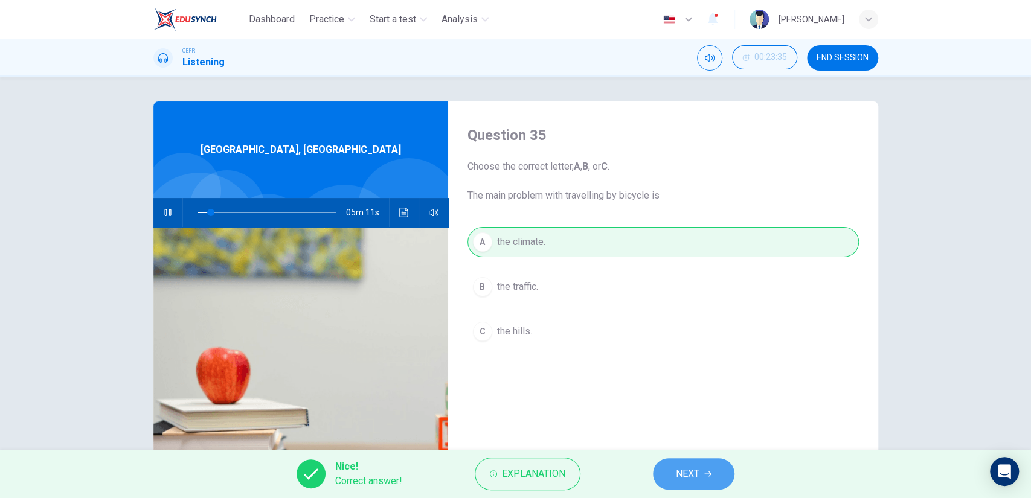
click at [666, 472] on button "NEXT" at bounding box center [694, 473] width 82 height 31
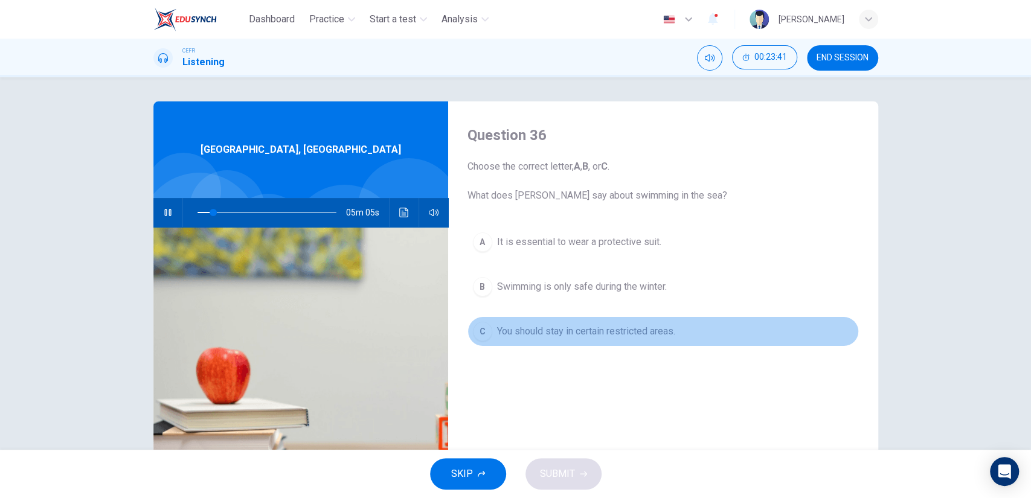
click at [580, 337] on span "You should stay in certain restricted areas." at bounding box center [586, 331] width 178 height 14
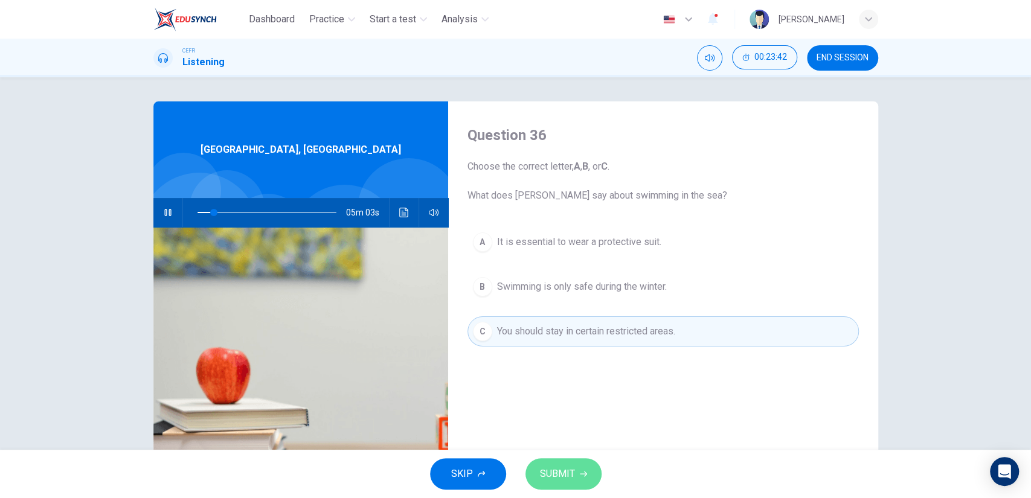
click at [556, 477] on span "SUBMIT" at bounding box center [557, 474] width 35 height 17
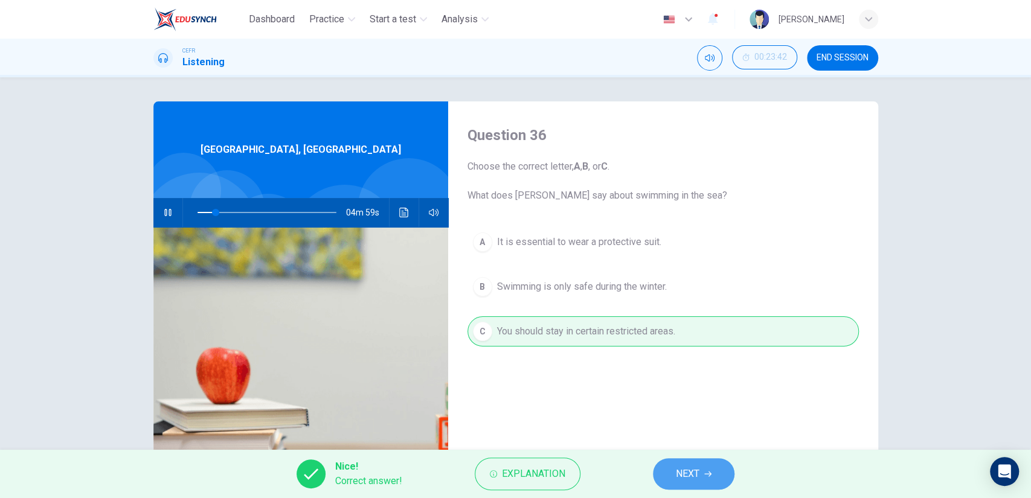
click at [682, 462] on button "NEXT" at bounding box center [694, 473] width 82 height 31
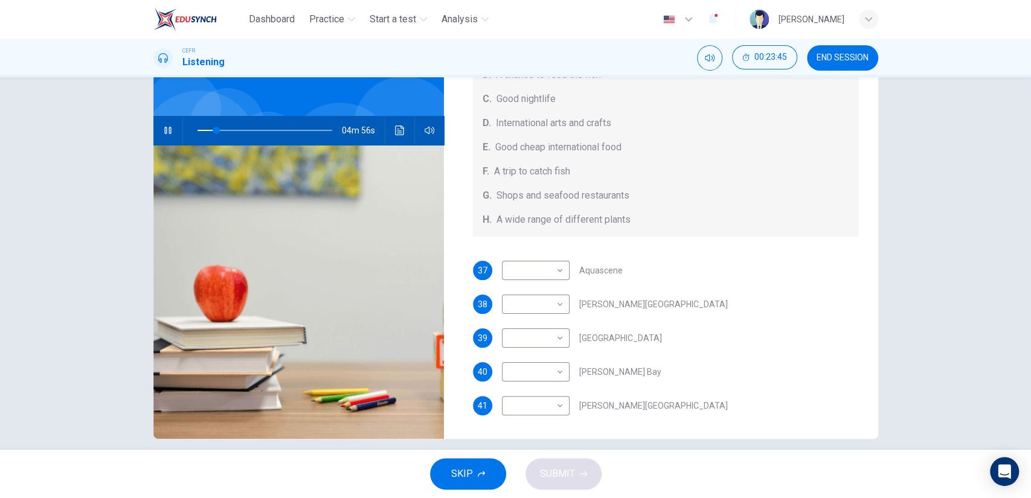
scroll to position [83, 0]
click at [158, 120] on button "button" at bounding box center [167, 129] width 19 height 29
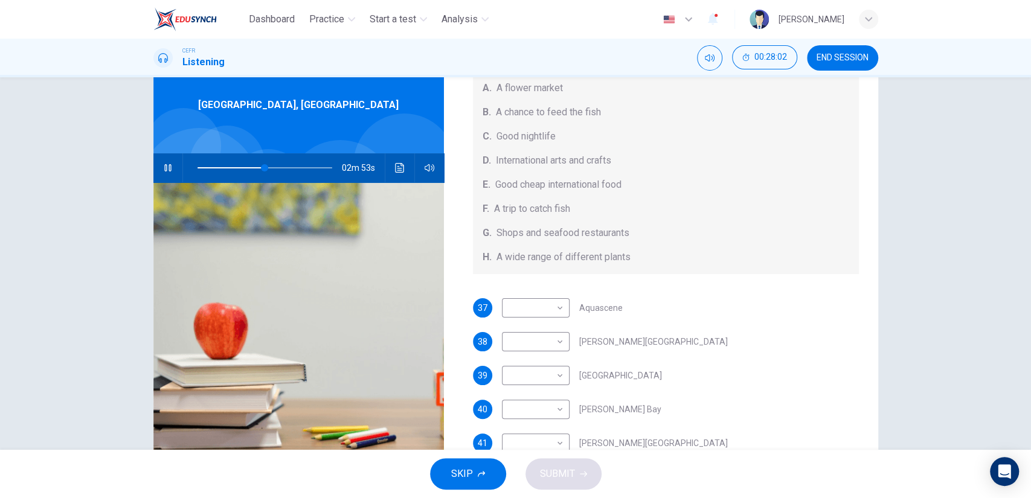
scroll to position [45, 0]
click at [275, 164] on span at bounding box center [278, 167] width 7 height 7
click at [280, 165] on span at bounding box center [283, 167] width 7 height 7
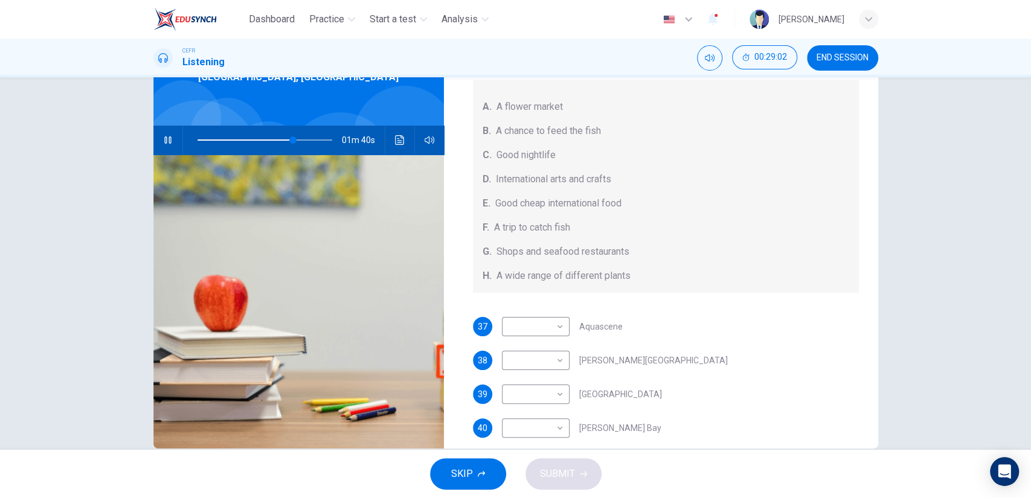
scroll to position [88, 0]
click at [544, 324] on body "Dashboard Practice Start a test Analysis English en ​ [PERSON_NAME] CEFR Listen…" at bounding box center [515, 249] width 1031 height 498
click at [532, 368] on li "B" at bounding box center [532, 362] width 68 height 19
type input "74"
type input "B"
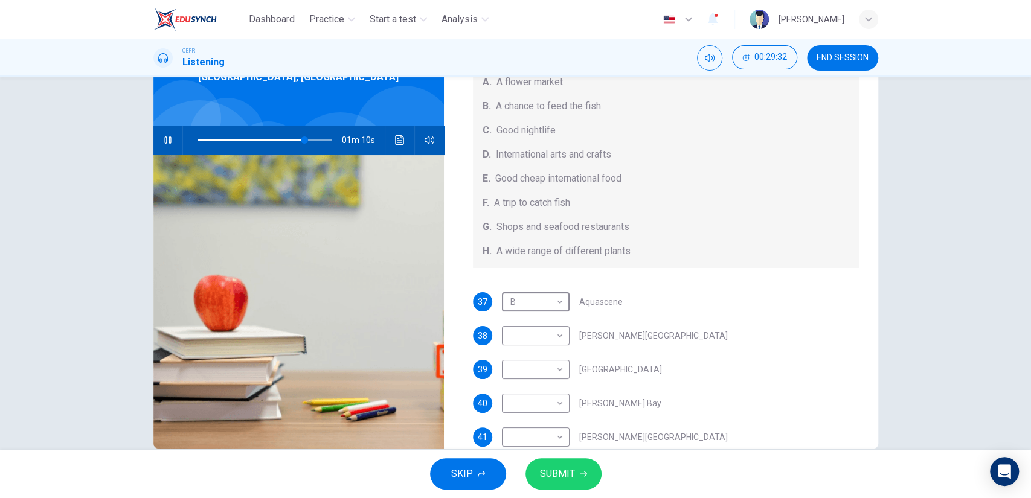
scroll to position [114, 0]
click at [554, 343] on body "Dashboard Practice Start a test Analysis English en ​ [PERSON_NAME] CEFR Listen…" at bounding box center [515, 249] width 1031 height 498
click at [541, 426] on li "E" at bounding box center [532, 420] width 68 height 19
type input "80"
type input "E"
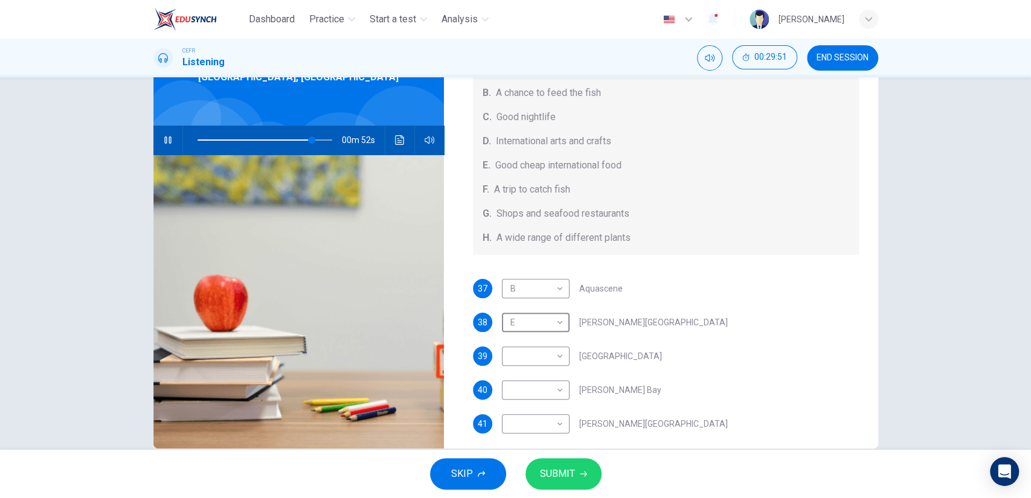
scroll to position [135, 0]
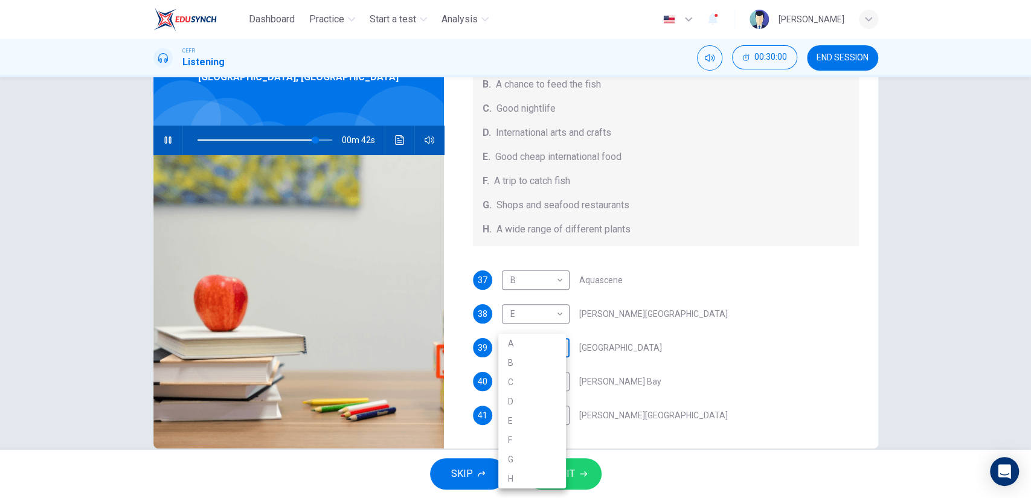
click at [537, 346] on body "Dashboard Practice Start a test Analysis English en ​ [PERSON_NAME] CEFR Listen…" at bounding box center [515, 249] width 1031 height 498
click at [524, 459] on li "G" at bounding box center [532, 459] width 68 height 19
type input "88"
type input "G"
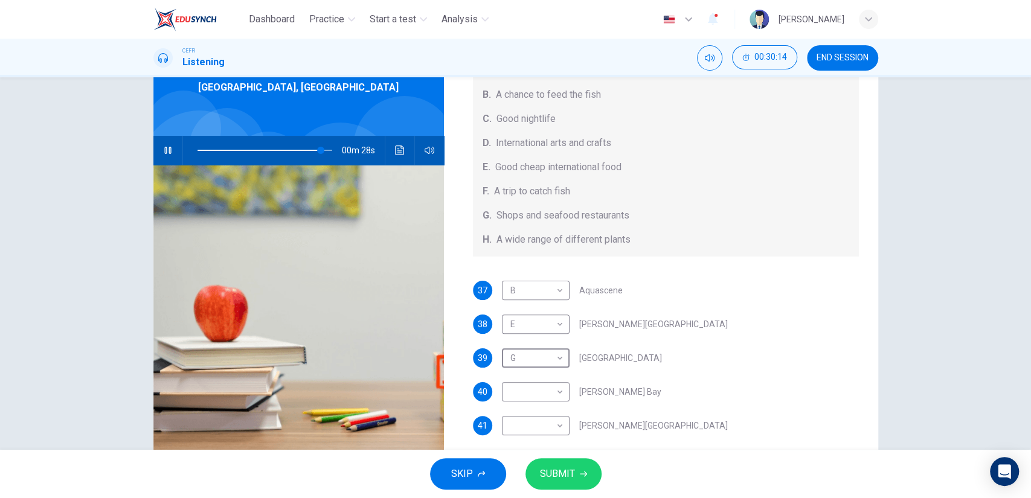
scroll to position [63, 0]
click at [538, 388] on body "Dashboard Practice Start a test Analysis English en ​ [PERSON_NAME] CEFR Listen…" at bounding box center [515, 249] width 1031 height 498
click at [528, 472] on li "H" at bounding box center [532, 478] width 68 height 19
type input "93"
click at [933, 313] on div "Questions 37 - 41 Choose your answers from the box and write the correct letter…" at bounding box center [515, 263] width 1031 height 373
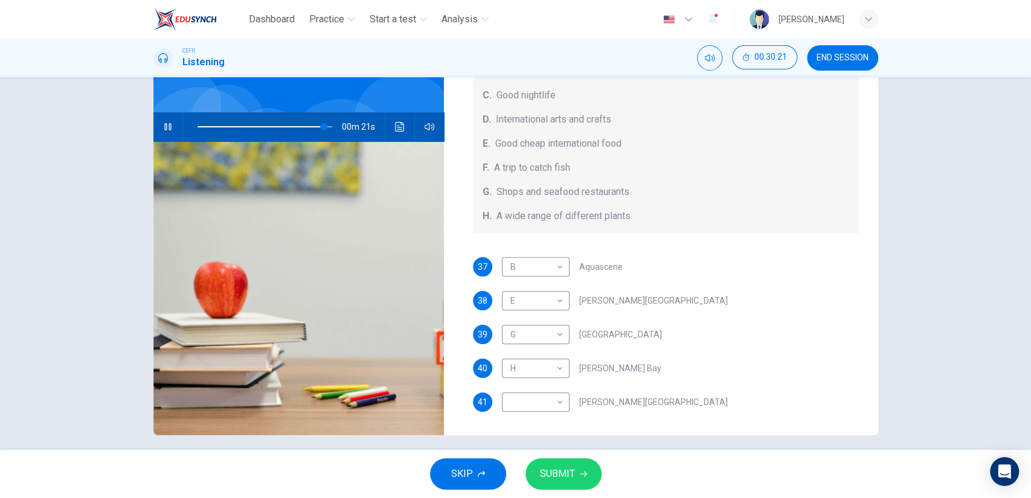
scroll to position [86, 0]
click at [560, 410] on body "Dashboard Practice Start a test Analysis English en ​ [PERSON_NAME] CEFR Listen…" at bounding box center [515, 249] width 1031 height 498
click at [535, 387] on li "C" at bounding box center [532, 382] width 68 height 19
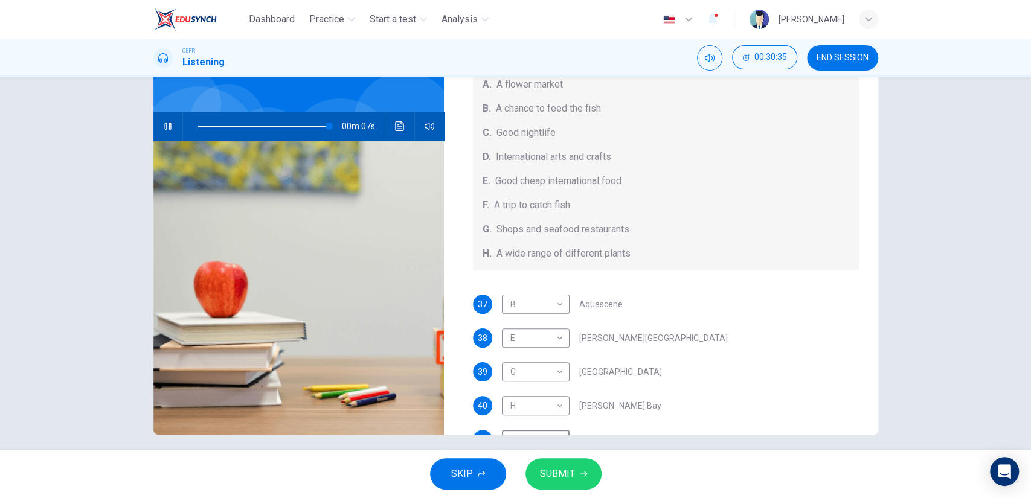
scroll to position [135, 0]
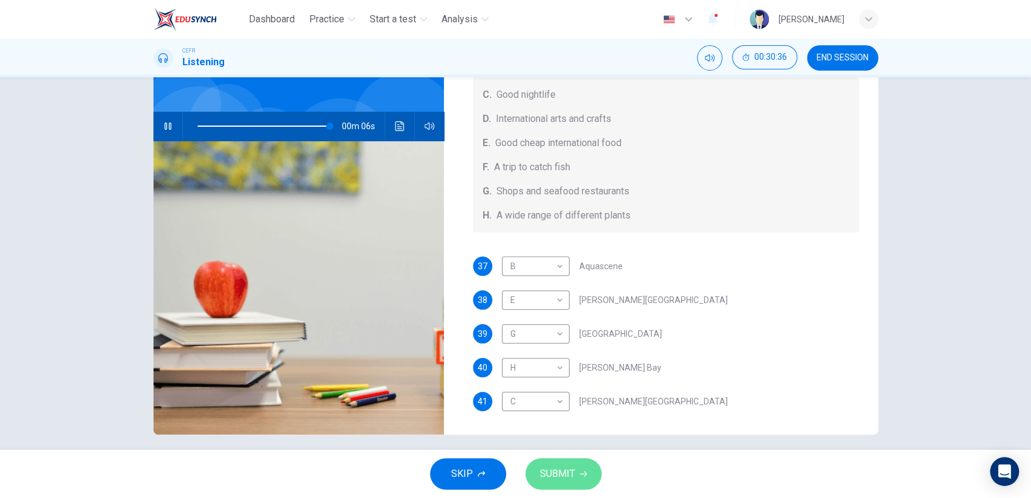
click at [568, 466] on span "SUBMIT" at bounding box center [557, 474] width 35 height 17
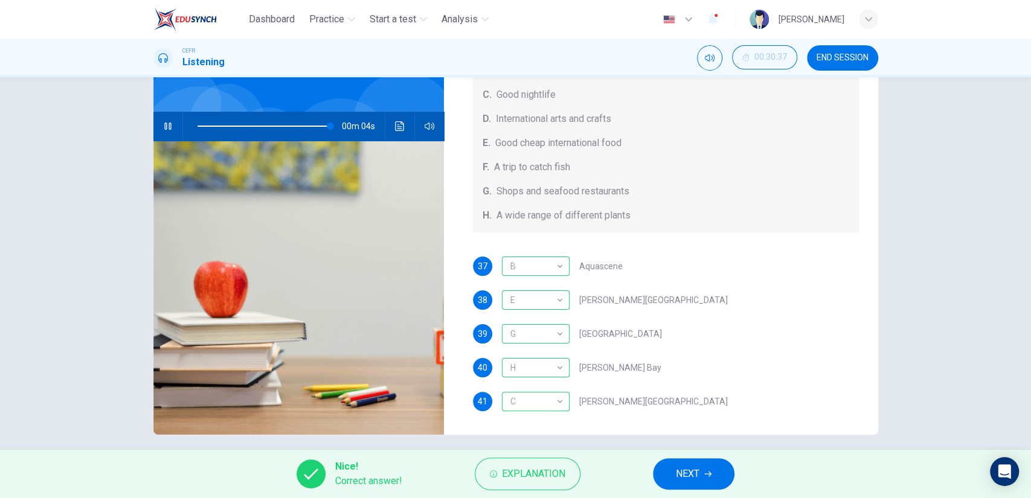
click at [711, 471] on icon "button" at bounding box center [707, 474] width 7 height 7
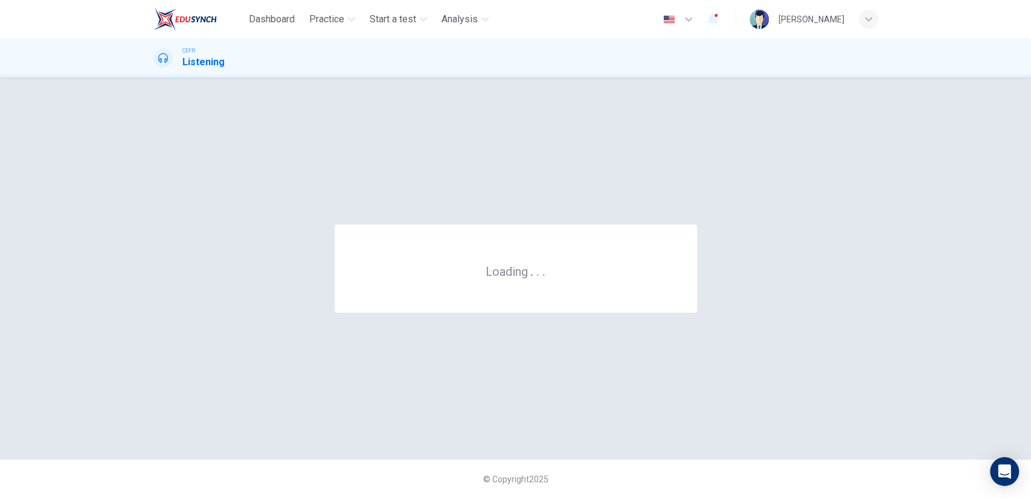
scroll to position [0, 0]
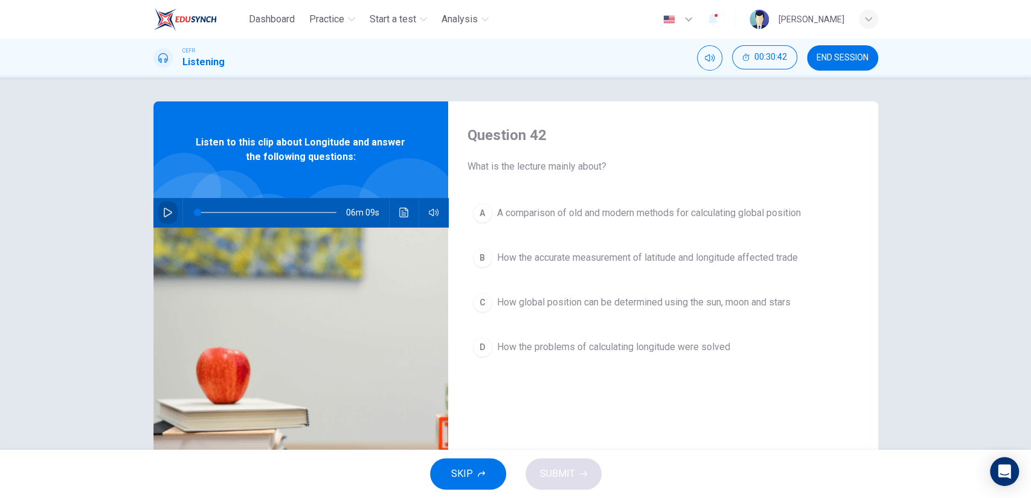
click at [159, 217] on button "button" at bounding box center [167, 212] width 19 height 29
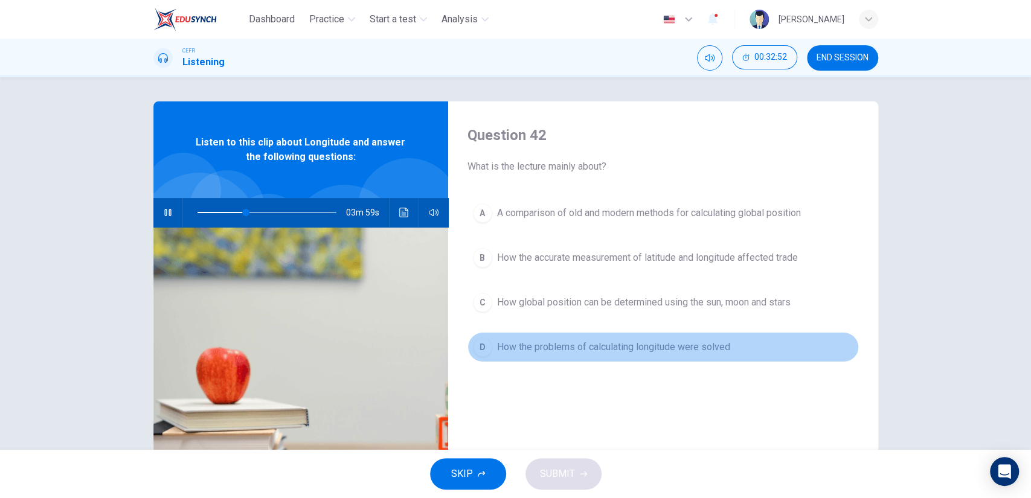
click at [572, 358] on button "D How the problems of calculating longitude were solved" at bounding box center [663, 347] width 391 height 30
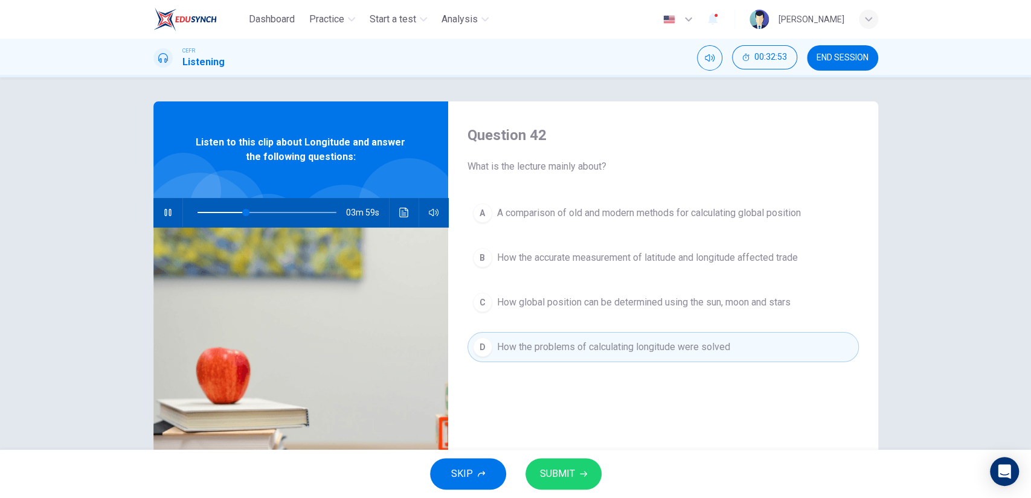
click at [576, 463] on button "SUBMIT" at bounding box center [563, 473] width 76 height 31
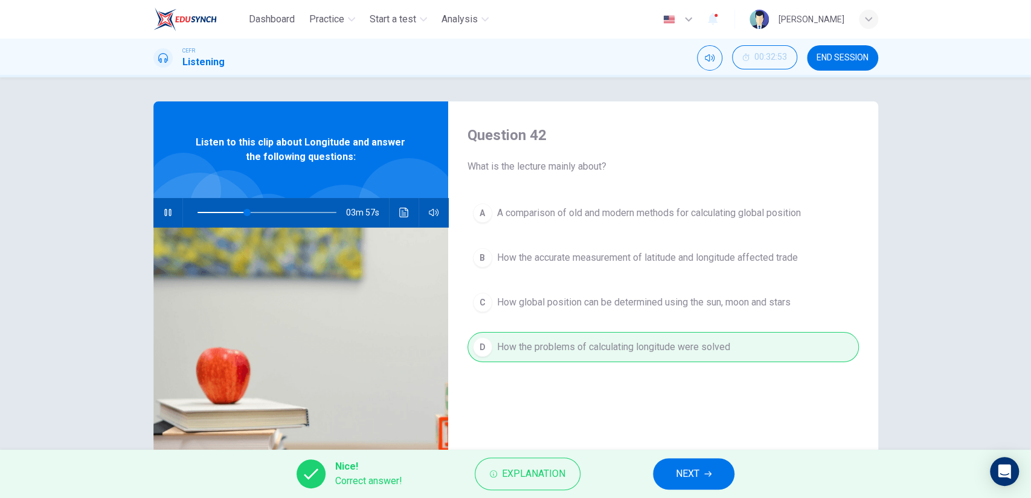
click at [669, 466] on button "NEXT" at bounding box center [694, 473] width 82 height 31
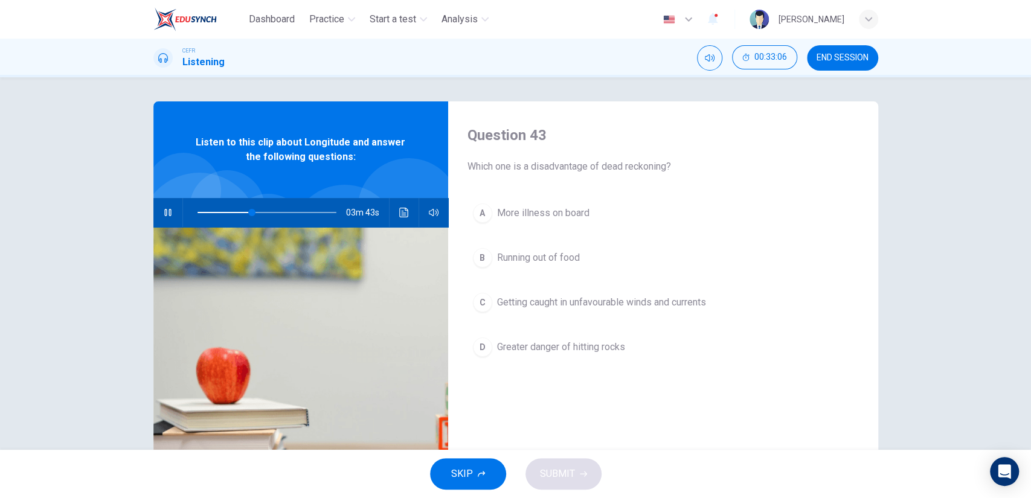
drag, startPoint x: 834, startPoint y: 63, endPoint x: 580, endPoint y: 56, distance: 253.8
click at [834, 63] on button "END SESSION" at bounding box center [842, 57] width 71 height 25
